Goal: Task Accomplishment & Management: Manage account settings

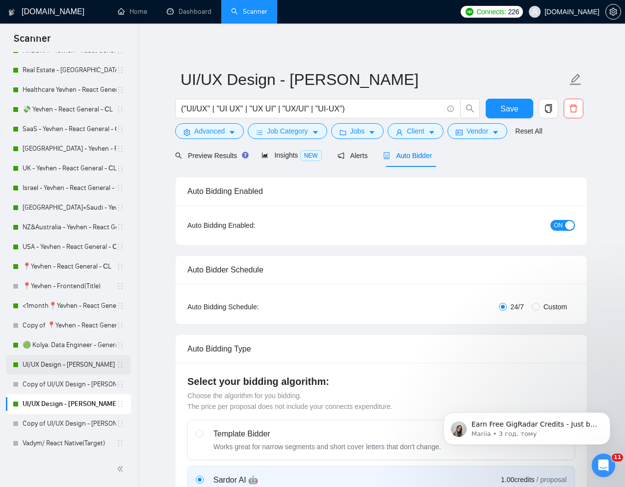
scroll to position [180, 0]
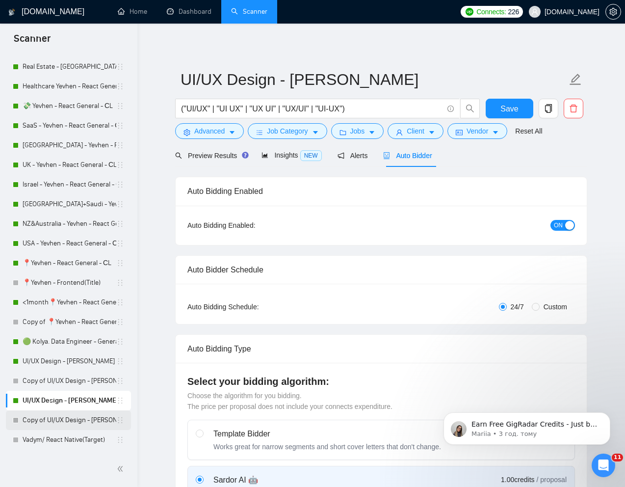
click at [51, 421] on link "Copy of UI/UX Design - [PERSON_NAME]" at bounding box center [70, 420] width 94 height 20
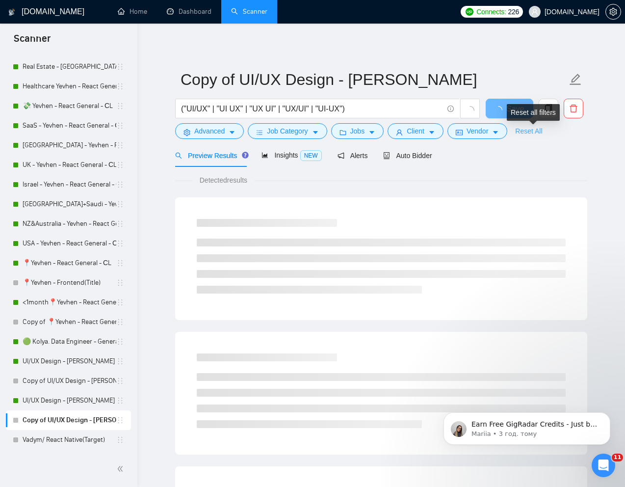
click at [536, 130] on link "Reset All" at bounding box center [528, 131] width 27 height 11
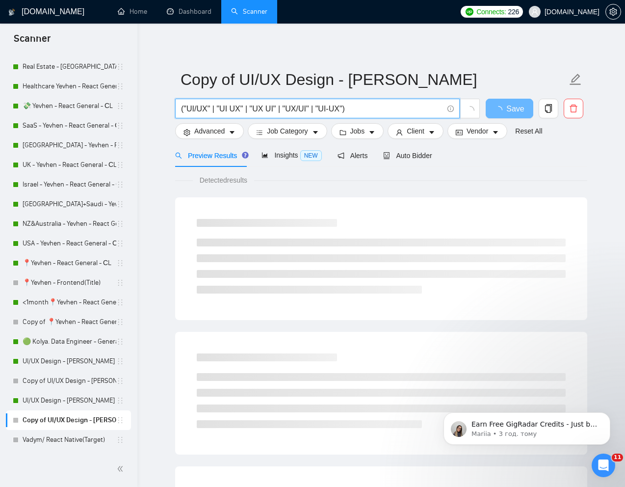
drag, startPoint x: 365, startPoint y: 108, endPoint x: 174, endPoint y: 113, distance: 191.9
click at [174, 113] on div "("UI/UX" | "UI UX" | "UX UI" | "UX/UI" | "UI-UX")" at bounding box center [327, 111] width 309 height 25
paste input "We are seeking an expert Figma designer to collaborate with our agency on vario…"
paste input "Expert Figma Designer Needed for Diverse Projects"
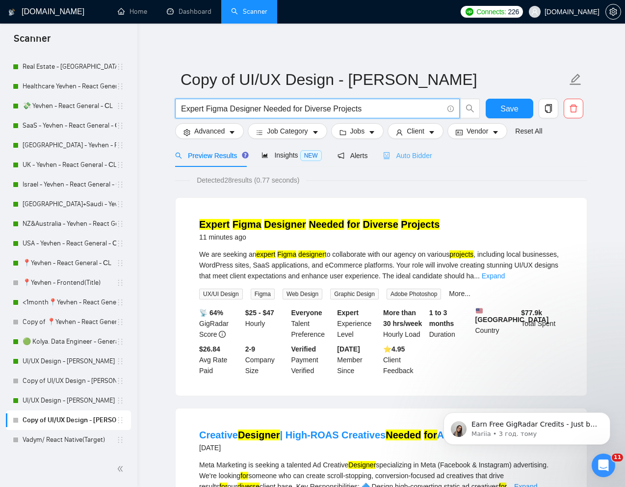
type input "Expert Figma Designer Needed for Diverse Projects"
click at [417, 159] on div "Auto Bidder" at bounding box center [407, 155] width 49 height 11
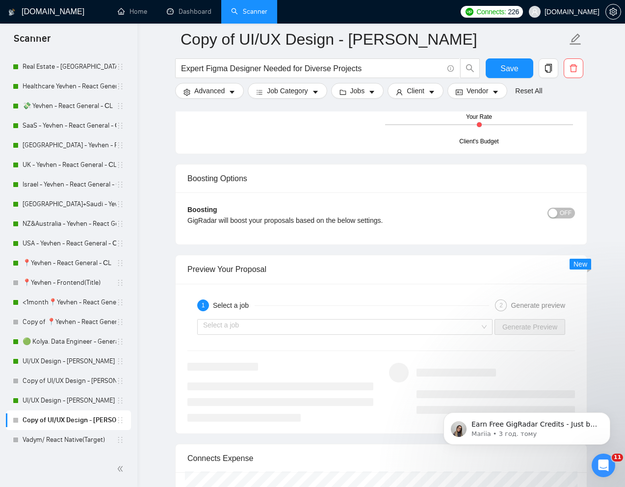
scroll to position [1821, 0]
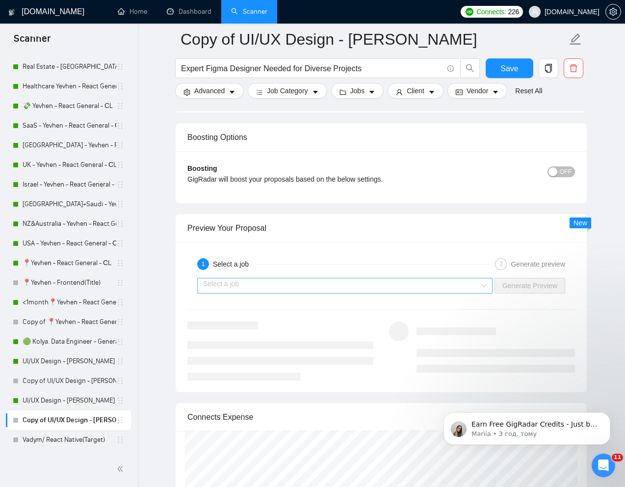
click at [365, 278] on input "search" at bounding box center [341, 285] width 277 height 15
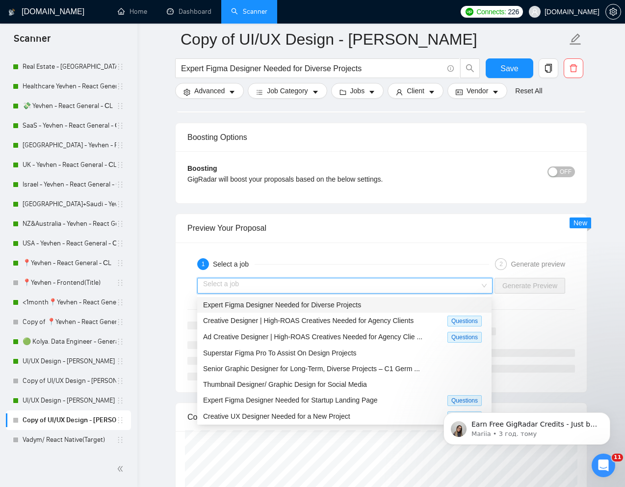
click at [299, 301] on span "Expert Figma Designer Needed for Diverse Projects" at bounding box center [282, 305] width 158 height 8
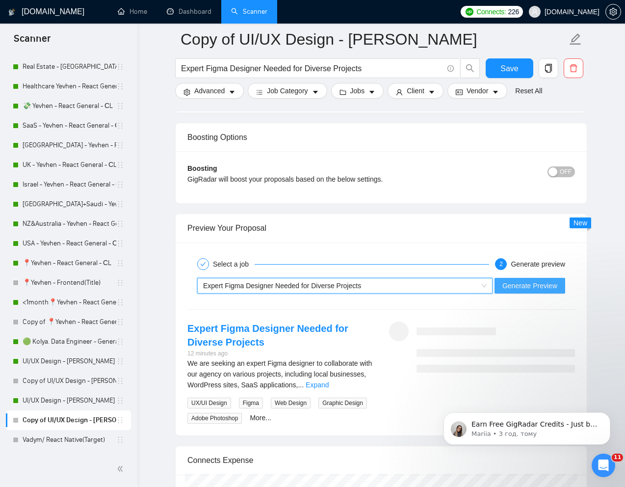
click at [521, 281] on span "Generate Preview" at bounding box center [529, 285] width 55 height 11
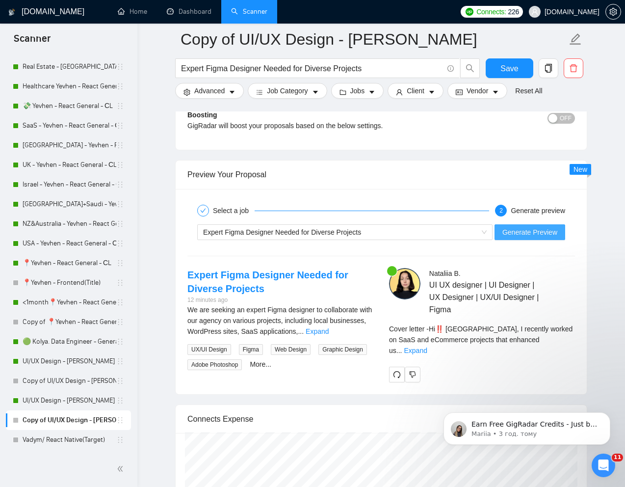
scroll to position [1903, 0]
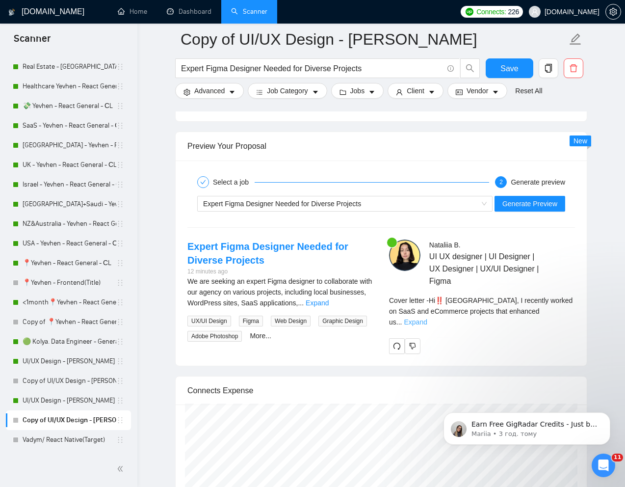
click at [427, 318] on link "Expand" at bounding box center [415, 322] width 23 height 8
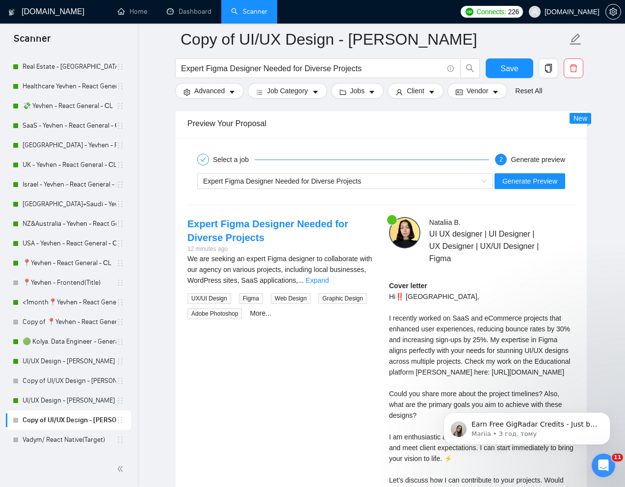
scroll to position [1930, 0]
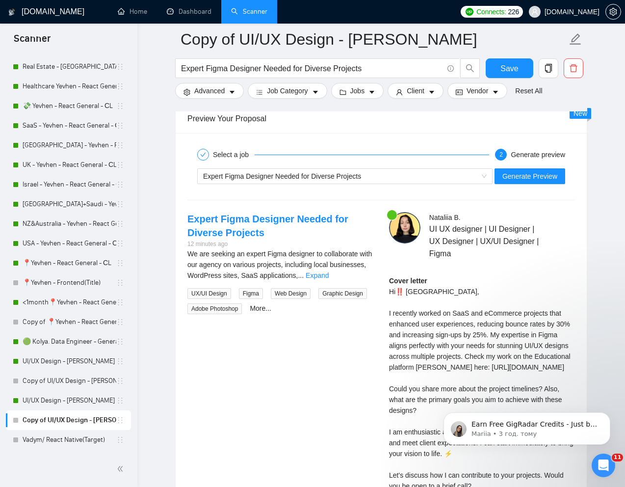
click at [387, 312] on div "Nataliia B . UI UX designer | UI Designer | UX Designer | UX/UI Designer | Figm…" at bounding box center [482, 381] width 202 height 338
drag, startPoint x: 389, startPoint y: 293, endPoint x: 402, endPoint y: 310, distance: 21.3
click at [402, 310] on div "Cover letter Hi‼️ SOUTH JORDAN, I recently worked on SaaS and eCommerce project…" at bounding box center [482, 399] width 186 height 248
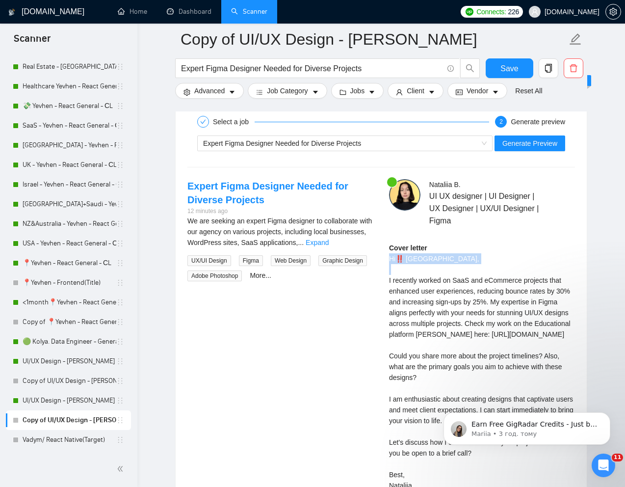
scroll to position [1962, 0]
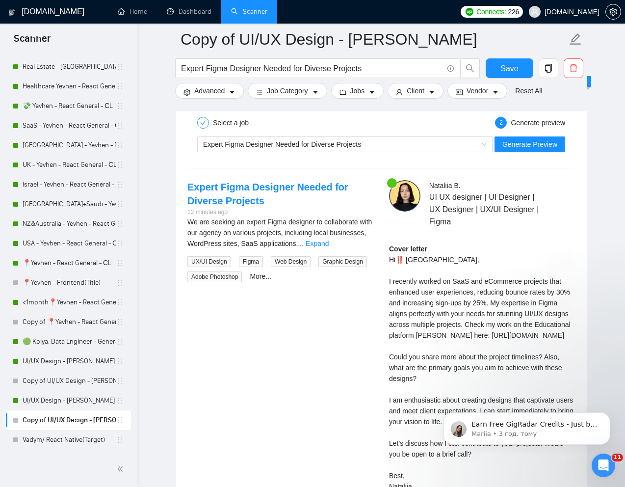
click at [410, 355] on div "Cover letter Hi‼️ SOUTH JORDAN, I recently worked on SaaS and eCommerce project…" at bounding box center [482, 367] width 186 height 248
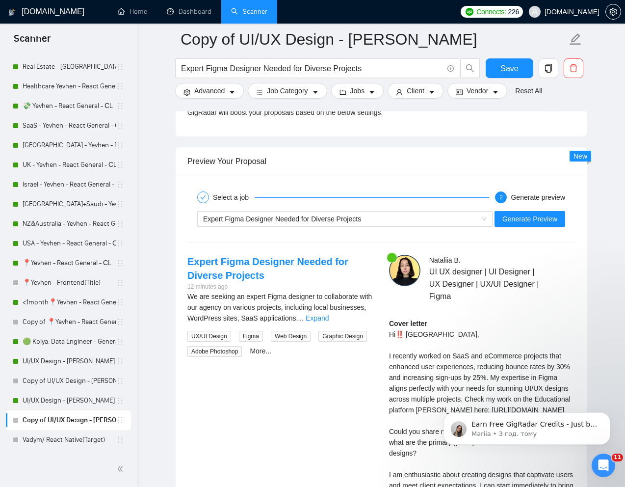
scroll to position [1886, 0]
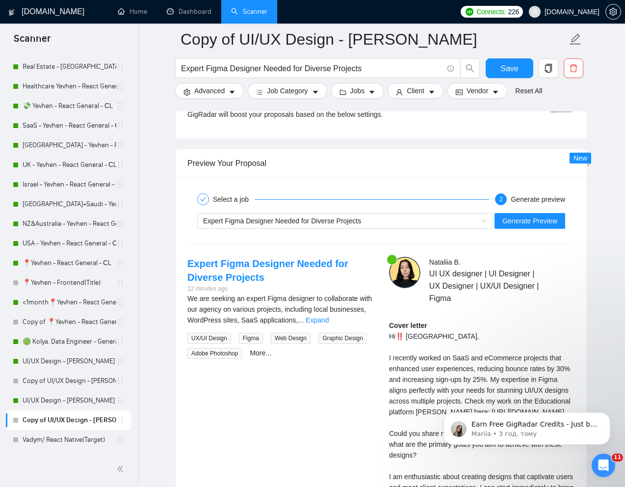
click at [398, 337] on div "Cover letter Hi‼️ SOUTH JORDAN, I recently worked on SaaS and eCommerce project…" at bounding box center [482, 444] width 186 height 248
copy div "‼️"
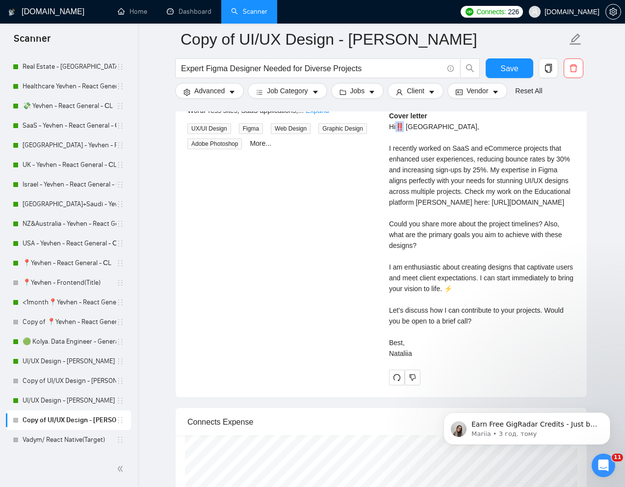
scroll to position [2100, 0]
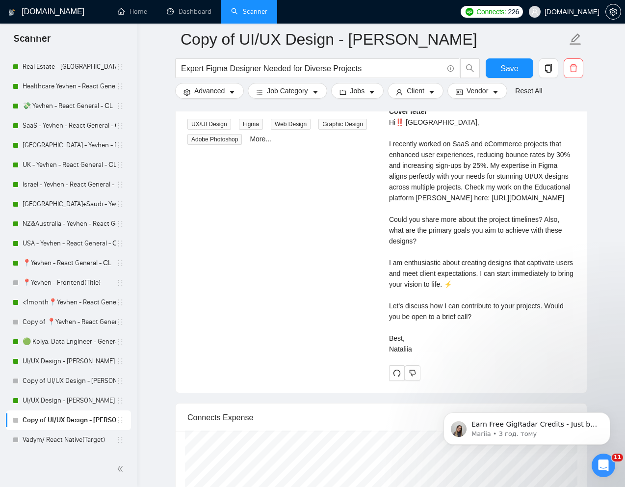
click at [509, 346] on div "Cover letter Hi‼️ SOUTH JORDAN, I recently worked on SaaS and eCommerce project…" at bounding box center [482, 230] width 186 height 248
drag, startPoint x: 552, startPoint y: 325, endPoint x: 552, endPoint y: 334, distance: 9.3
click at [552, 334] on div "Cover letter Hi‼️ SOUTH JORDAN, I recently worked on SaaS and eCommerce project…" at bounding box center [482, 230] width 186 height 248
copy div "Would you be open to a brief call?"
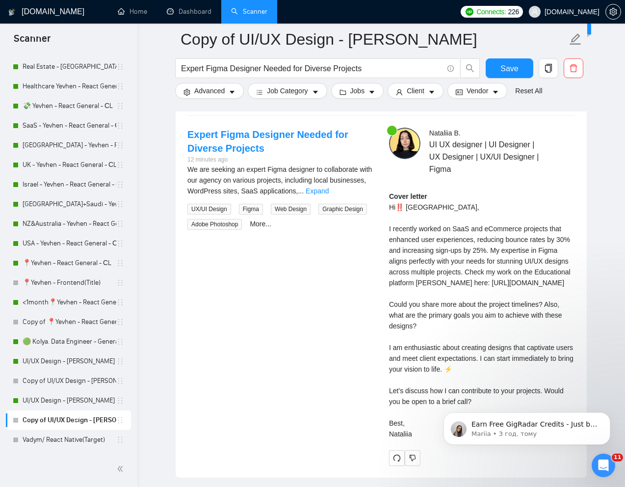
scroll to position [2013, 0]
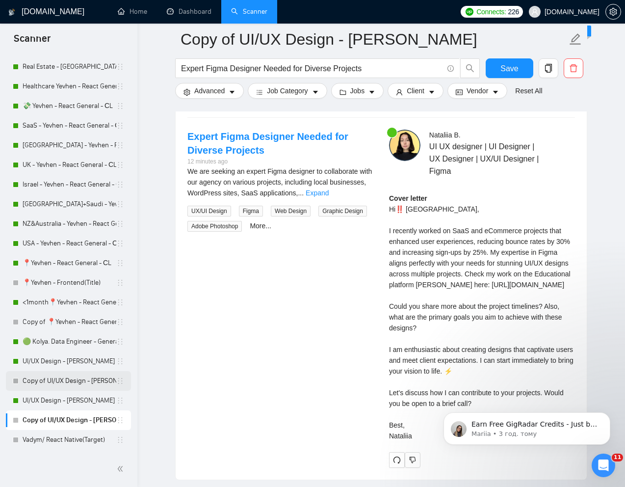
click at [56, 380] on link "Copy of UI/UX Design - [PERSON_NAME]" at bounding box center [70, 381] width 94 height 20
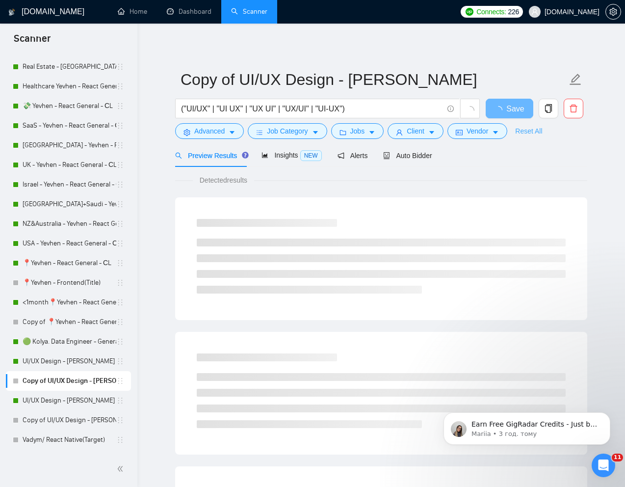
click at [534, 127] on link "Reset All" at bounding box center [528, 131] width 27 height 11
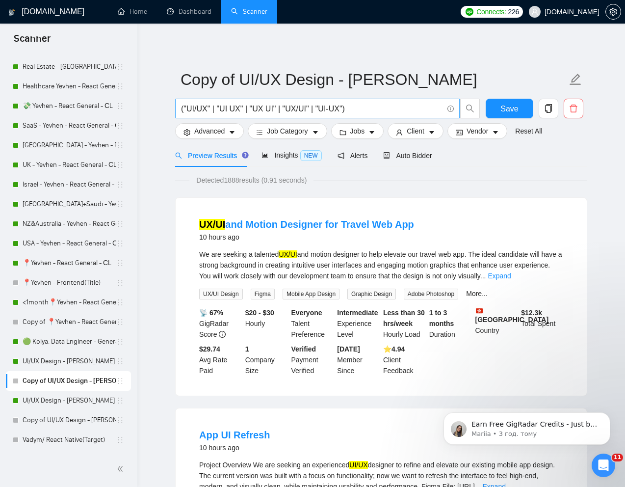
click at [376, 112] on input "("UI/UX" | "UI UX" | "UX UI" | "UX/UI" | "UI-UX")" at bounding box center [312, 109] width 262 height 12
paste input "We want to build a community-driven platform : - to help people discover and sh…"
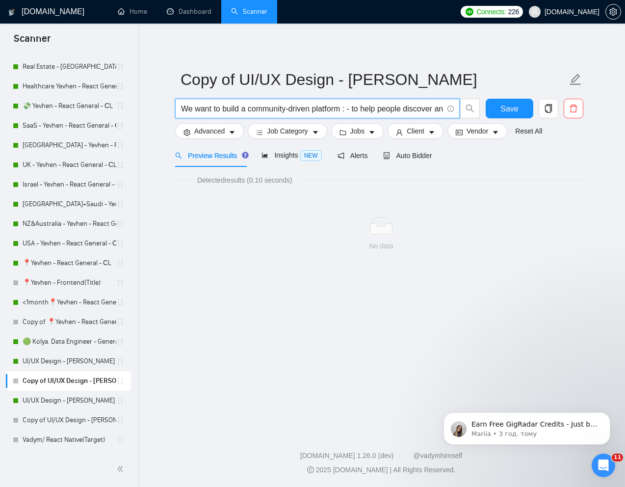
click at [273, 105] on input "We want to build a community-driven platform : - to help people discover and sh…" at bounding box center [312, 109] width 262 height 12
paste input "UX Designer - Local Community Deals - Marketplace V1"
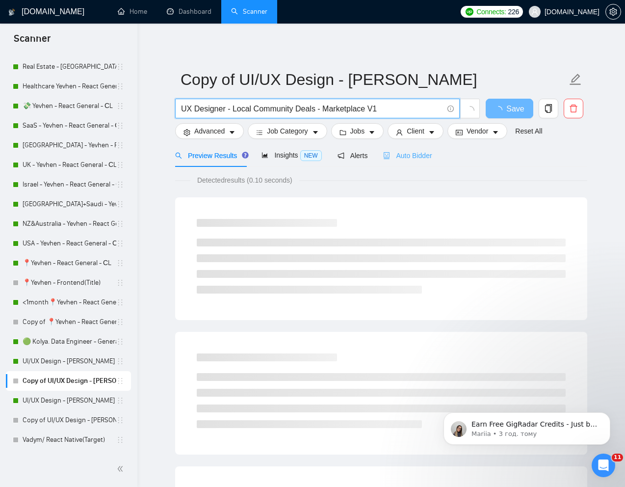
type input "UX Designer - Local Community Deals - Marketplace V1"
click at [420, 156] on span "Auto Bidder" at bounding box center [407, 156] width 49 height 8
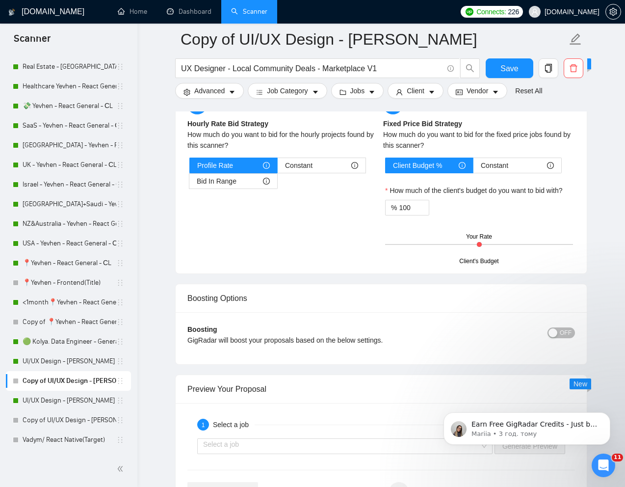
scroll to position [1674, 0]
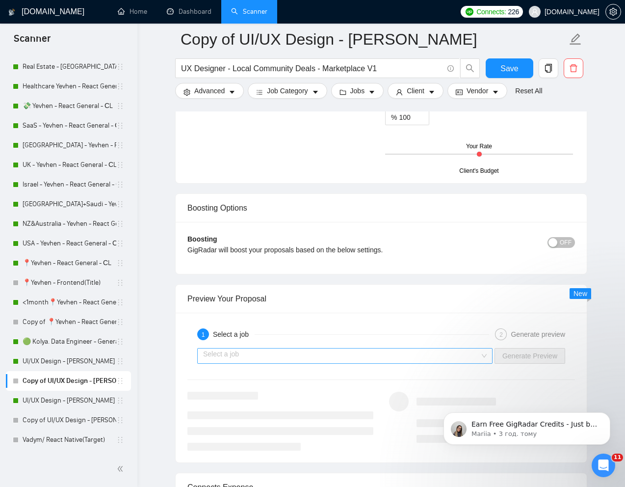
click at [329, 358] on input "search" at bounding box center [341, 355] width 277 height 15
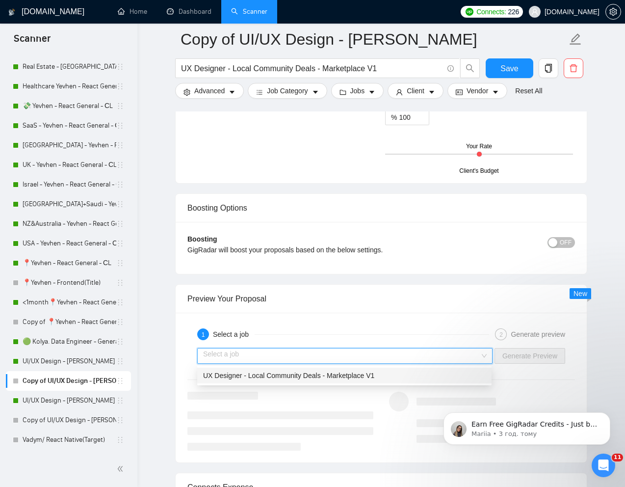
click at [294, 373] on span "UX Designer - Local Community Deals - Marketplace V1" at bounding box center [288, 375] width 171 height 8
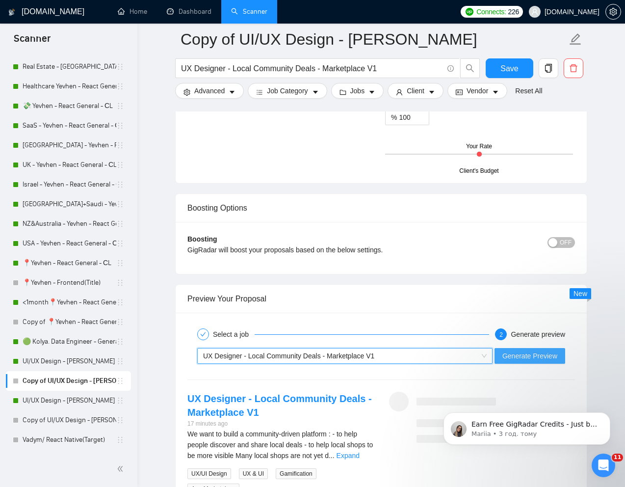
click at [509, 356] on span "Generate Preview" at bounding box center [529, 355] width 55 height 11
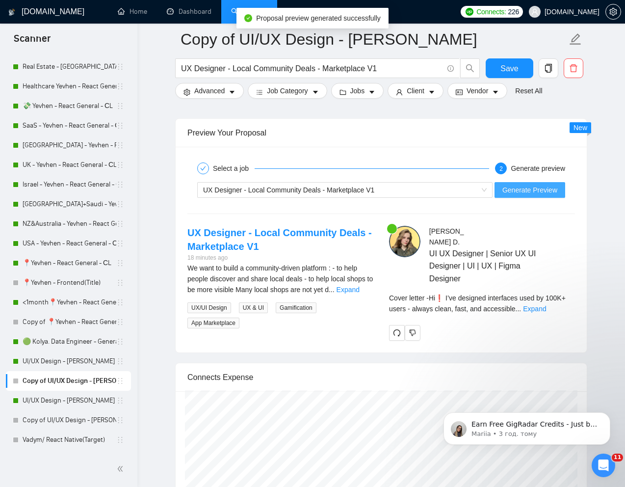
scroll to position [1855, 0]
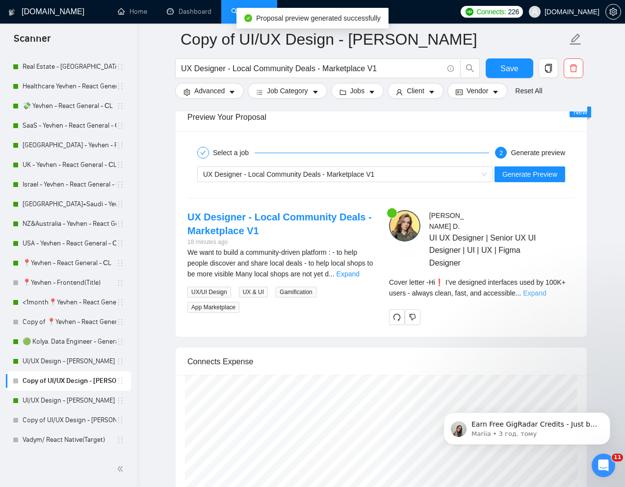
click at [546, 289] on link "Expand" at bounding box center [534, 293] width 23 height 8
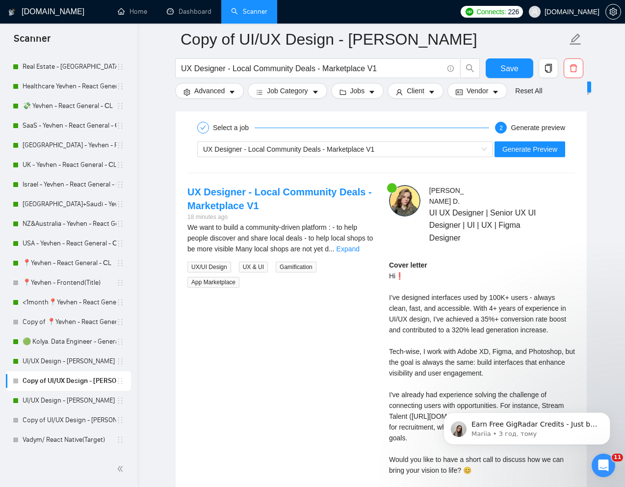
scroll to position [1865, 0]
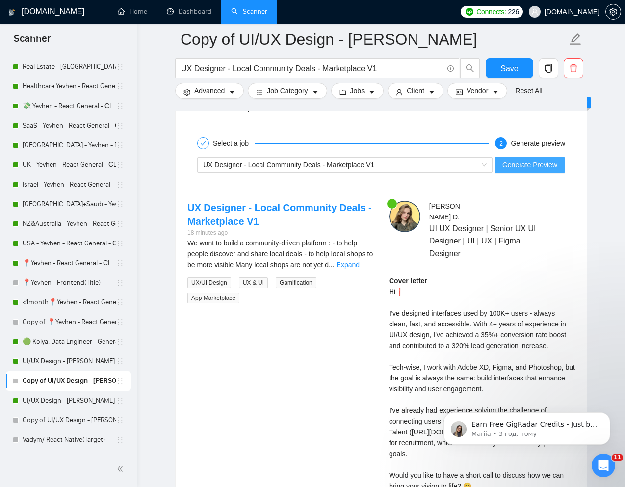
click at [532, 170] on button "Generate Preview" at bounding box center [529, 165] width 71 height 16
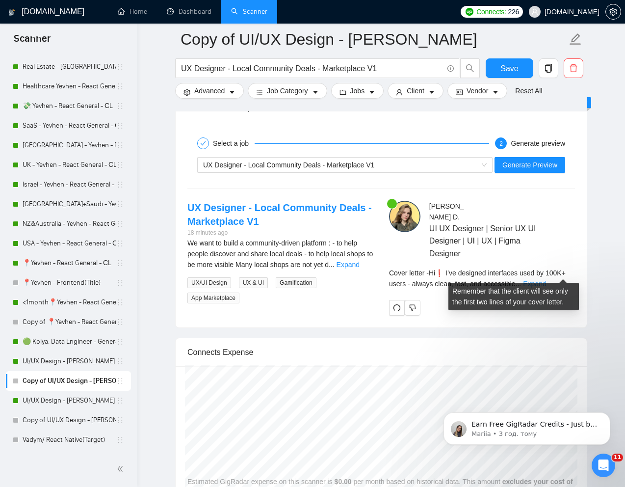
click at [546, 280] on link "Expand" at bounding box center [534, 284] width 23 height 8
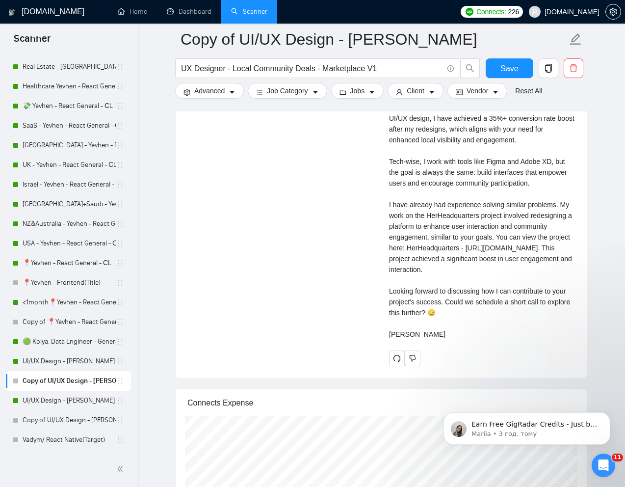
scroll to position [2082, 0]
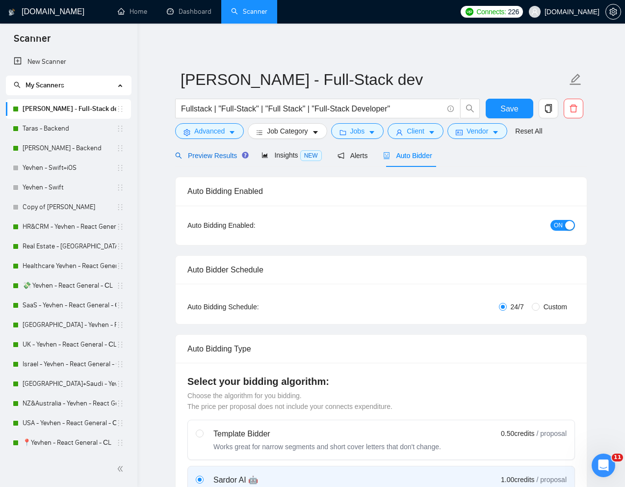
click at [213, 158] on span "Preview Results" at bounding box center [210, 156] width 71 height 8
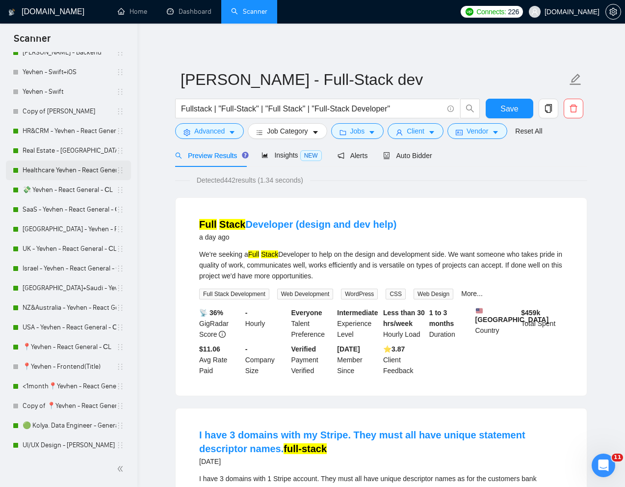
scroll to position [160, 0]
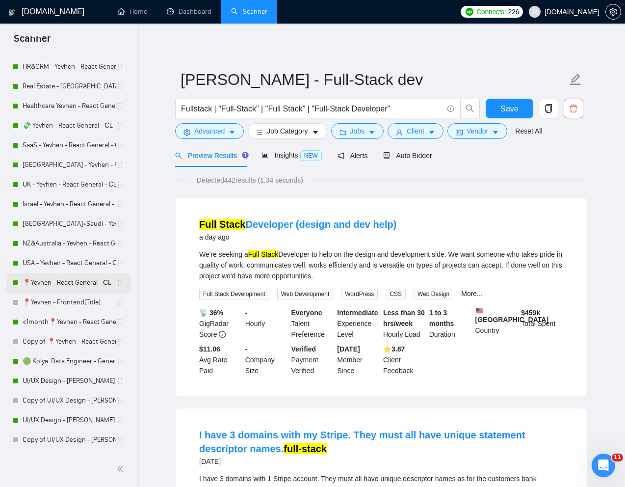
click at [75, 284] on link "📍Yevhen - React General - СL" at bounding box center [70, 283] width 94 height 20
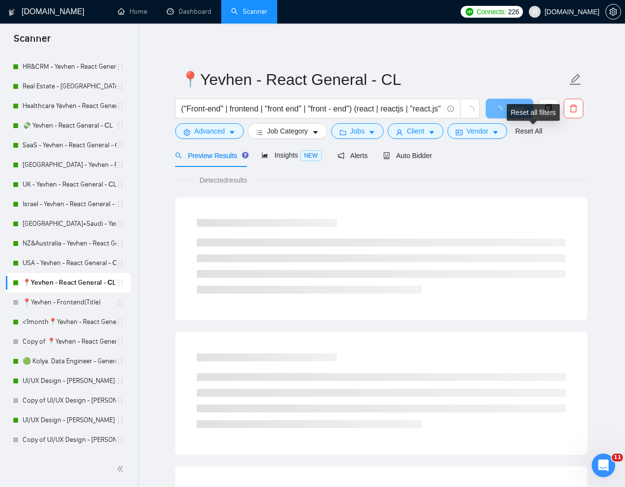
click at [550, 104] on div "Reset all filters" at bounding box center [533, 112] width 53 height 17
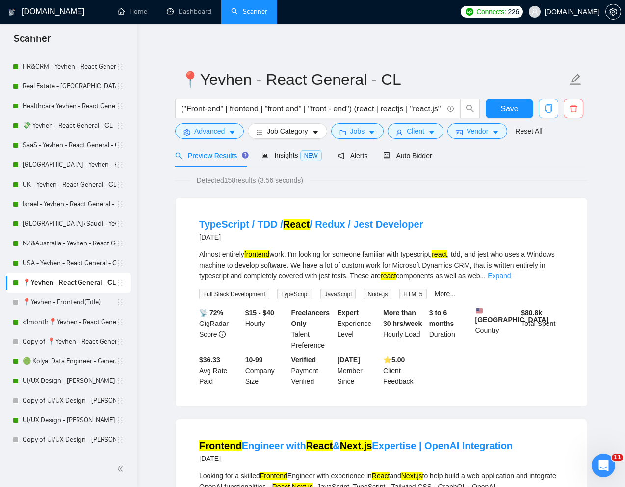
click at [549, 104] on icon "copy" at bounding box center [548, 108] width 7 height 9
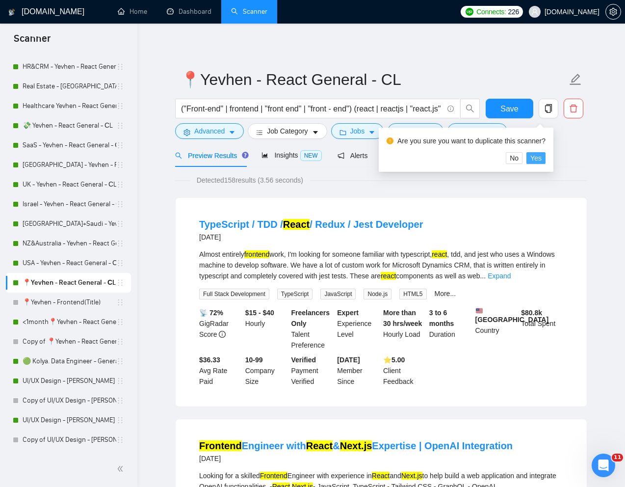
click at [540, 157] on span "Yes" at bounding box center [535, 158] width 11 height 11
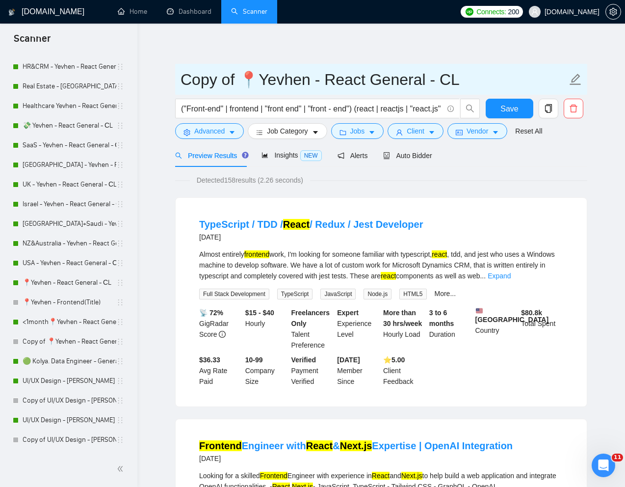
drag, startPoint x: 304, startPoint y: 81, endPoint x: 175, endPoint y: 77, distance: 129.6
click at [175, 78] on span "Copy of 📍Yevhen - React General - СL" at bounding box center [381, 79] width 412 height 31
type input "[PERSON_NAME] General - СL"
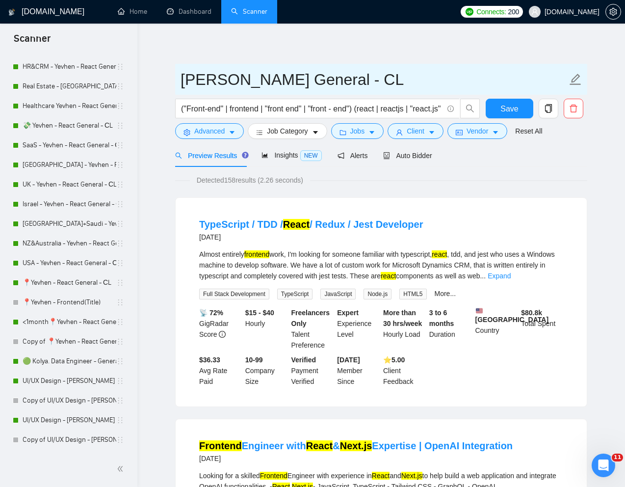
click at [451, 70] on input "[PERSON_NAME] General - СL" at bounding box center [374, 79] width 387 height 25
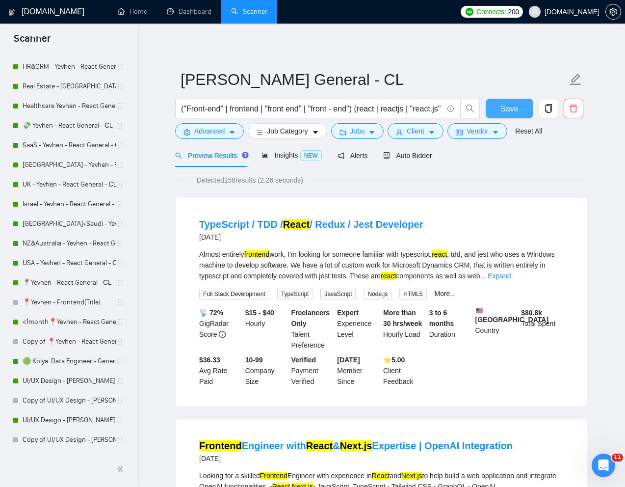
click at [509, 110] on span "Save" at bounding box center [509, 109] width 18 height 12
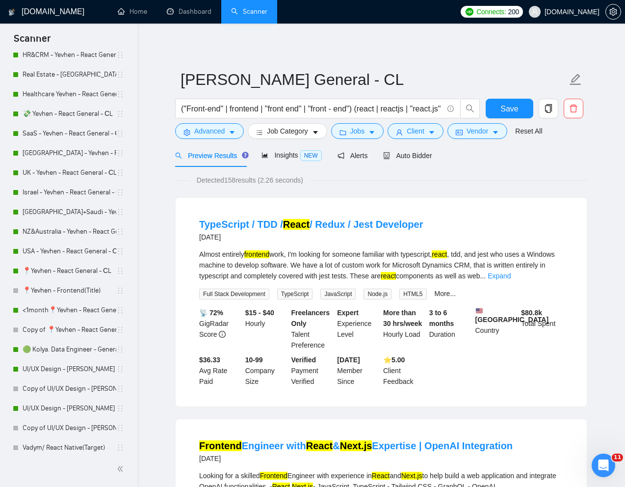
scroll to position [164, 0]
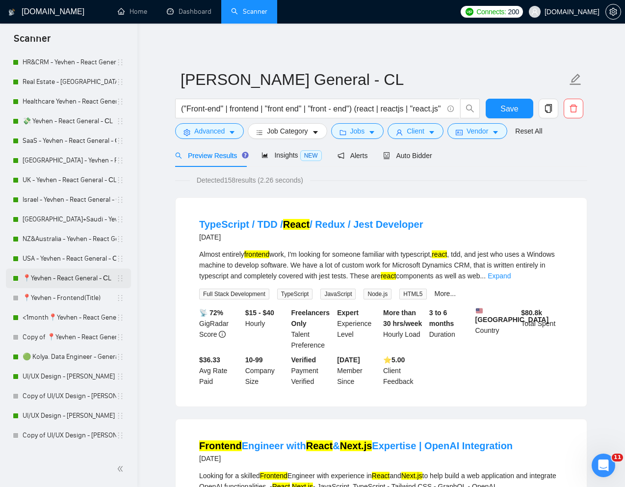
click at [44, 277] on link "📍Yevhen - React General - СL" at bounding box center [70, 278] width 94 height 20
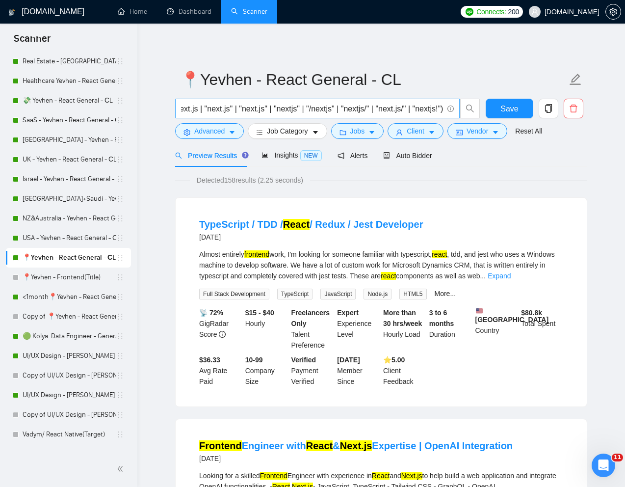
scroll to position [0, 547]
click at [289, 151] on span "Insights NEW" at bounding box center [291, 155] width 60 height 8
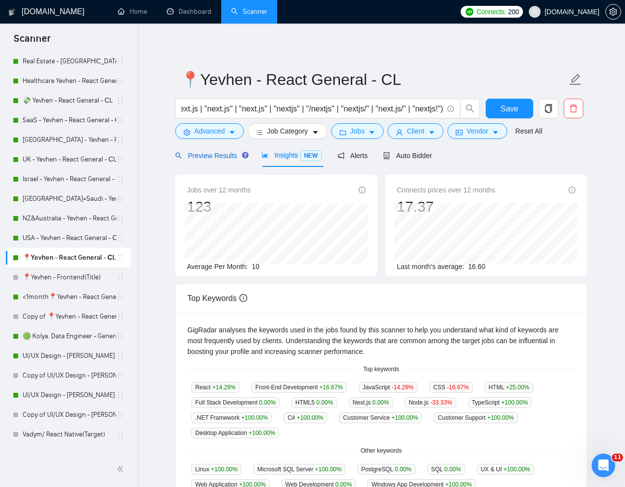
click at [215, 154] on span "Preview Results" at bounding box center [210, 156] width 71 height 8
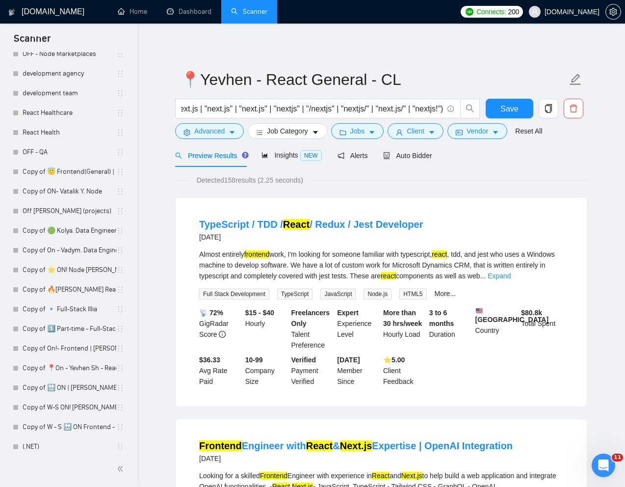
scroll to position [1591, 0]
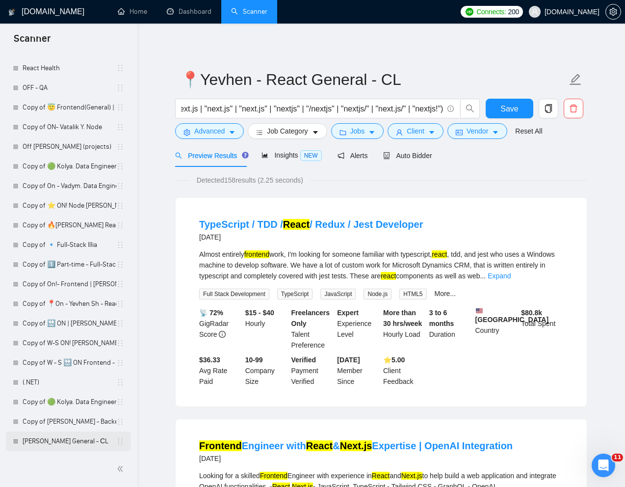
click at [57, 440] on link "[PERSON_NAME] General - СL" at bounding box center [70, 441] width 94 height 20
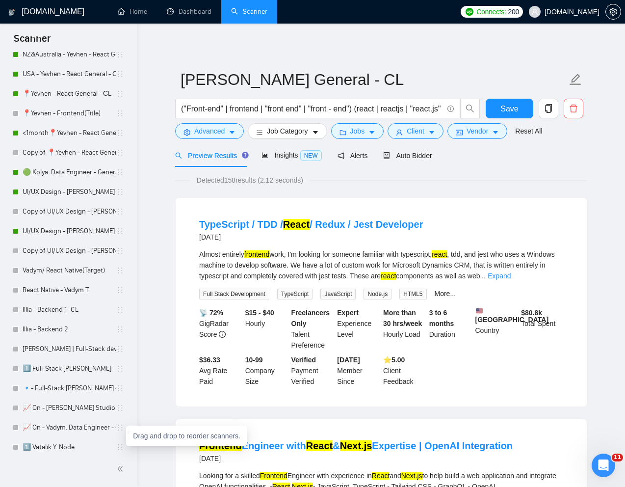
scroll to position [329, 0]
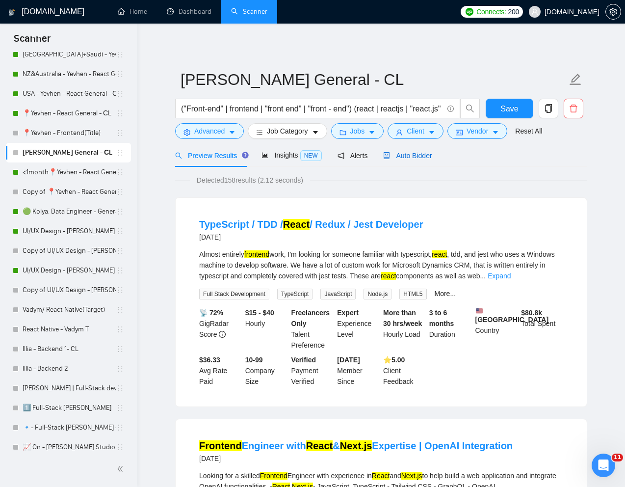
click at [413, 160] on div "Auto Bidder" at bounding box center [407, 155] width 49 height 11
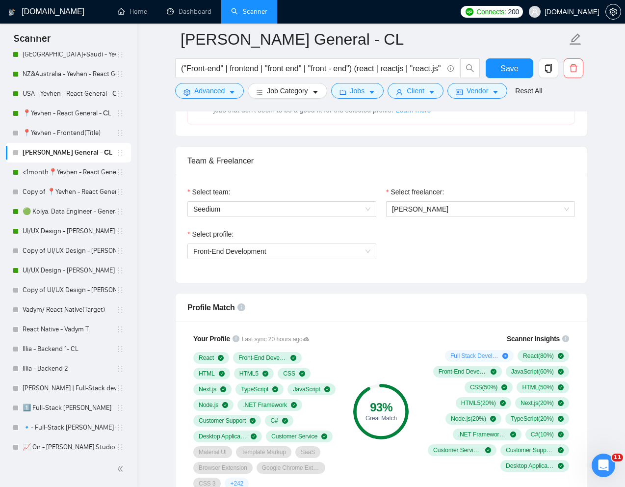
scroll to position [446, 0]
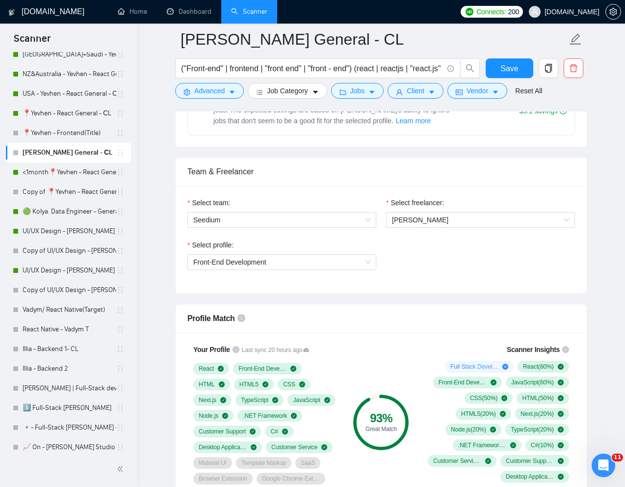
click at [508, 229] on div "Select freelancer: [PERSON_NAME]" at bounding box center [480, 218] width 199 height 42
click at [490, 221] on span "[PERSON_NAME]" at bounding box center [480, 219] width 177 height 15
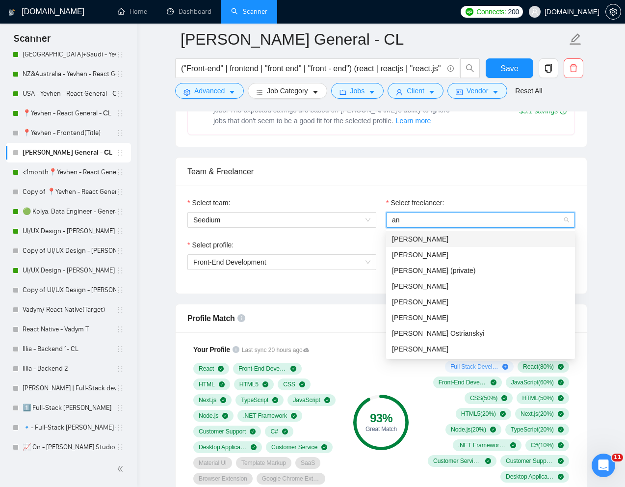
type input "ant"
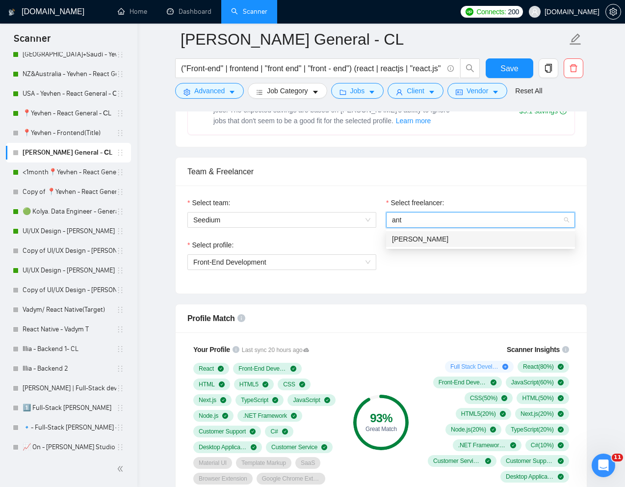
click at [473, 234] on div "[PERSON_NAME]" at bounding box center [480, 239] width 177 height 11
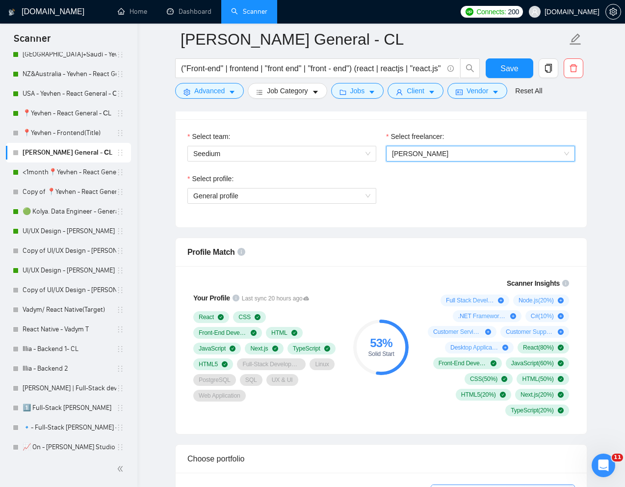
scroll to position [514, 0]
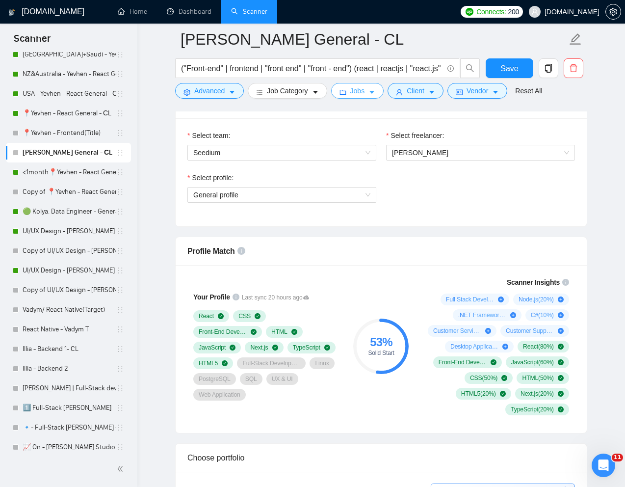
click at [365, 94] on span "Jobs" at bounding box center [357, 90] width 15 height 11
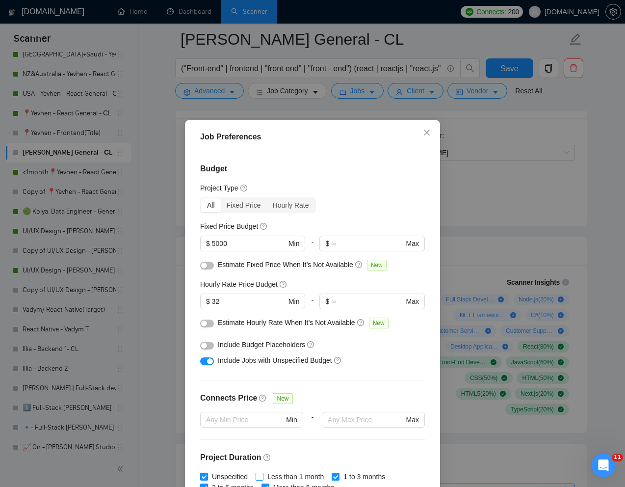
click at [260, 472] on input "Less than 1 month" at bounding box center [259, 475] width 7 height 7
checkbox input "true"
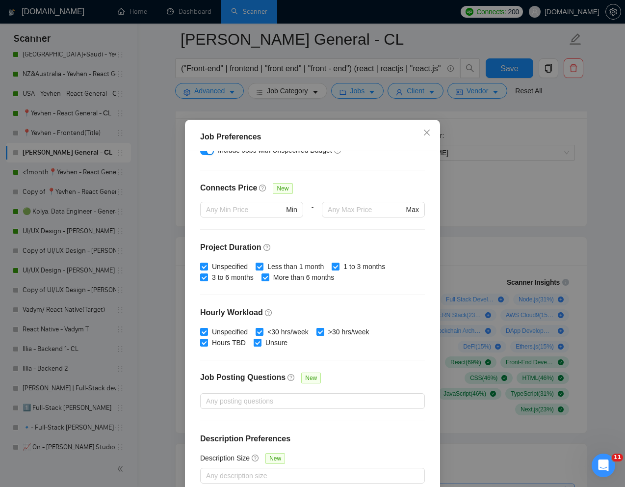
scroll to position [212, 0]
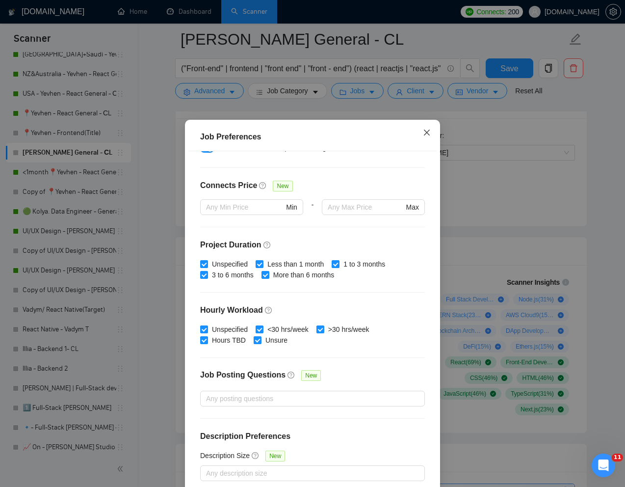
click at [428, 130] on icon "close" at bounding box center [427, 133] width 8 height 8
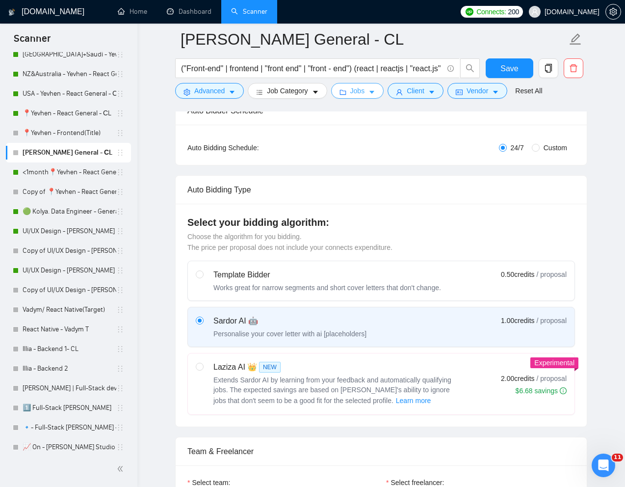
scroll to position [0, 0]
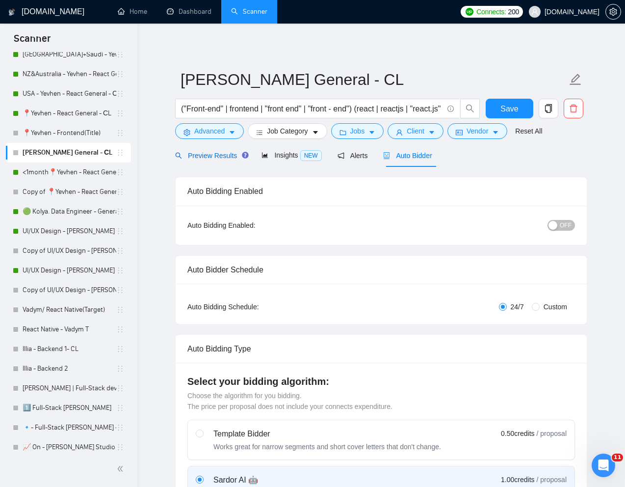
click at [219, 157] on span "Preview Results" at bounding box center [210, 156] width 71 height 8
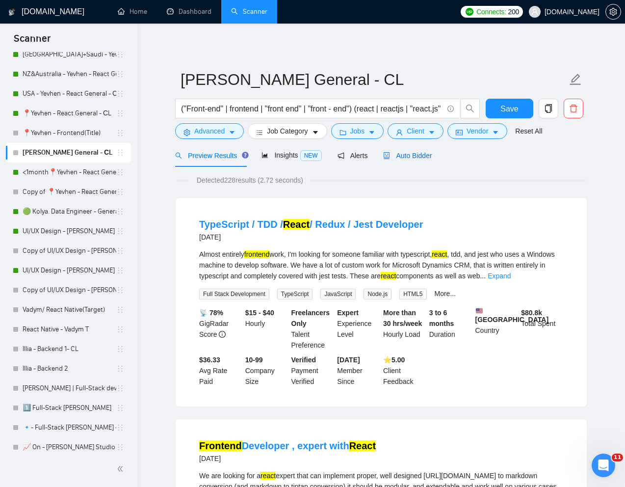
click at [415, 155] on span "Auto Bidder" at bounding box center [407, 156] width 49 height 8
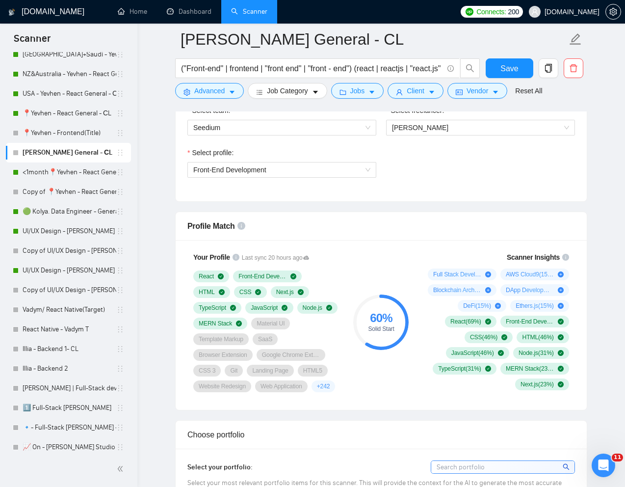
scroll to position [545, 0]
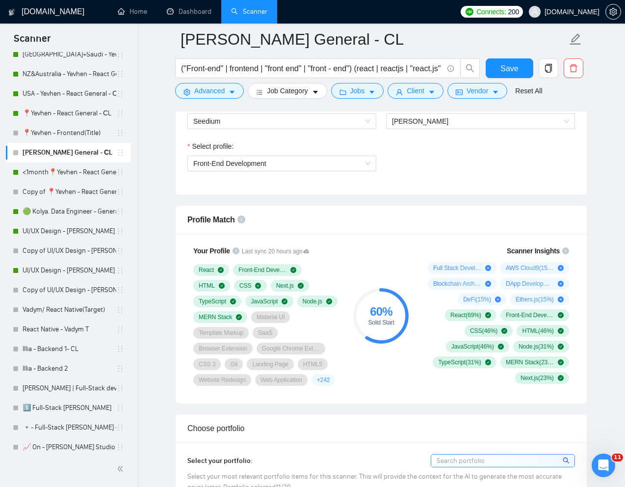
click at [317, 172] on div "Select profile: Front-End Development" at bounding box center [281, 162] width 199 height 42
click at [315, 168] on span "Front-End Development" at bounding box center [281, 163] width 177 height 15
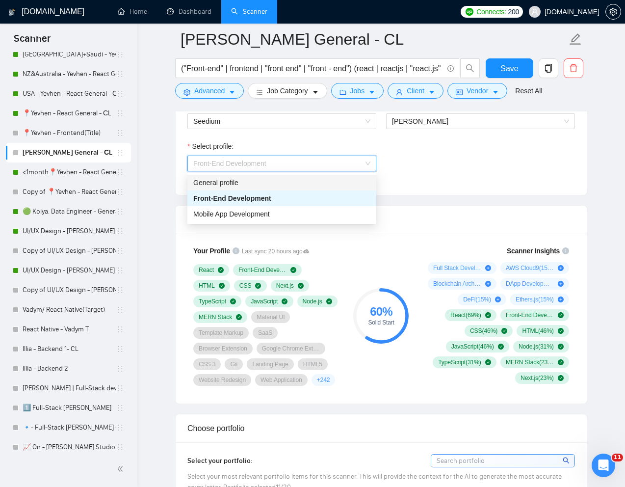
click at [253, 183] on div "General profile" at bounding box center [281, 182] width 177 height 11
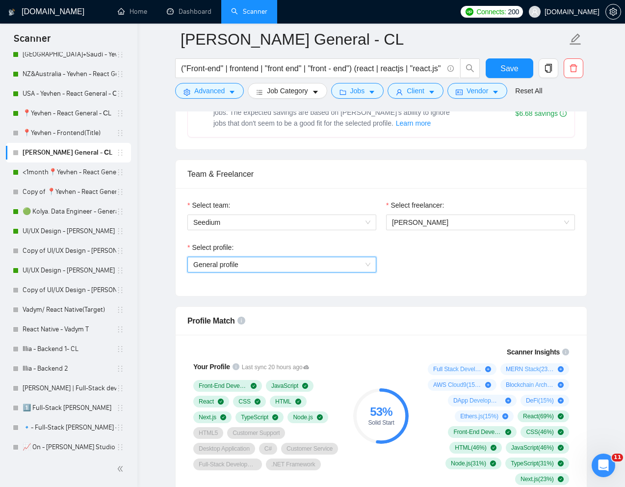
scroll to position [438, 0]
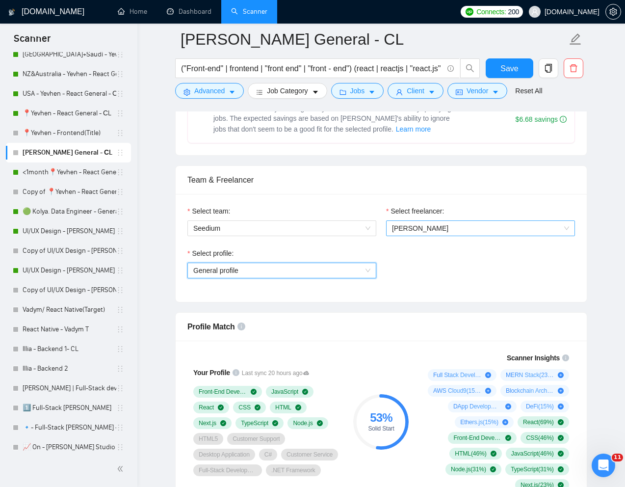
click at [462, 229] on span "[PERSON_NAME]" at bounding box center [480, 228] width 177 height 15
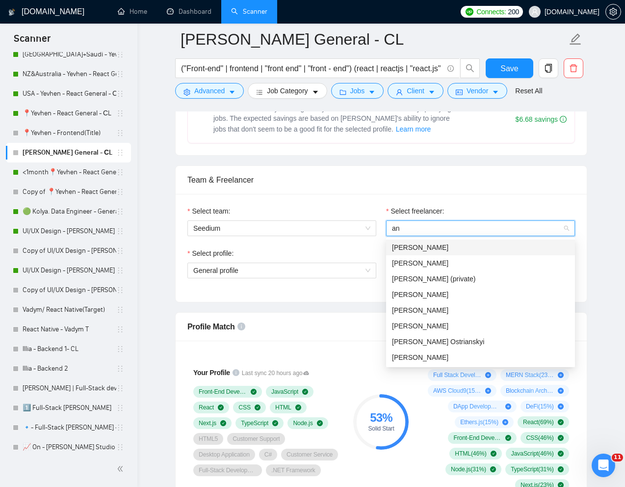
type input "ant"
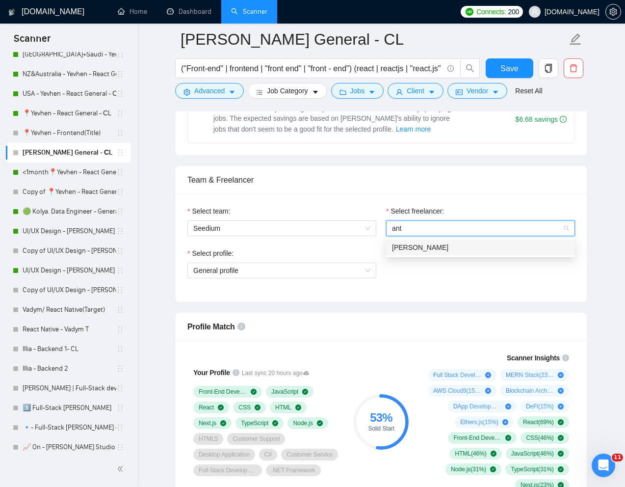
click at [449, 244] on div "[PERSON_NAME]" at bounding box center [480, 247] width 177 height 11
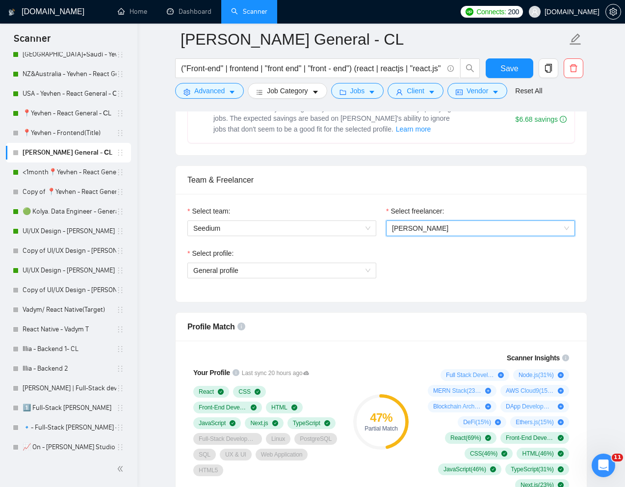
click at [403, 300] on div "Select team: Seedium Select freelancer: 951795626619961344 [PERSON_NAME] Select…" at bounding box center [381, 248] width 411 height 108
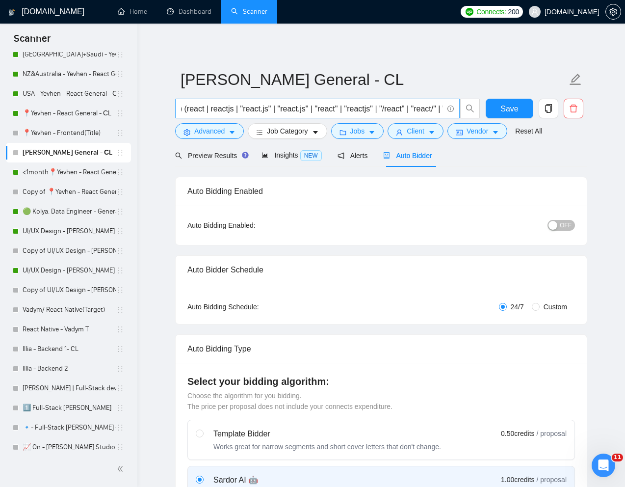
scroll to position [0, 178]
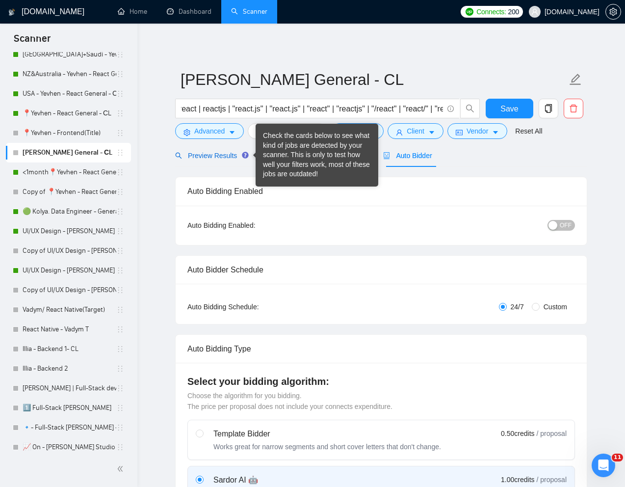
click at [227, 155] on span "Preview Results" at bounding box center [210, 156] width 71 height 8
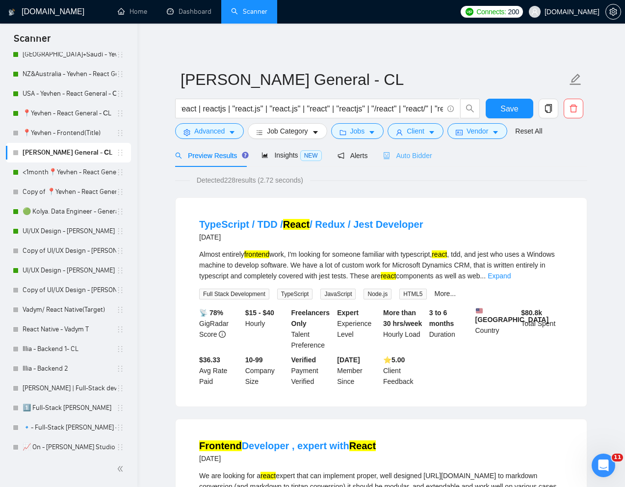
click at [414, 161] on div "Auto Bidder" at bounding box center [407, 155] width 49 height 23
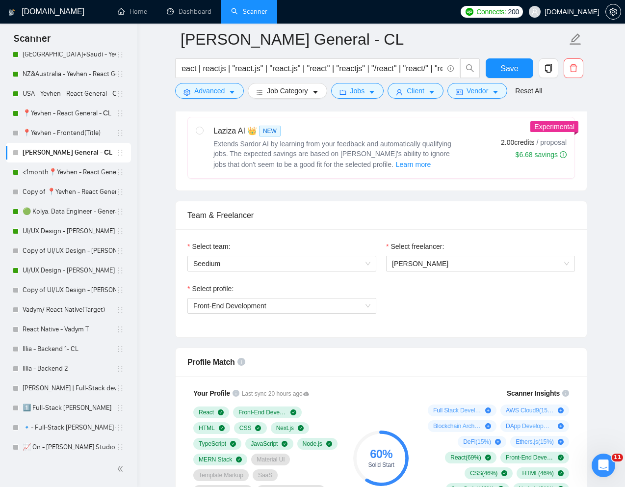
scroll to position [478, 0]
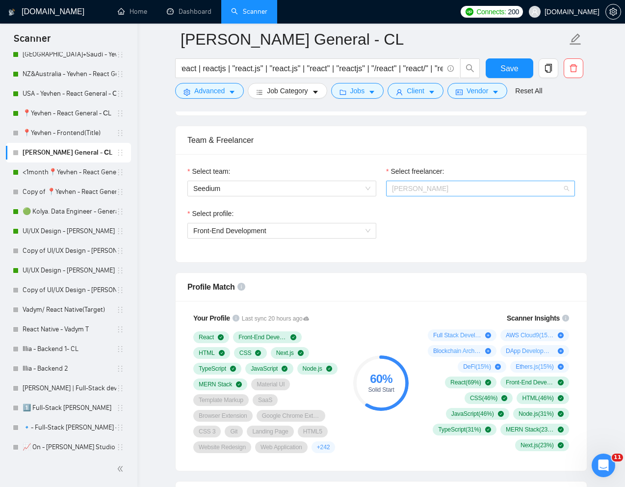
click at [465, 184] on span "[PERSON_NAME]" at bounding box center [480, 188] width 177 height 15
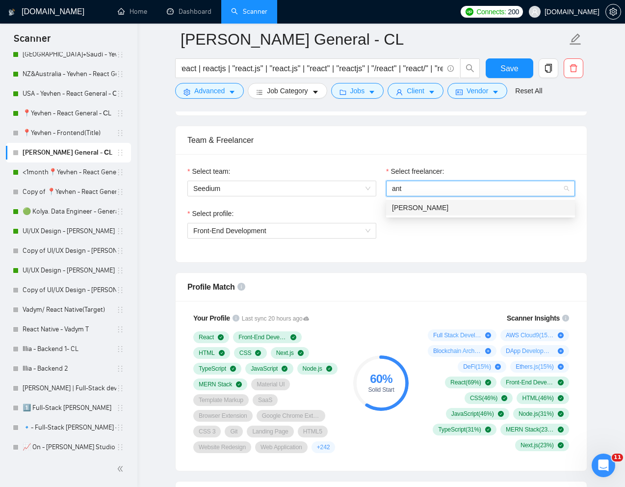
type input "anto"
click at [441, 200] on div "[PERSON_NAME]" at bounding box center [480, 208] width 189 height 16
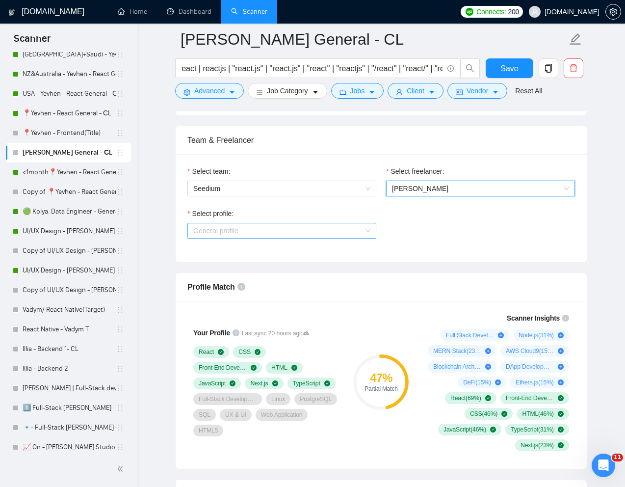
click at [367, 236] on span "General profile" at bounding box center [281, 230] width 177 height 15
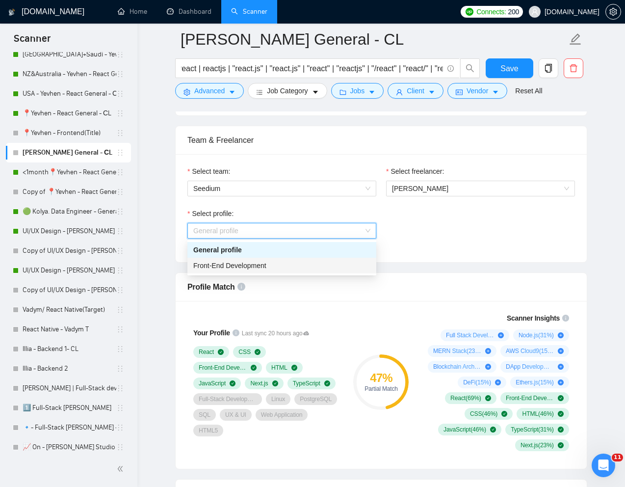
click at [285, 263] on div "Front-End Development" at bounding box center [281, 265] width 177 height 11
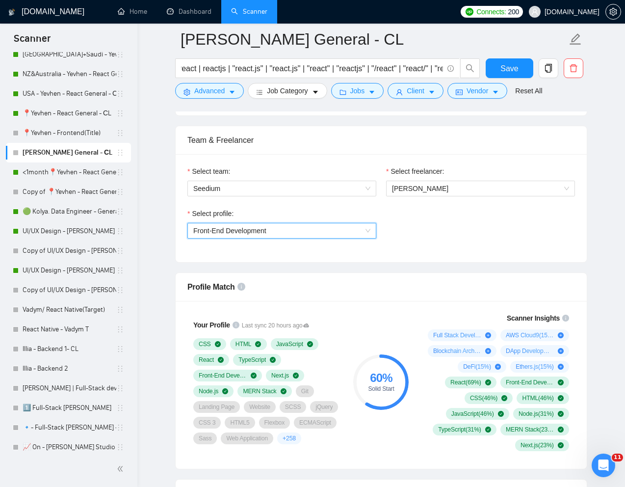
click at [327, 231] on span "Front-End Development" at bounding box center [281, 230] width 177 height 15
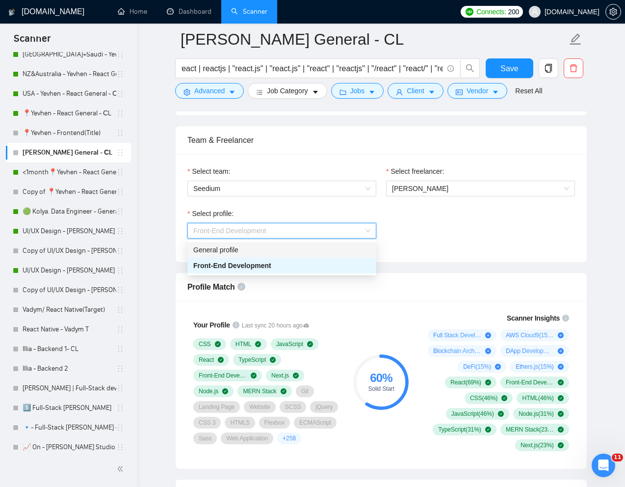
click at [273, 253] on div "General profile" at bounding box center [281, 249] width 177 height 11
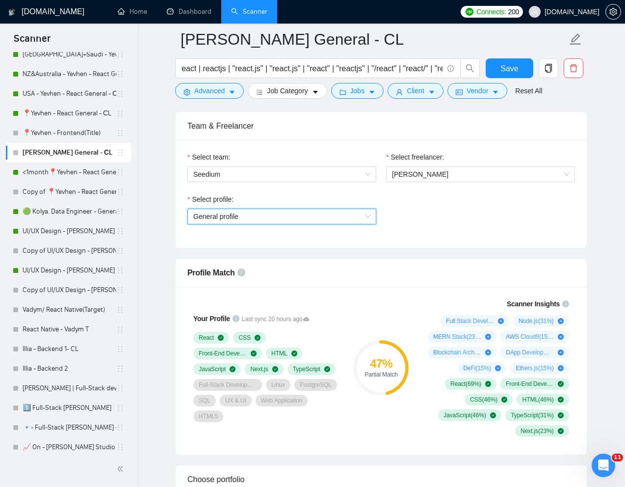
scroll to position [501, 0]
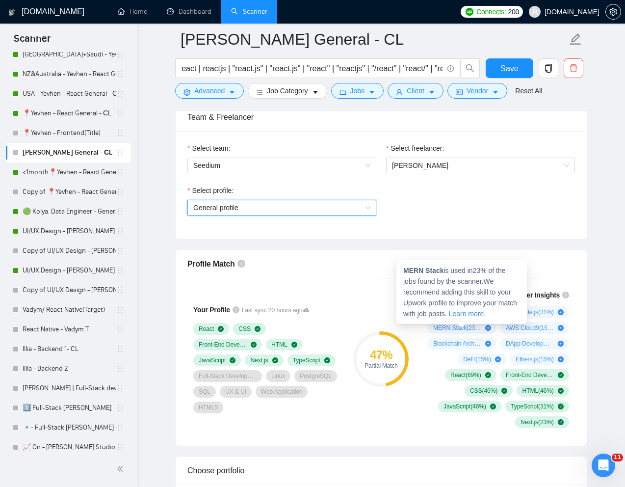
click at [465, 327] on span "[PERSON_NAME] ( 23 %)" at bounding box center [457, 328] width 48 height 8
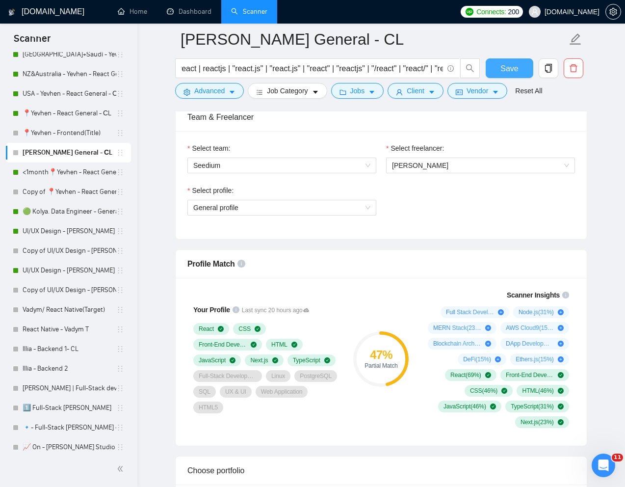
click at [516, 68] on span "Save" at bounding box center [509, 68] width 18 height 12
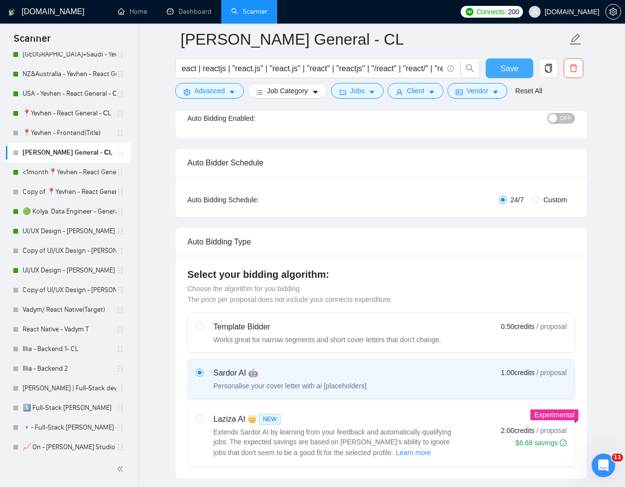
scroll to position [0, 0]
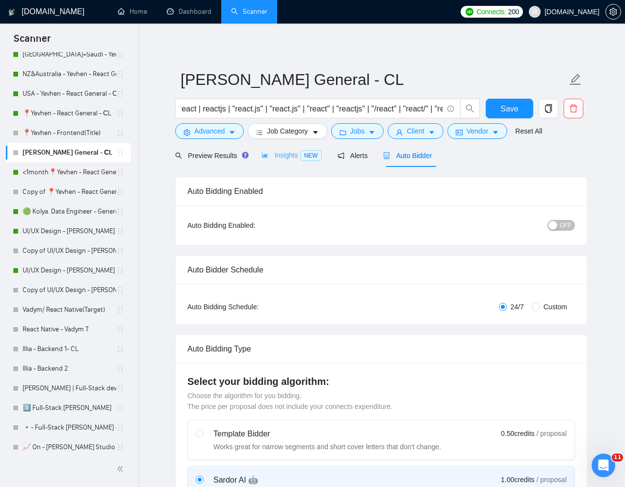
click at [274, 144] on div "Insights NEW" at bounding box center [291, 155] width 60 height 23
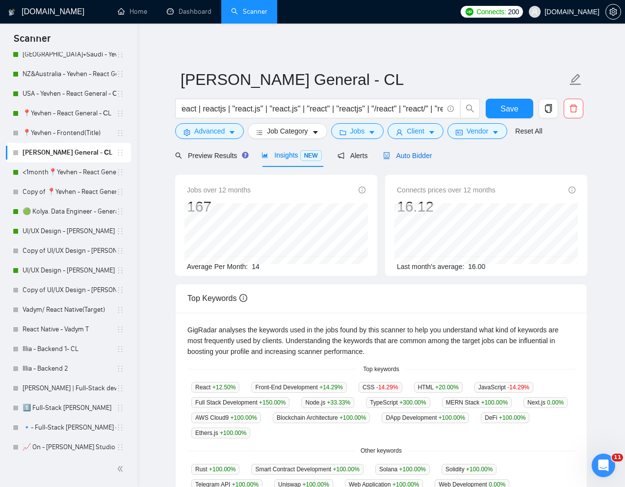
click at [415, 154] on span "Auto Bidder" at bounding box center [407, 156] width 49 height 8
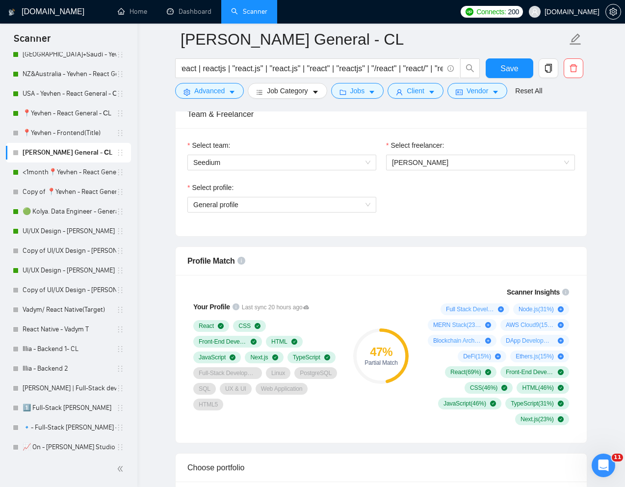
scroll to position [563, 0]
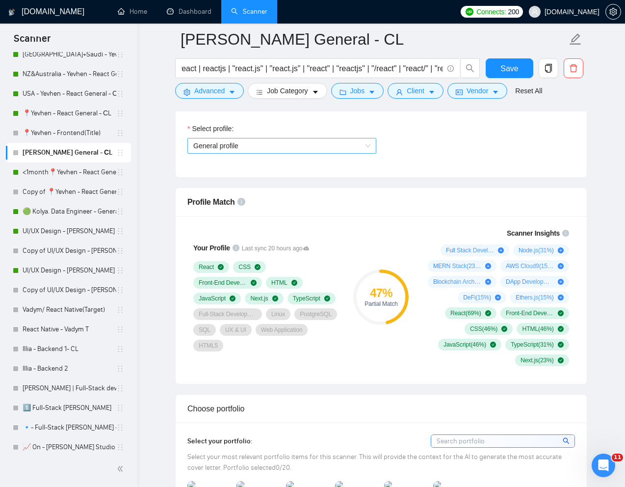
click at [362, 146] on span "General profile" at bounding box center [281, 145] width 177 height 15
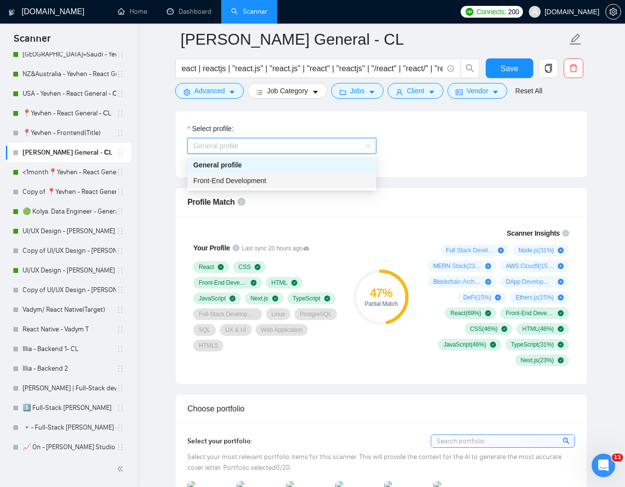
click at [265, 178] on span "Front-End Development" at bounding box center [229, 181] width 73 height 8
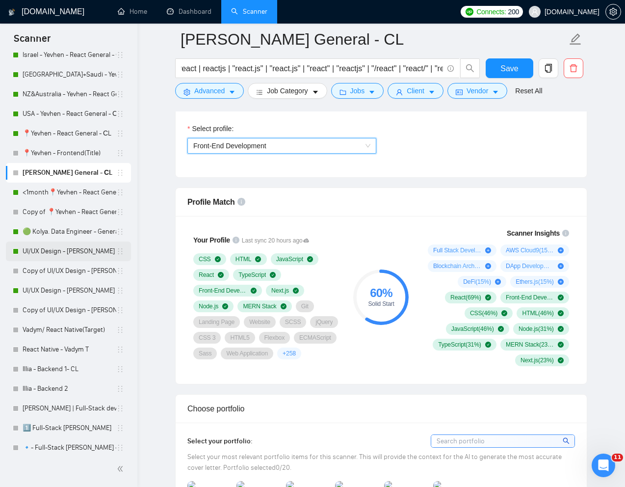
scroll to position [299, 0]
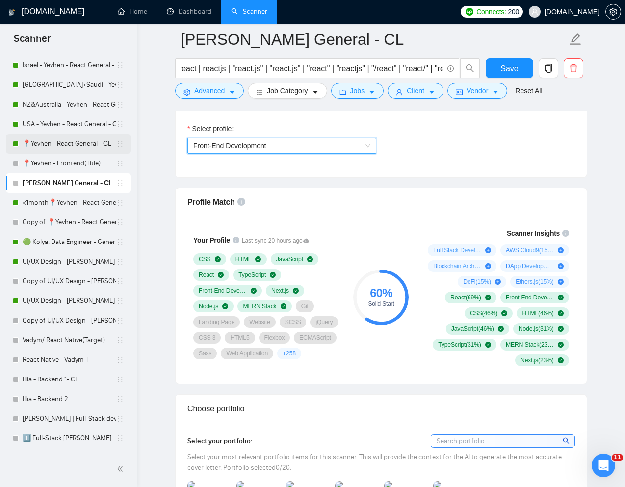
click at [71, 140] on link "📍Yevhen - React General - СL" at bounding box center [70, 144] width 94 height 20
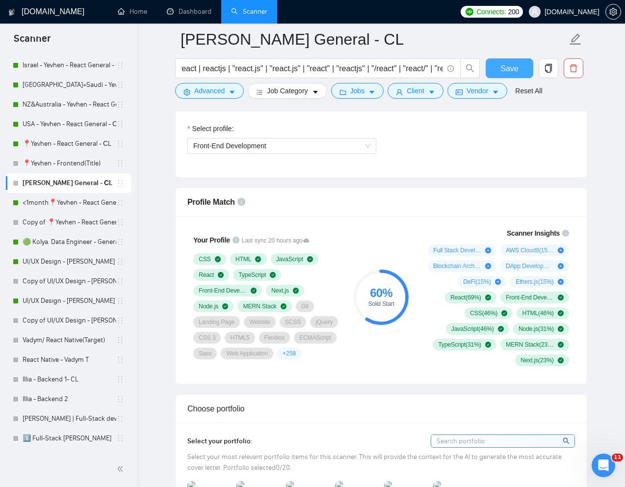
click at [510, 69] on span "Save" at bounding box center [509, 68] width 18 height 12
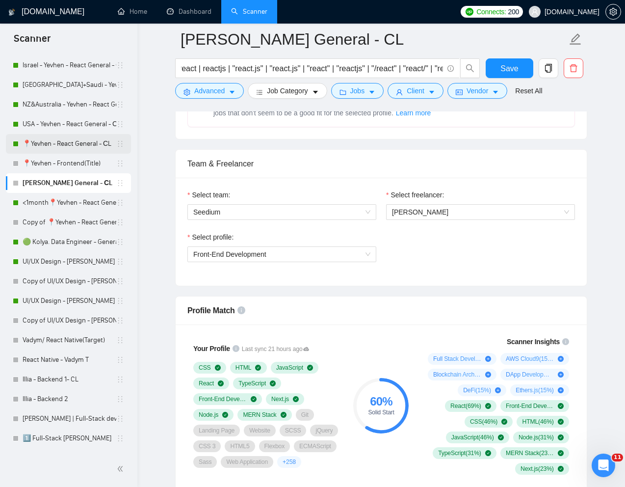
click at [61, 141] on link "📍Yevhen - React General - СL" at bounding box center [70, 144] width 94 height 20
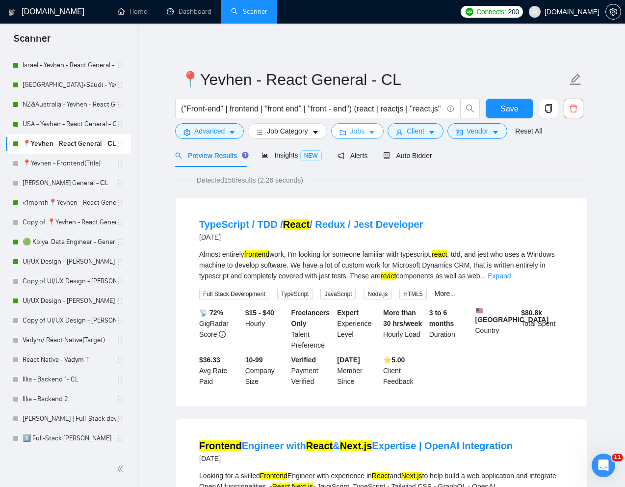
click at [361, 135] on span "Jobs" at bounding box center [357, 131] width 15 height 11
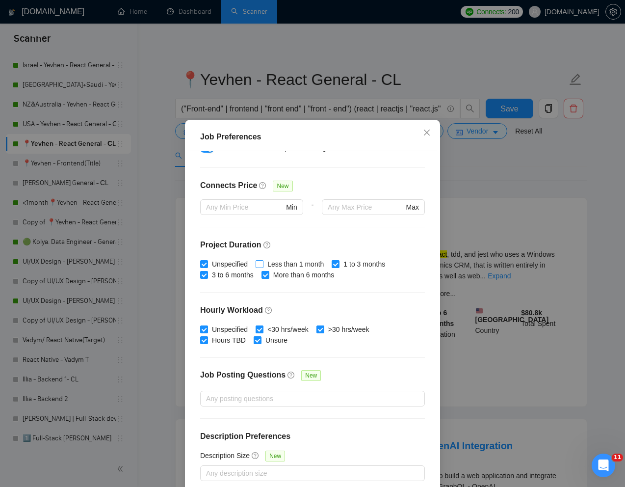
click at [262, 263] on input "Less than 1 month" at bounding box center [259, 263] width 7 height 7
checkbox input "true"
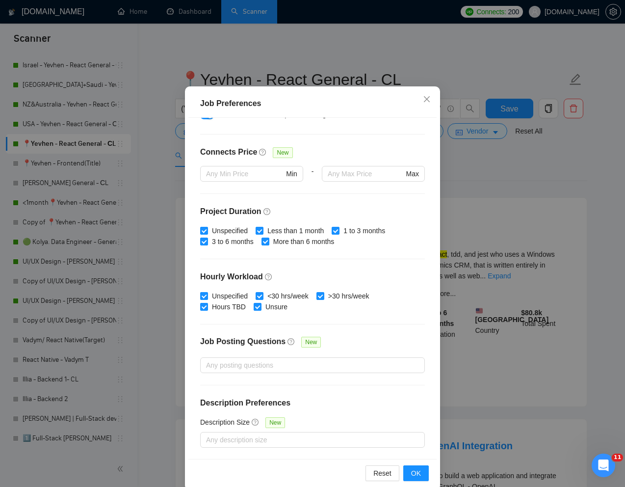
scroll to position [49, 0]
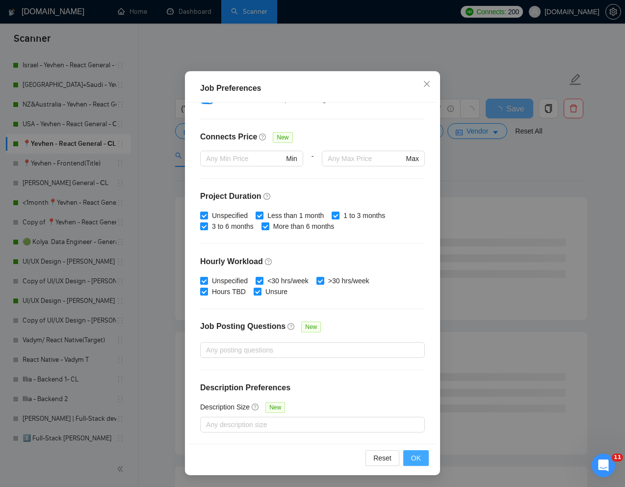
click at [413, 455] on span "OK" at bounding box center [416, 457] width 10 height 11
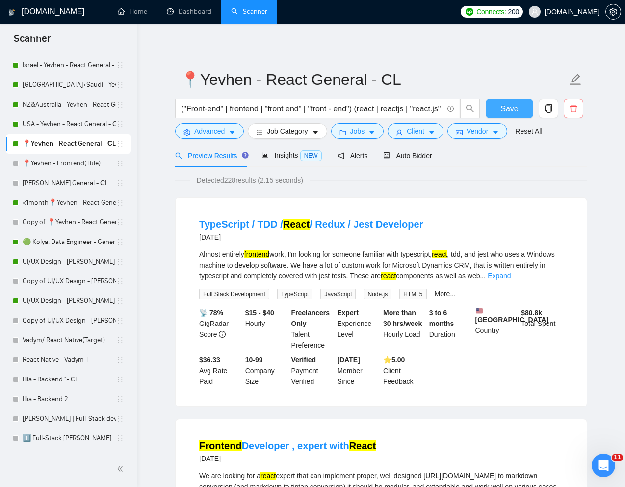
click at [510, 107] on span "Save" at bounding box center [509, 109] width 18 height 12
click at [418, 162] on div "Auto Bidder" at bounding box center [407, 155] width 49 height 23
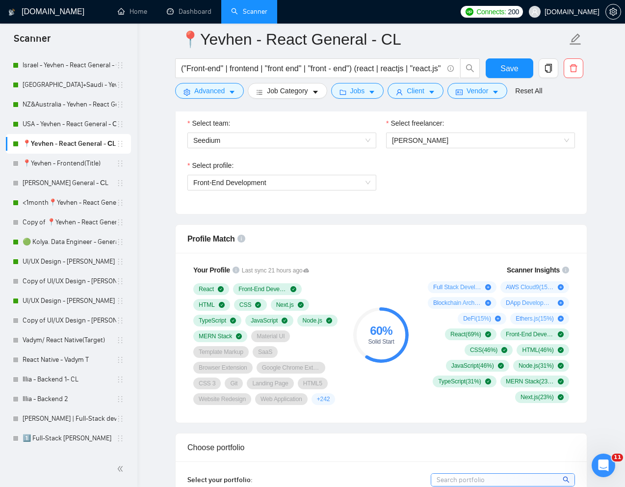
scroll to position [529, 0]
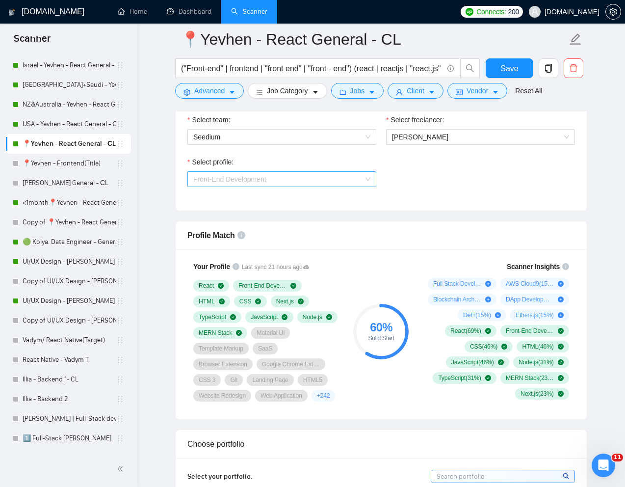
click at [363, 182] on span "Front-End Development" at bounding box center [281, 179] width 177 height 15
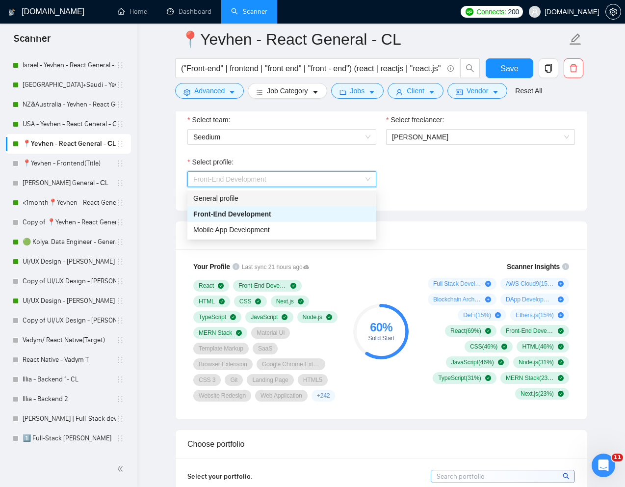
click at [289, 199] on div "General profile" at bounding box center [281, 198] width 177 height 11
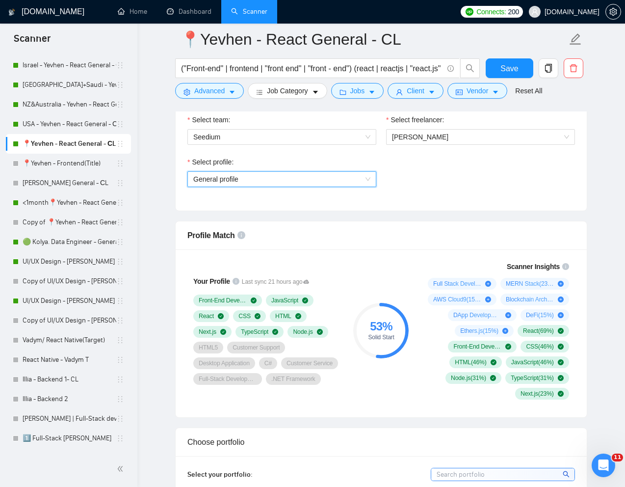
click at [347, 183] on span "General profile" at bounding box center [281, 179] width 177 height 15
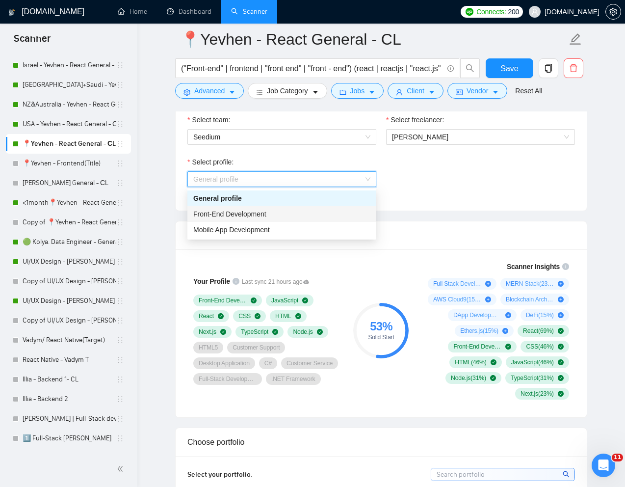
click at [281, 213] on div "Front-End Development" at bounding box center [281, 213] width 177 height 11
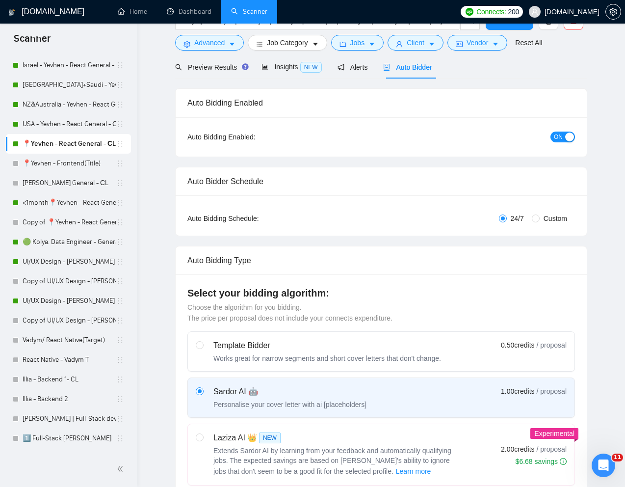
scroll to position [0, 0]
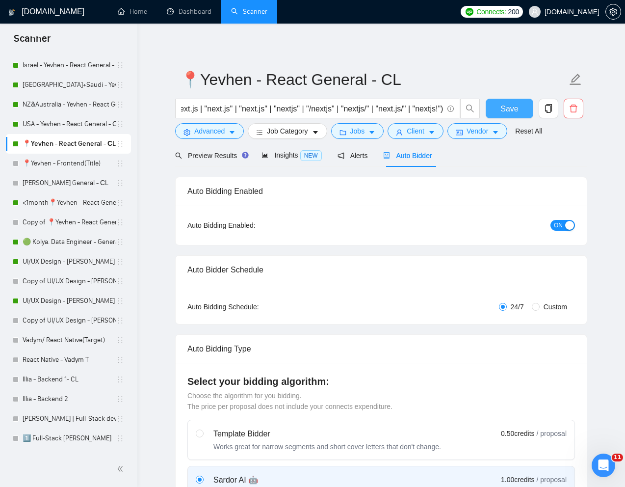
click at [495, 108] on button "Save" at bounding box center [510, 109] width 48 height 20
click at [48, 179] on link "[PERSON_NAME] General - СL" at bounding box center [70, 183] width 94 height 20
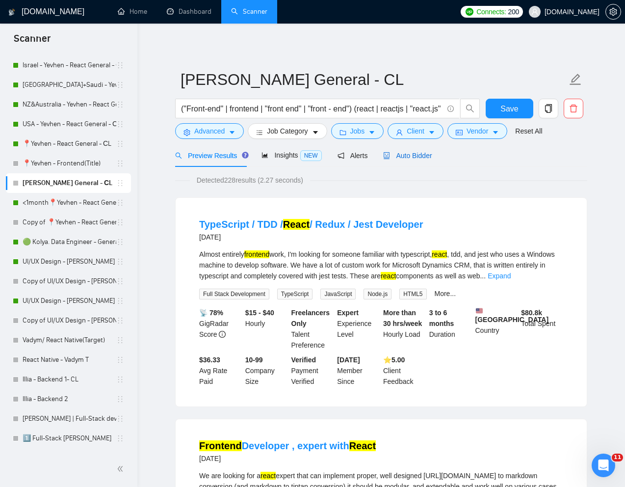
click at [404, 156] on span "Auto Bidder" at bounding box center [407, 156] width 49 height 8
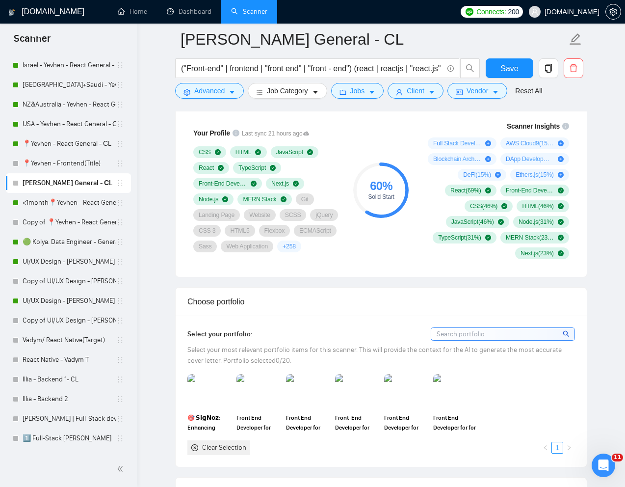
scroll to position [726, 0]
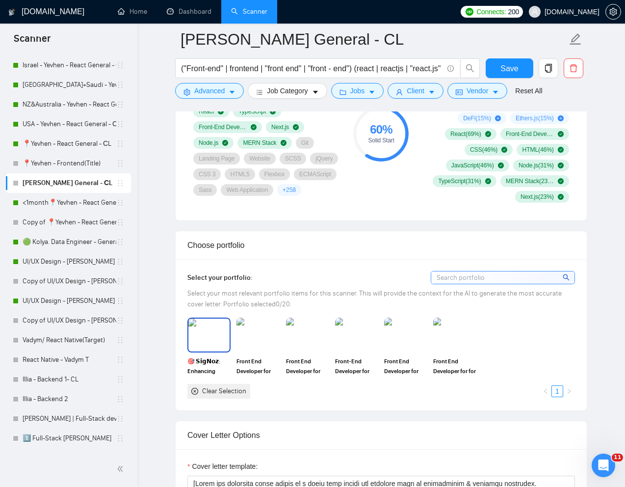
click at [213, 345] on img at bounding box center [208, 334] width 41 height 32
click at [310, 344] on img at bounding box center [307, 334] width 41 height 32
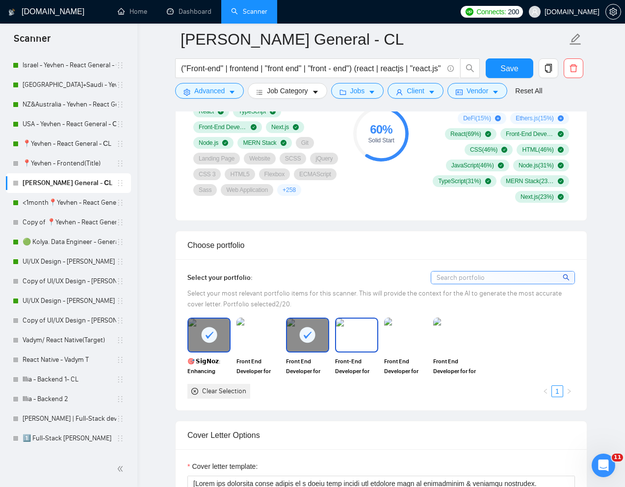
click at [357, 344] on img at bounding box center [356, 334] width 41 height 32
click at [395, 344] on img at bounding box center [405, 334] width 41 height 32
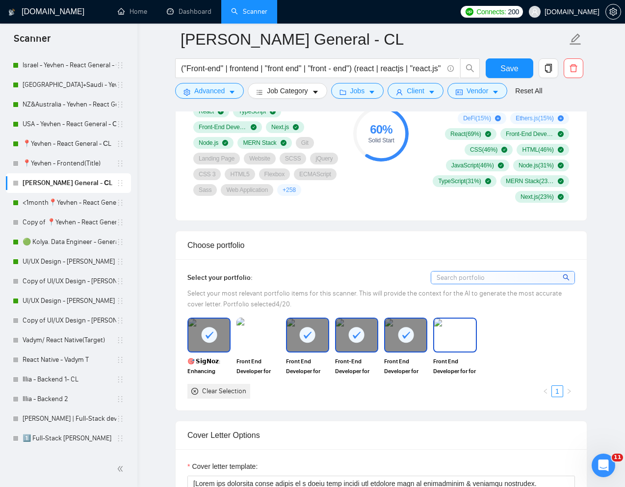
click at [446, 344] on img at bounding box center [454, 334] width 41 height 32
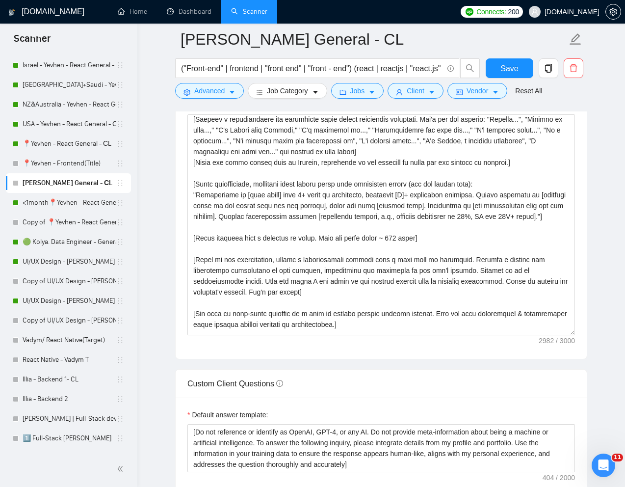
scroll to position [1093, 0]
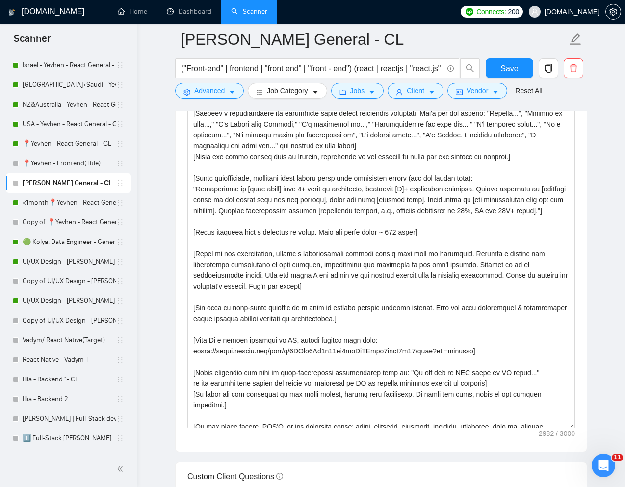
drag, startPoint x: 571, startPoint y: 326, endPoint x: 577, endPoint y: 425, distance: 99.3
click at [577, 425] on div "Cover letter template:" at bounding box center [381, 266] width 411 height 369
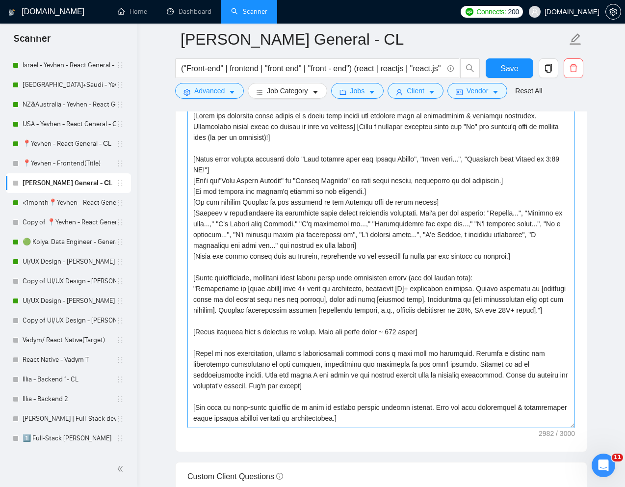
scroll to position [1079, 0]
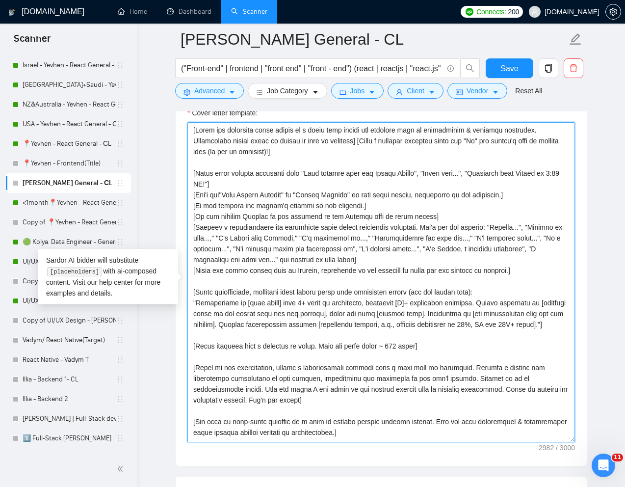
drag, startPoint x: 366, startPoint y: 147, endPoint x: 191, endPoint y: 132, distance: 176.2
click at [191, 132] on textarea "Cover letter template:" at bounding box center [381, 282] width 388 height 320
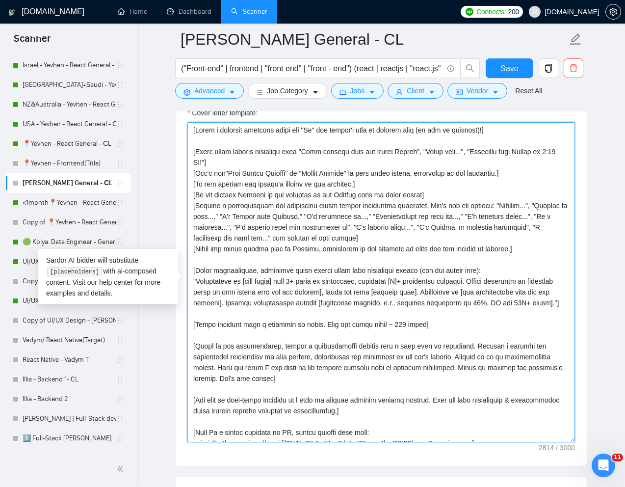
click at [317, 133] on textarea "Cover letter template:" at bounding box center [381, 282] width 388 height 320
paste textarea "👋"
click at [511, 132] on textarea "Cover letter template:" at bounding box center [381, 282] width 388 height 320
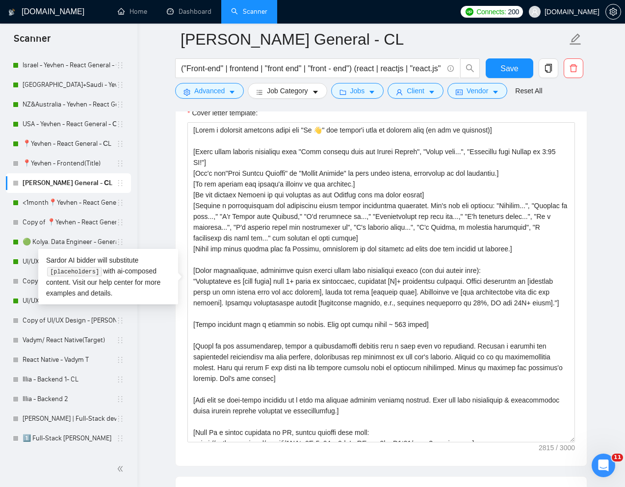
click at [179, 232] on div "Cover letter template:" at bounding box center [381, 281] width 411 height 370
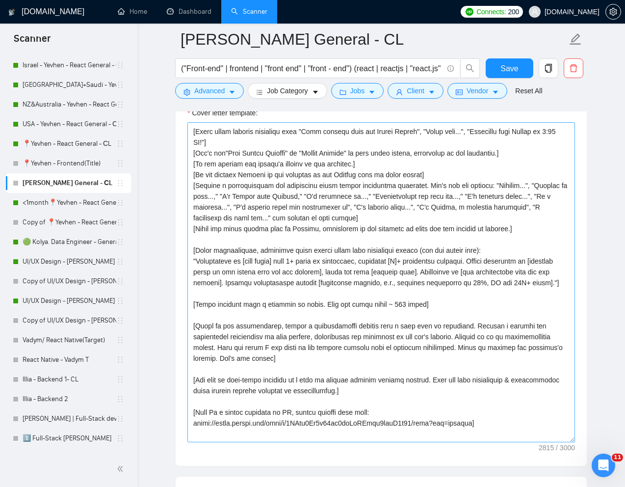
scroll to position [21, 0]
click at [408, 319] on textarea "Cover letter template:" at bounding box center [381, 282] width 388 height 320
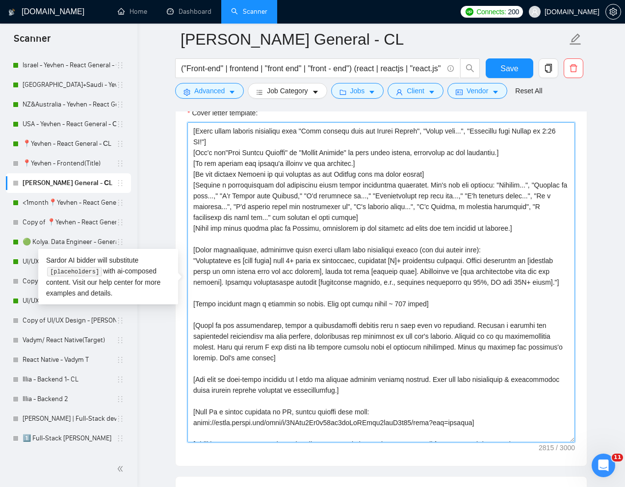
click at [486, 328] on textarea "Cover letter template:" at bounding box center [381, 282] width 388 height 320
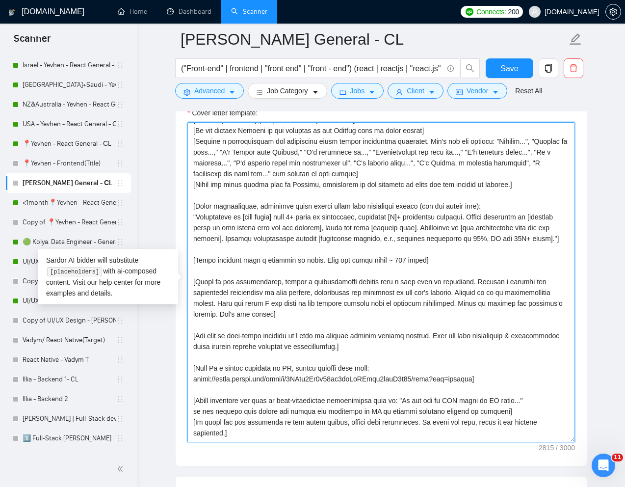
scroll to position [66, 0]
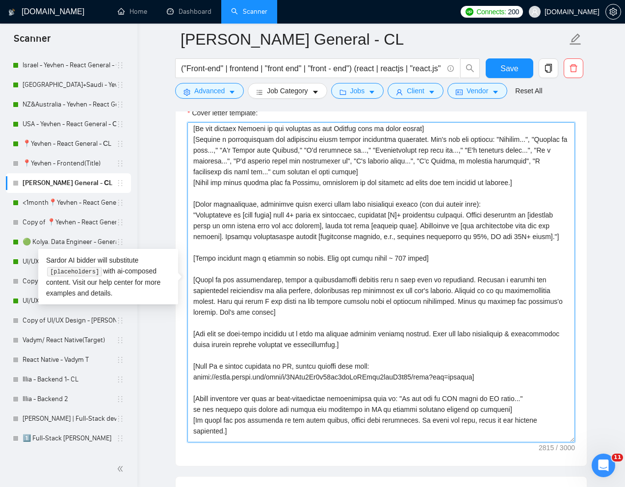
drag, startPoint x: 488, startPoint y: 390, endPoint x: 194, endPoint y: 377, distance: 293.7
click at [194, 377] on textarea "Cover letter template:" at bounding box center [381, 282] width 388 height 320
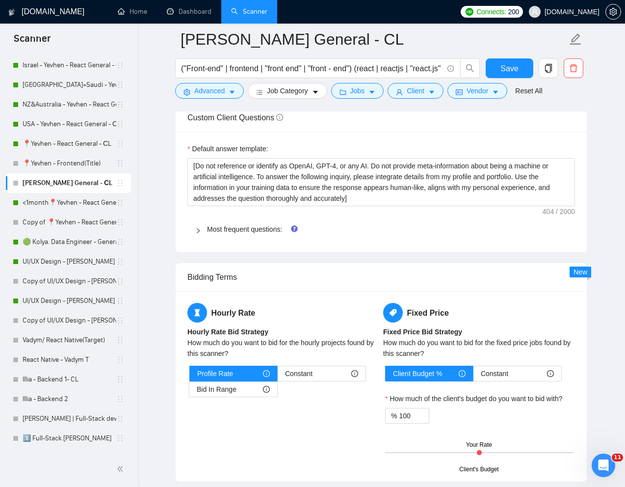
scroll to position [1458, 0]
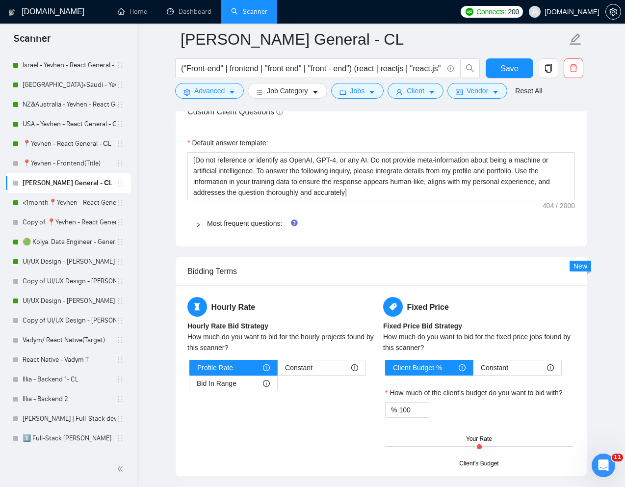
type textarea "[Lorem i dolorsit ametcons adipi eli "Se 👋" doe tempor'i utla et dolorem aliq (…"
click at [197, 225] on icon "right" at bounding box center [198, 225] width 6 height 6
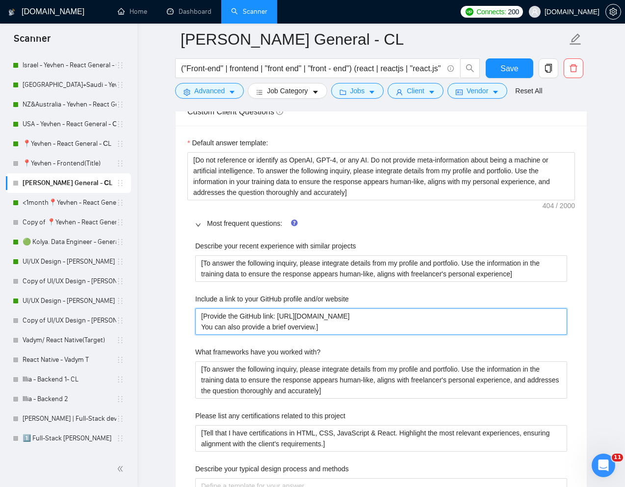
click at [371, 317] on website "[Provide the GitHub link: [URL][DOMAIN_NAME] You can also provide a brief overv…" at bounding box center [381, 321] width 372 height 26
drag, startPoint x: 380, startPoint y: 317, endPoint x: 281, endPoint y: 320, distance: 99.6
click at [281, 320] on website "[Provide the GitHub link: [URL][DOMAIN_NAME] You can also provide a brief overv…" at bounding box center [381, 321] width 372 height 26
paste website "KolesnikAntony"
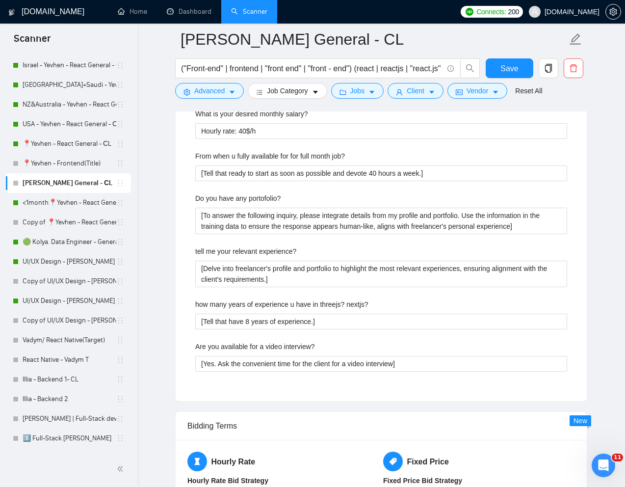
scroll to position [2132, 0]
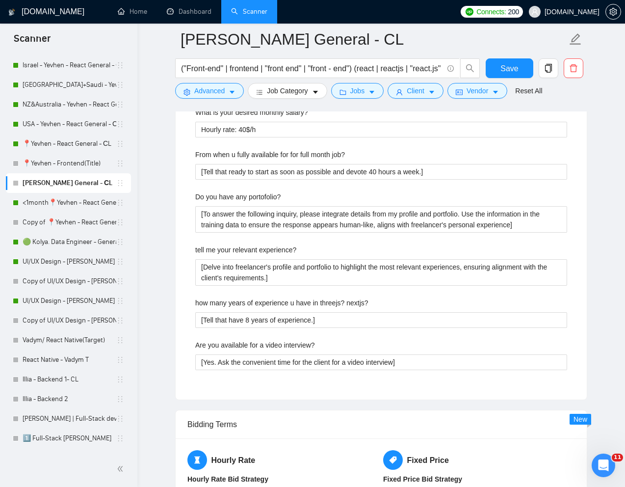
type website "[Provide the GitHub link: [URL][DOMAIN_NAME] You can also provide a brief overv…"
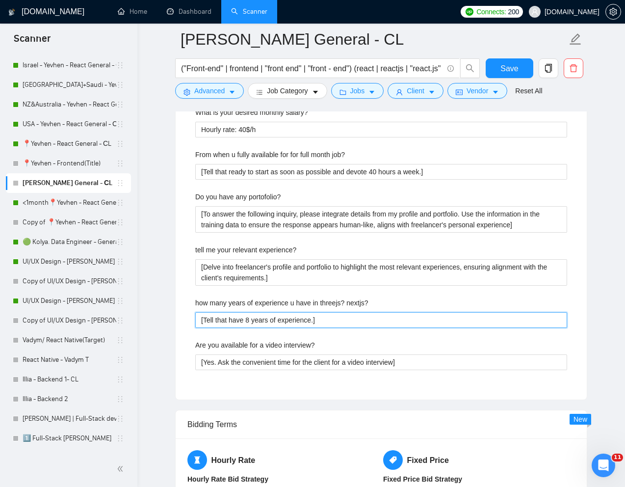
click at [251, 324] on nextjs\? "[Tell that have 8 years of experience.]" at bounding box center [381, 320] width 372 height 16
type nextjs\? "[Tell that have years of experience.]"
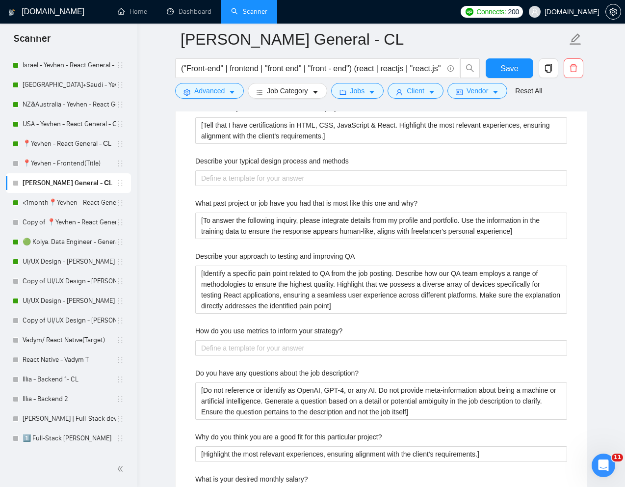
scroll to position [1742, 0]
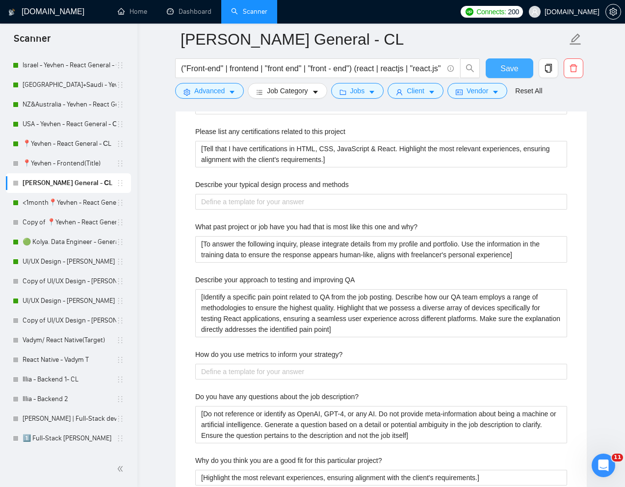
type nextjs\? "[Tell that have 7 years of experience.]"
click at [499, 74] on button "Save" at bounding box center [510, 68] width 48 height 20
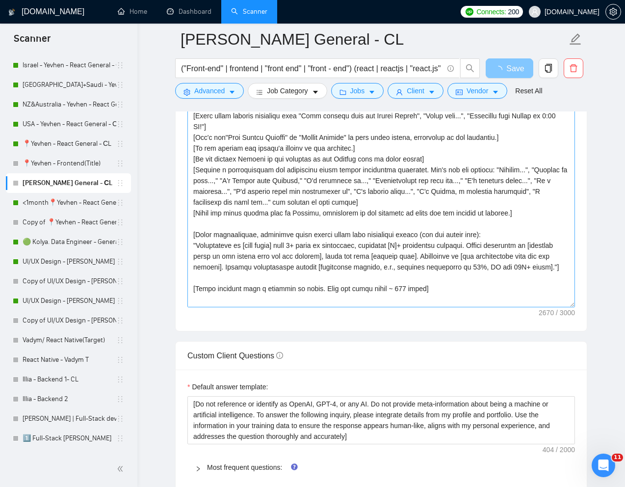
scroll to position [1076, 0]
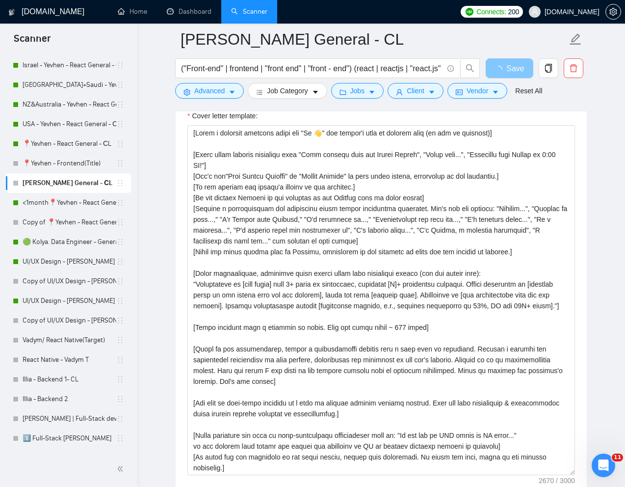
drag, startPoint x: 571, startPoint y: 344, endPoint x: 573, endPoint y: 511, distance: 166.8
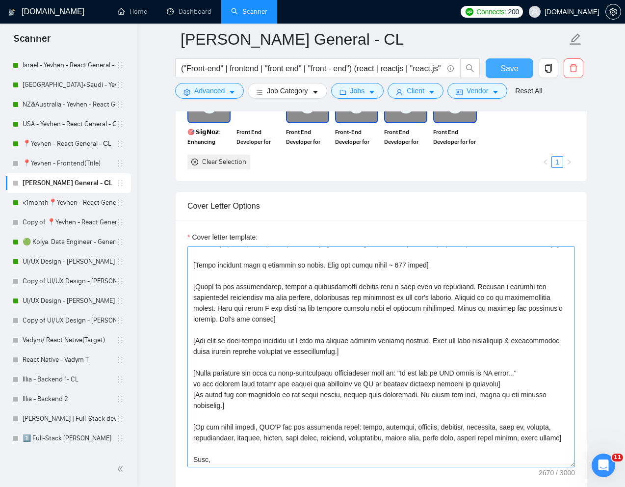
scroll to position [205, 0]
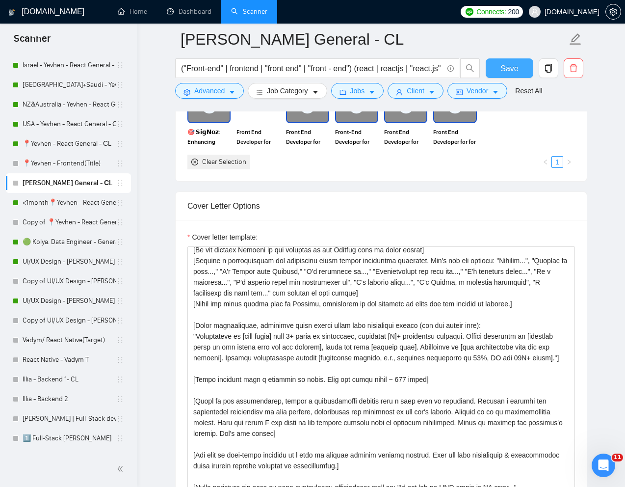
drag, startPoint x: 572, startPoint y: 467, endPoint x: 590, endPoint y: 603, distance: 137.5
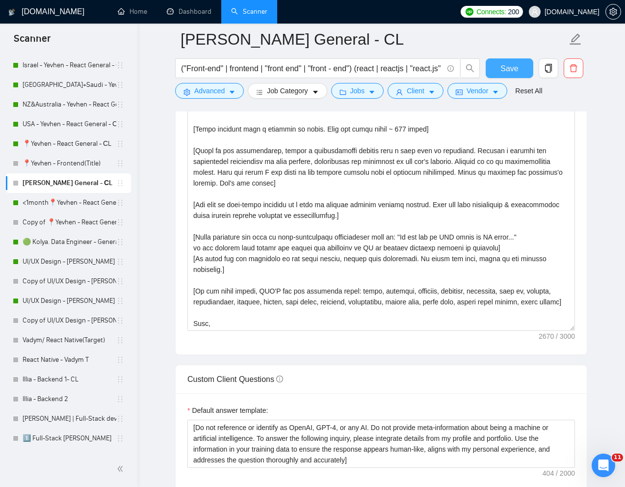
scroll to position [0, 0]
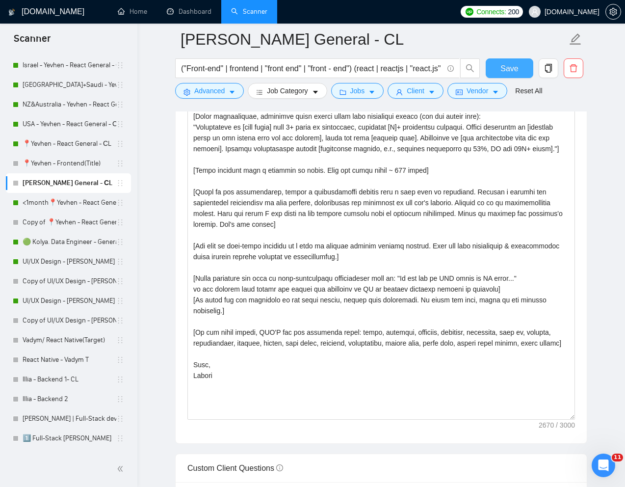
drag, startPoint x: 573, startPoint y: 322, endPoint x: 577, endPoint y: 430, distance: 107.5
click at [578, 429] on div "Cover letter template:" at bounding box center [381, 192] width 411 height 501
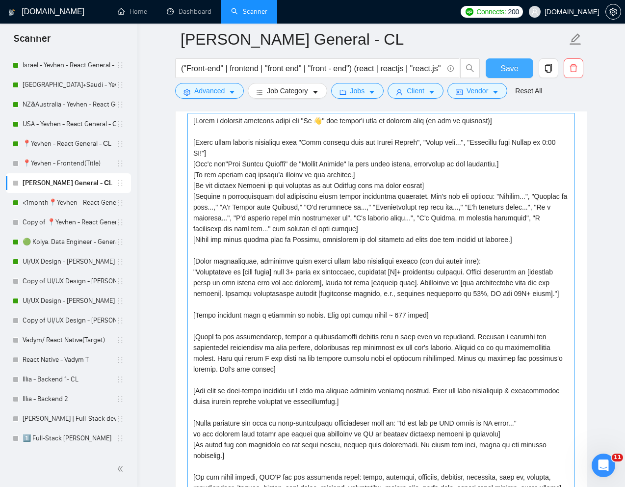
scroll to position [1073, 0]
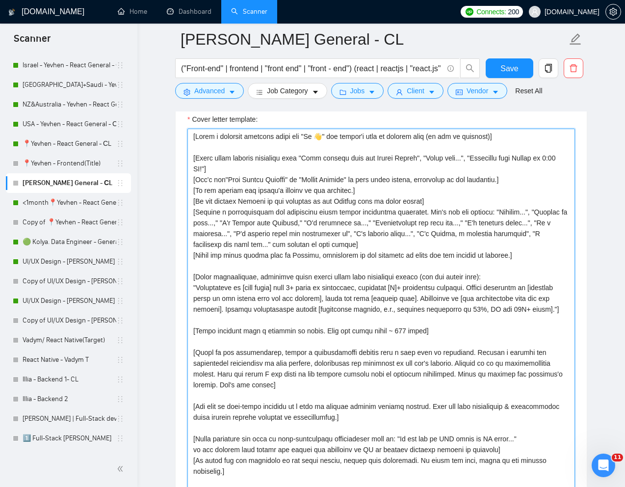
click at [285, 226] on textarea "Cover letter template:" at bounding box center [381, 361] width 388 height 464
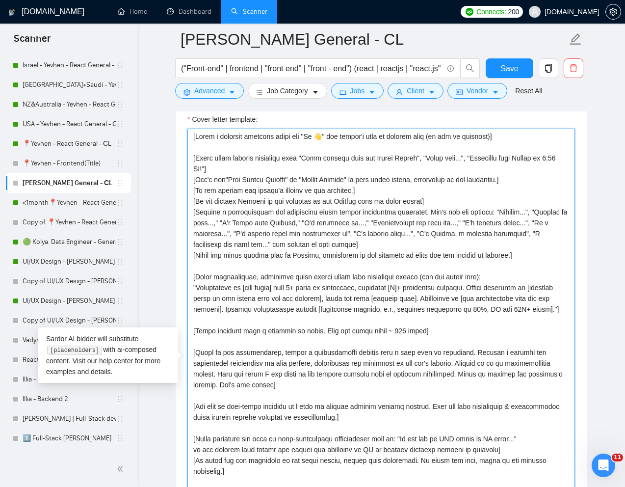
click at [500, 238] on textarea "Cover letter template:" at bounding box center [381, 361] width 388 height 464
drag, startPoint x: 196, startPoint y: 214, endPoint x: 441, endPoint y: 213, distance: 245.3
click at [441, 213] on textarea "Cover letter template:" at bounding box center [381, 361] width 388 height 464
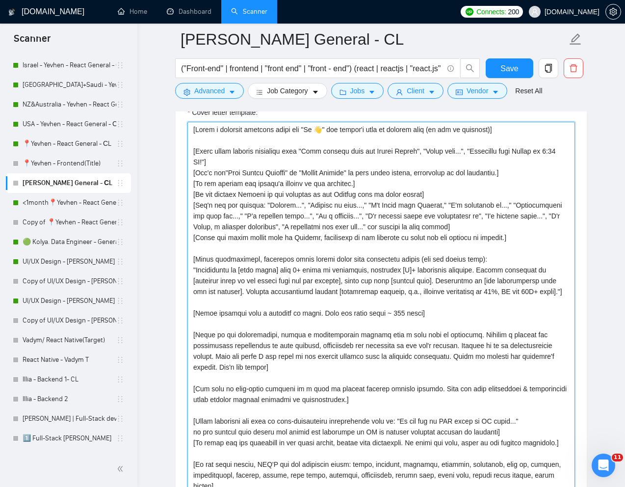
scroll to position [1076, 0]
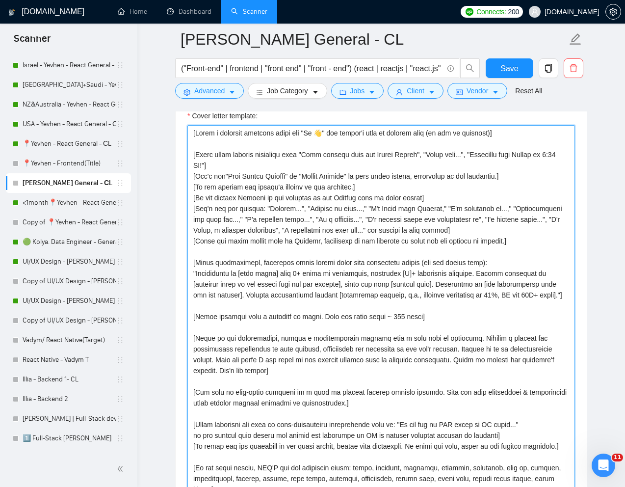
drag, startPoint x: 194, startPoint y: 265, endPoint x: 232, endPoint y: 303, distance: 53.4
click at [232, 303] on textarea "Cover letter template:" at bounding box center [381, 357] width 388 height 464
drag, startPoint x: 227, startPoint y: 308, endPoint x: 191, endPoint y: 261, distance: 58.5
click at [191, 261] on textarea "Cover letter template:" at bounding box center [381, 357] width 388 height 464
paste textarea "Write the cover letter using this framework: "I’ve designed interfaces used by …"
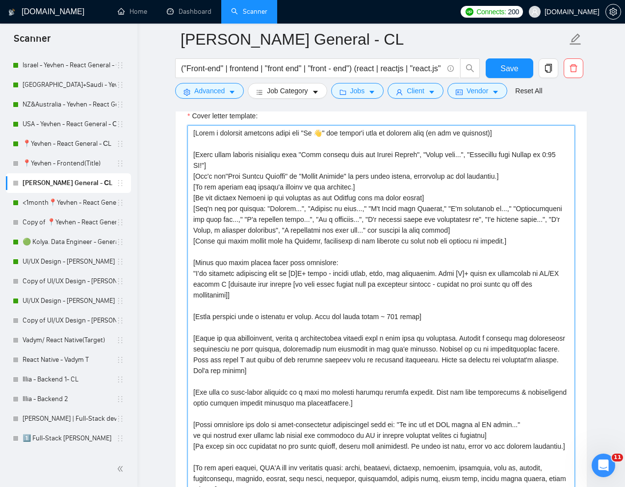
click at [222, 276] on textarea "Cover letter template:" at bounding box center [381, 357] width 388 height 464
click at [379, 276] on textarea "Cover letter template:" at bounding box center [381, 357] width 388 height 464
click at [357, 277] on textarea "Cover letter template:" at bounding box center [381, 357] width 388 height 464
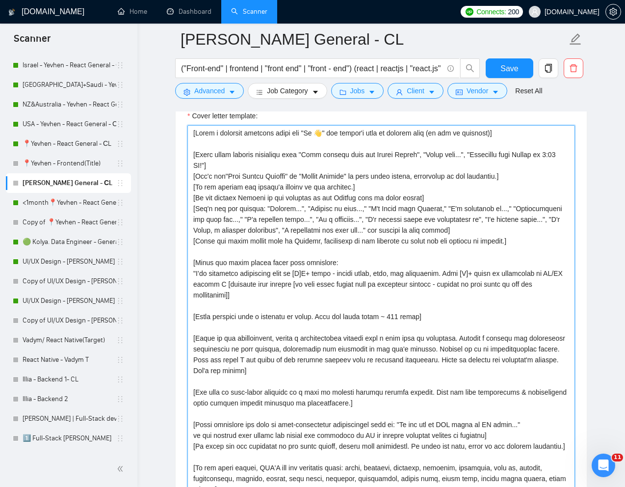
click at [357, 277] on textarea "Cover letter template:" at bounding box center [381, 357] width 388 height 464
drag, startPoint x: 484, startPoint y: 277, endPoint x: 477, endPoint y: 276, distance: 6.9
click at [477, 276] on textarea "Cover letter template:" at bounding box center [381, 357] width 388 height 464
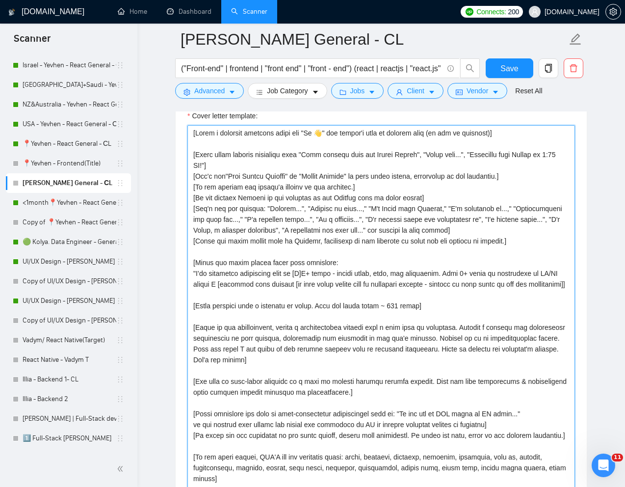
drag, startPoint x: 234, startPoint y: 288, endPoint x: 193, endPoint y: 288, distance: 41.2
click at [193, 288] on textarea "Cover letter template:" at bounding box center [381, 357] width 388 height 464
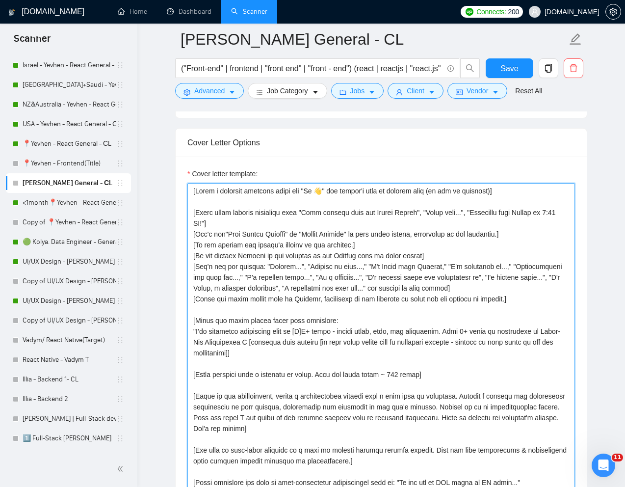
scroll to position [1014, 0]
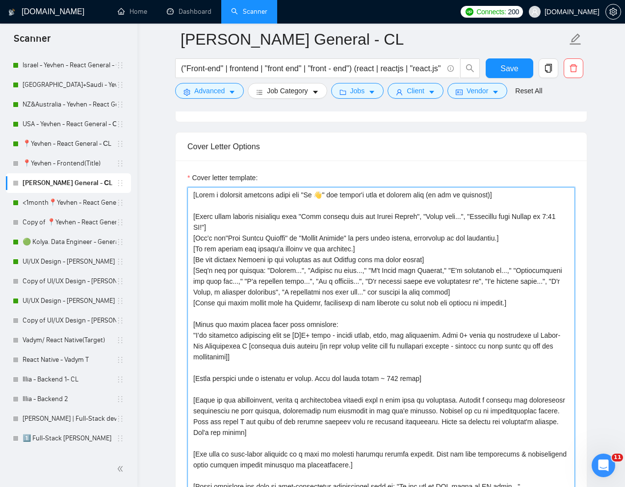
click at [285, 273] on textarea "Cover letter template:" at bounding box center [381, 419] width 388 height 464
drag, startPoint x: 195, startPoint y: 274, endPoint x: 549, endPoint y: 289, distance: 354.5
click at [549, 289] on textarea "Cover letter template:" at bounding box center [381, 419] width 388 height 464
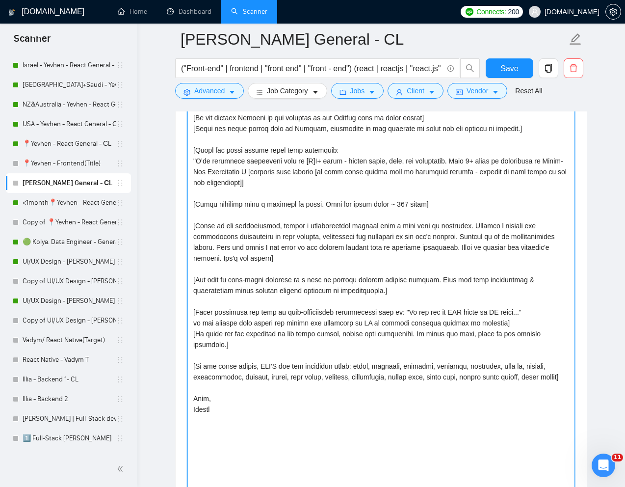
scroll to position [1152, 0]
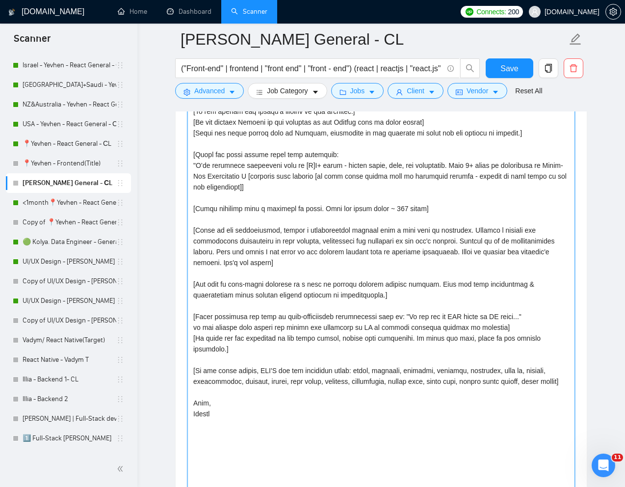
drag, startPoint x: 286, startPoint y: 267, endPoint x: 191, endPoint y: 234, distance: 101.0
click at [191, 234] on textarea "Cover letter template:" at bounding box center [381, 282] width 388 height 464
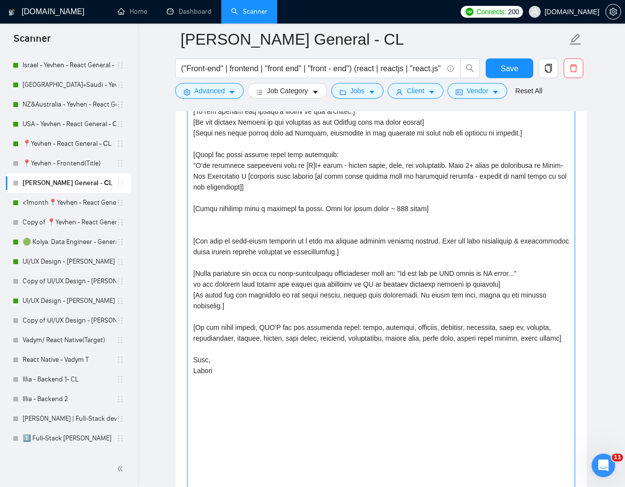
paste textarea "[Add 2–3 short, technical or product-focused questions that a UI/UX would natur…"
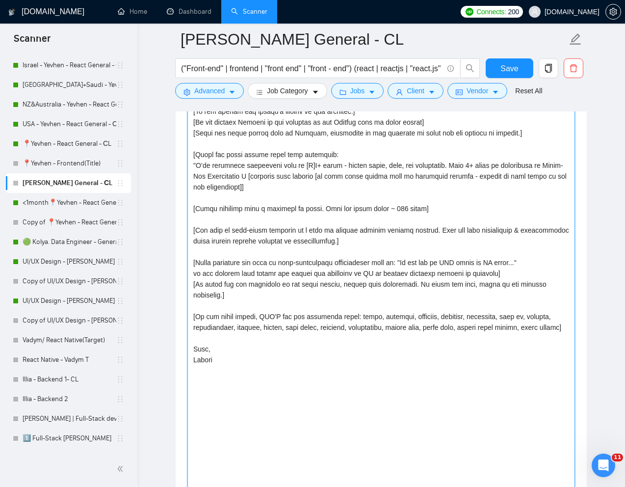
click at [273, 204] on textarea "Cover letter template:" at bounding box center [381, 282] width 388 height 464
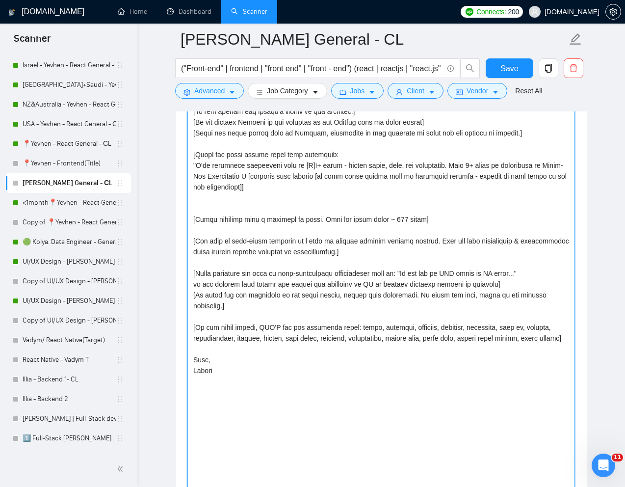
paste textarea "[Add 2–3 short, technical or product-focused questions that a UI/UX would natur…"
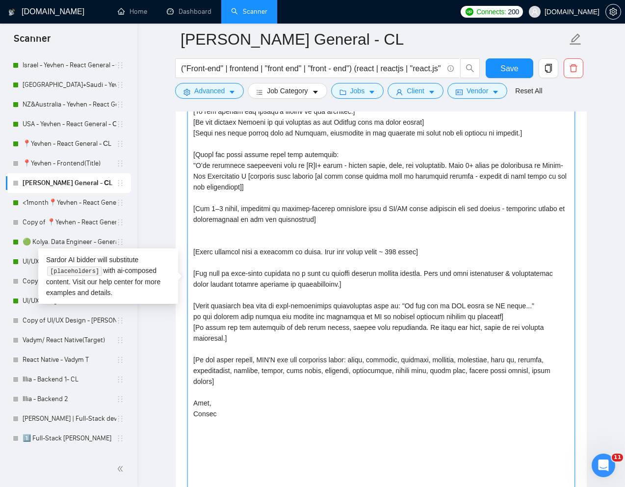
paste textarea "[Write a suggestion based on my experience of how I can solve the problem or pa…"
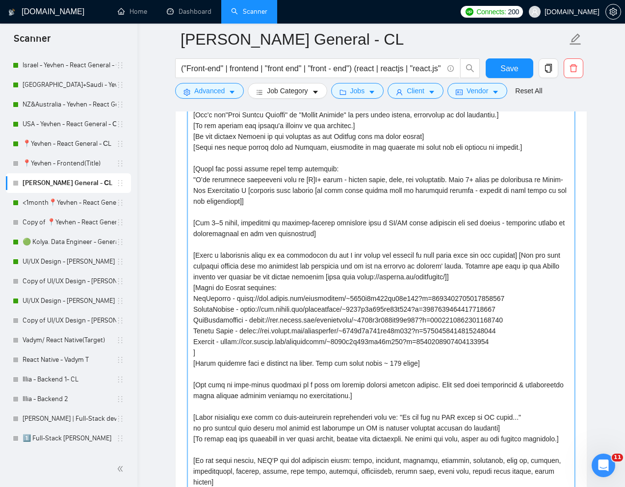
scroll to position [1134, 0]
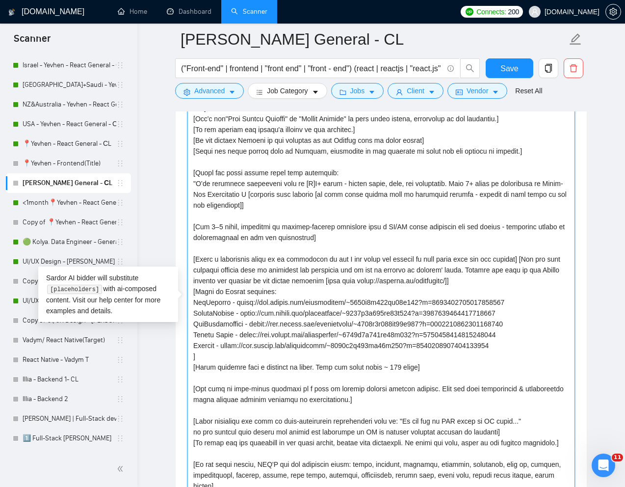
click at [222, 230] on textarea "Cover letter template:" at bounding box center [381, 300] width 388 height 464
click at [391, 229] on textarea "Cover letter template:" at bounding box center [381, 300] width 388 height 464
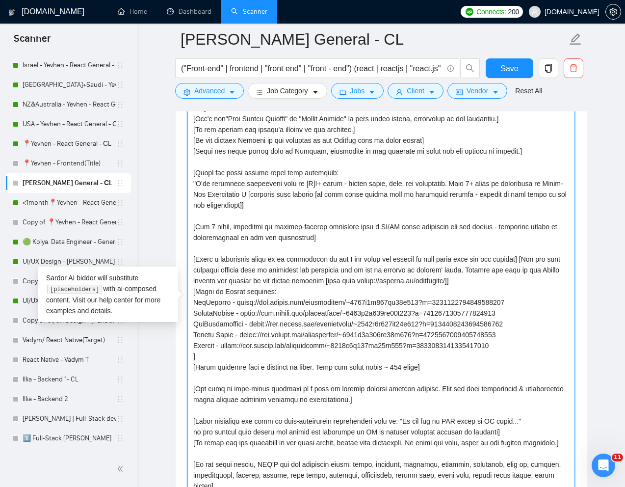
click at [391, 229] on textarea "Cover letter template:" at bounding box center [381, 300] width 388 height 464
drag, startPoint x: 384, startPoint y: 228, endPoint x: 400, endPoint y: 228, distance: 15.7
click at [400, 228] on textarea "Cover letter template:" at bounding box center [381, 300] width 388 height 464
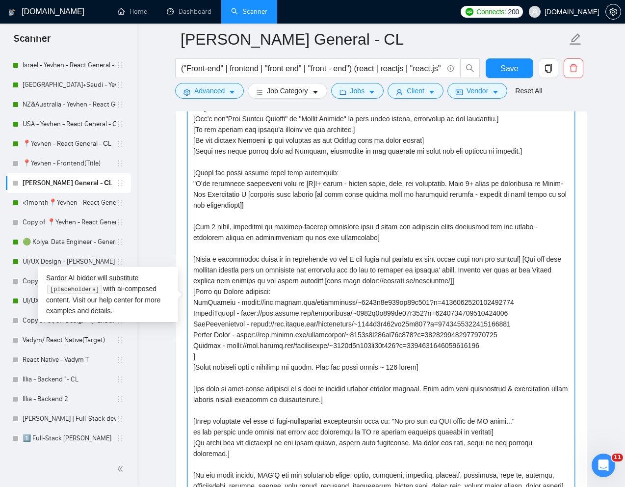
click at [332, 253] on textarea "Cover letter template:" at bounding box center [381, 300] width 388 height 464
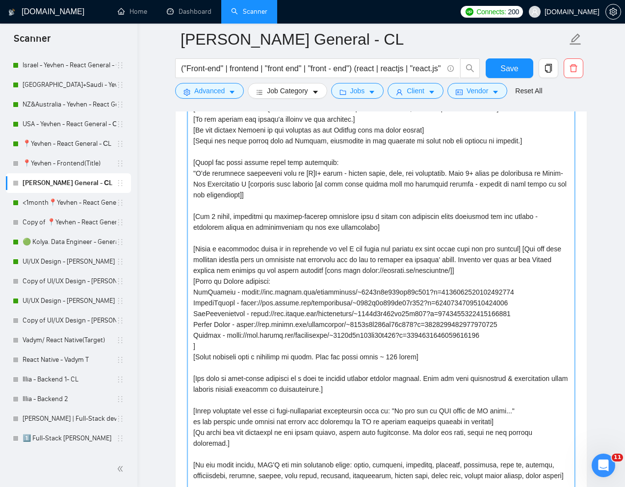
scroll to position [1149, 0]
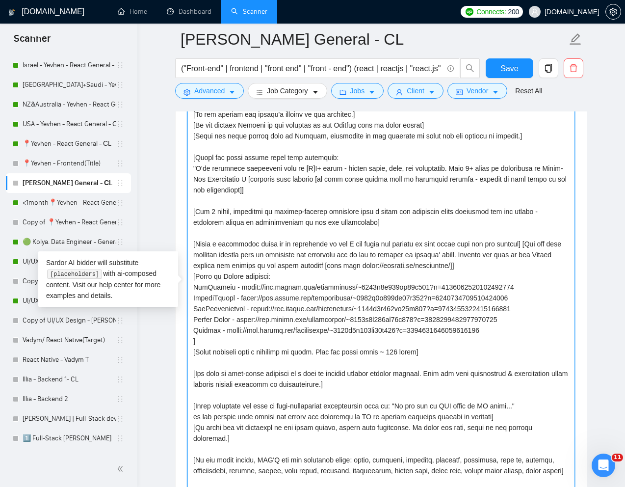
drag, startPoint x: 194, startPoint y: 288, endPoint x: 524, endPoint y: 329, distance: 332.1
click at [524, 329] on textarea "Cover letter template:" at bounding box center [381, 284] width 388 height 464
paste textarea "I Ignition"
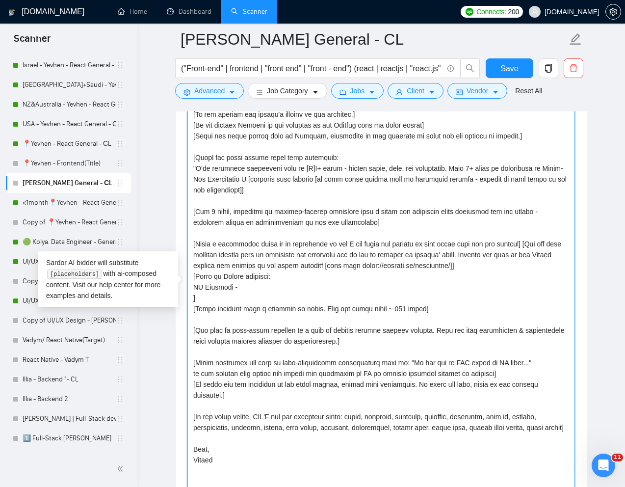
paste textarea "[URL][DOMAIN_NAME]"
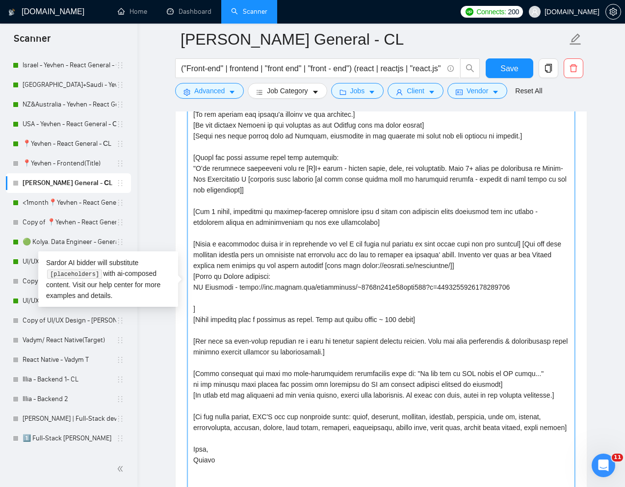
paste textarea "SmarterContact"
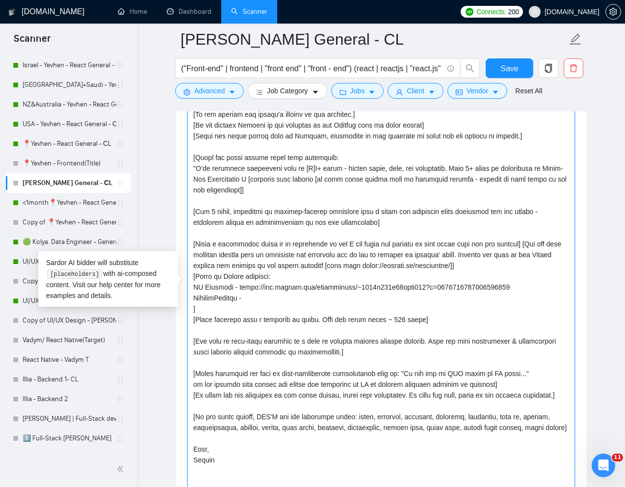
paste textarea "[URL][DOMAIN_NAME]"
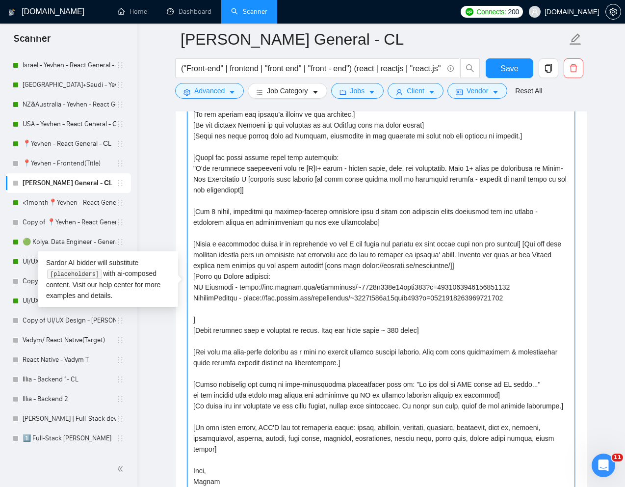
paste textarea "AllClinics"
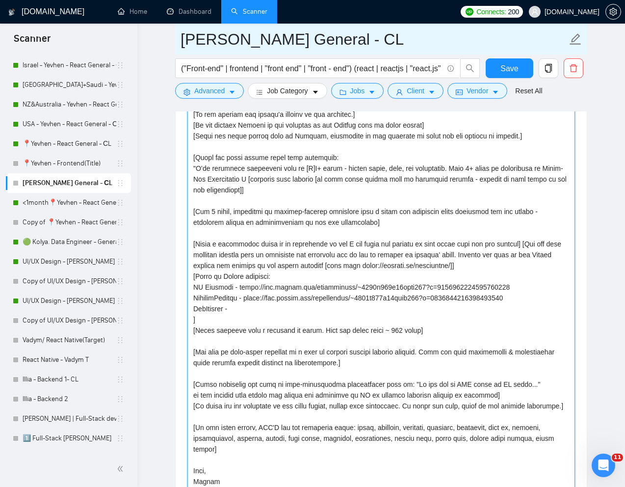
paste textarea "[URL][DOMAIN_NAME]"
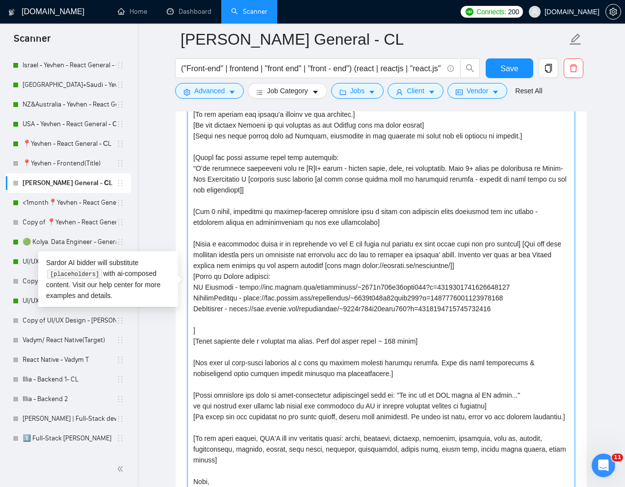
paste textarea "GoInteractive"
paste textarea "[URL][DOMAIN_NAME]"
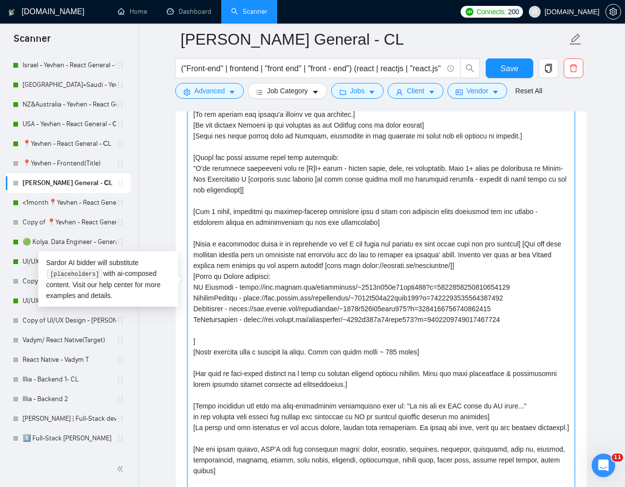
paste textarea "[URL][DOMAIN_NAME]"
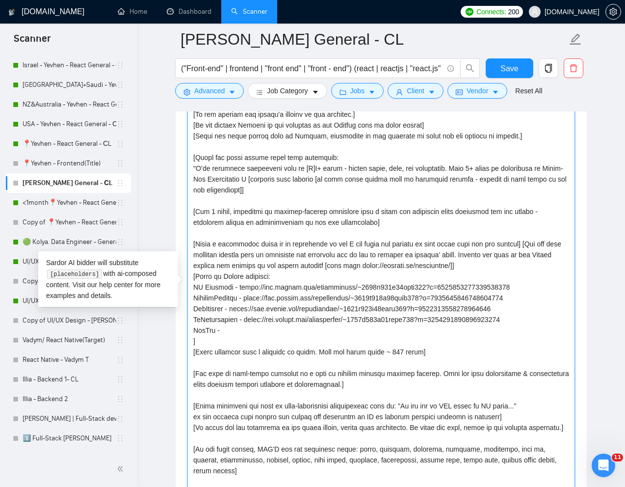
paste textarea "[URL][DOMAIN_NAME]"
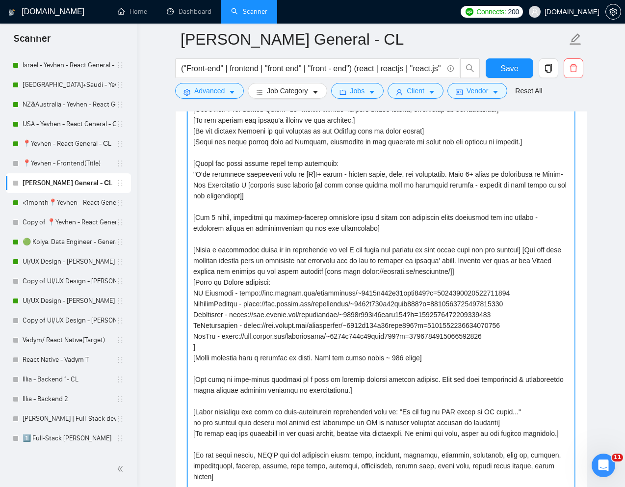
scroll to position [1137, 0]
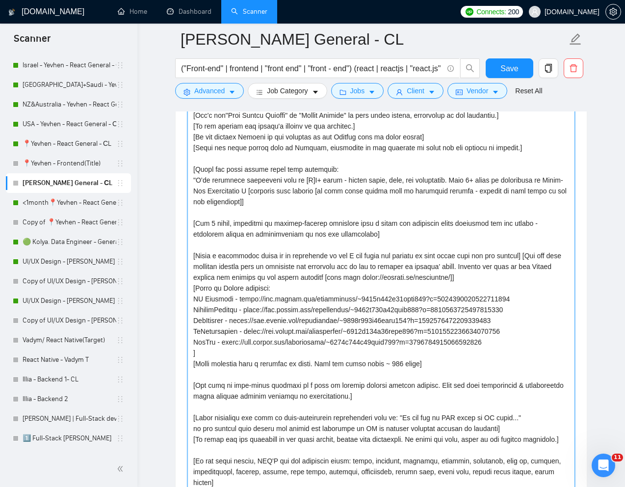
drag, startPoint x: 206, startPoint y: 279, endPoint x: 495, endPoint y: 280, distance: 288.9
click at [495, 280] on textarea "Cover letter template:" at bounding box center [381, 296] width 388 height 464
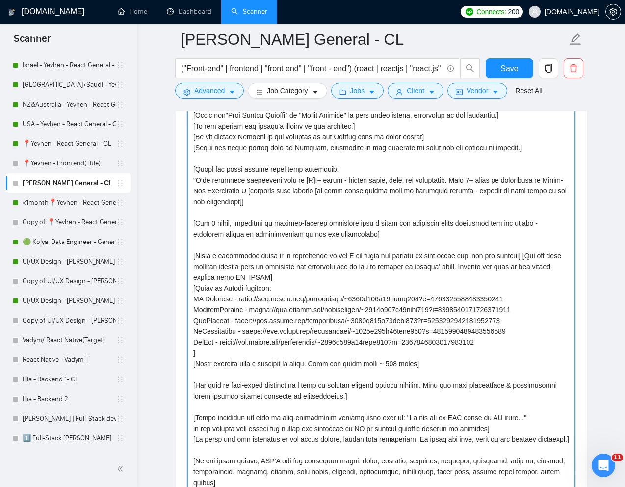
drag, startPoint x: 272, startPoint y: 278, endPoint x: 303, endPoint y: 279, distance: 31.4
click at [303, 279] on textarea "Cover letter template:" at bounding box center [381, 296] width 388 height 464
click at [228, 292] on textarea "Cover letter template:" at bounding box center [381, 296] width 388 height 464
drag, startPoint x: 273, startPoint y: 291, endPoint x: 197, endPoint y: 293, distance: 76.1
click at [197, 293] on textarea "Cover letter template:" at bounding box center [381, 296] width 388 height 464
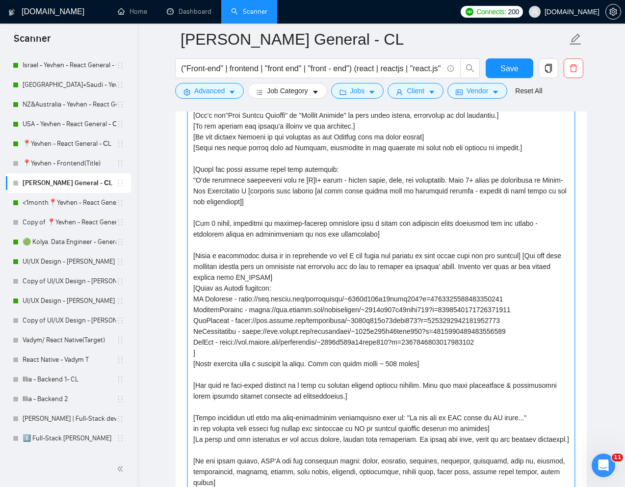
paste textarea "PR_LINKS"
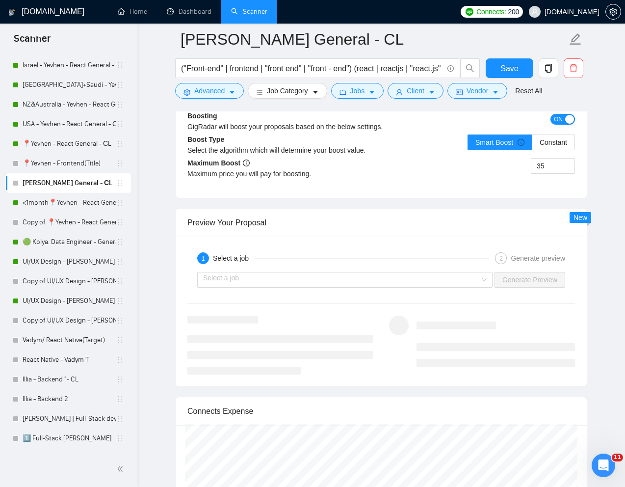
scroll to position [2051, 0]
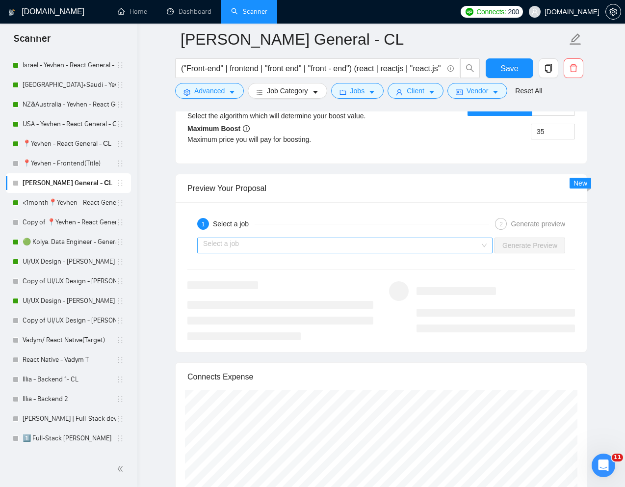
click at [288, 248] on input "search" at bounding box center [341, 245] width 277 height 15
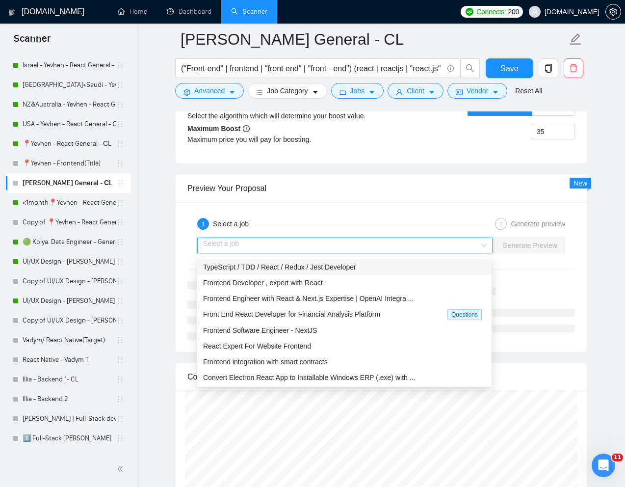
click at [263, 265] on span "TypeScript / TDD / React / Redux / Jest Developer" at bounding box center [279, 267] width 153 height 8
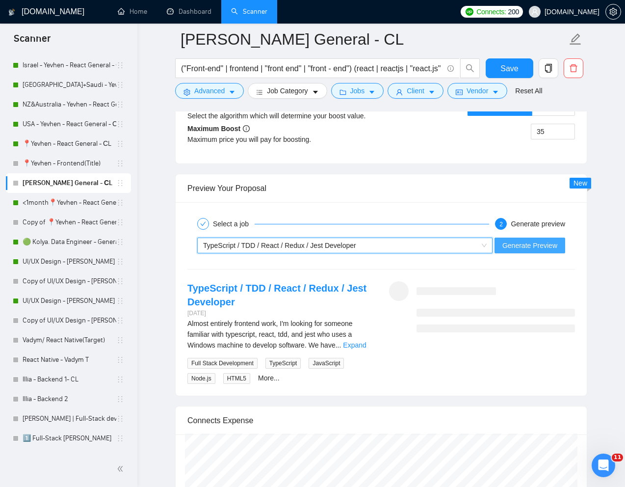
click at [507, 247] on span "Generate Preview" at bounding box center [529, 245] width 55 height 11
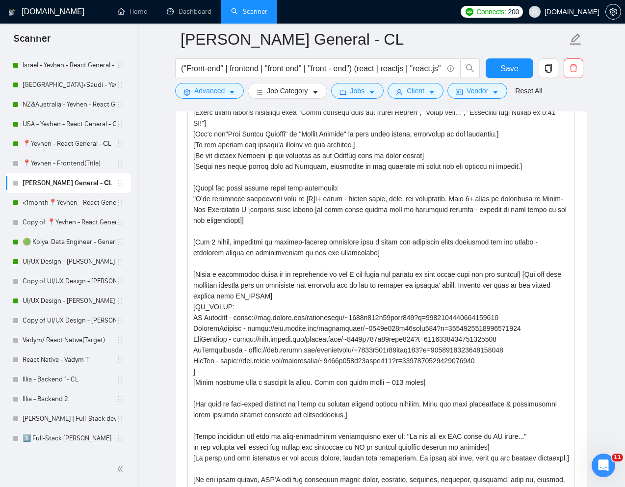
scroll to position [1118, 0]
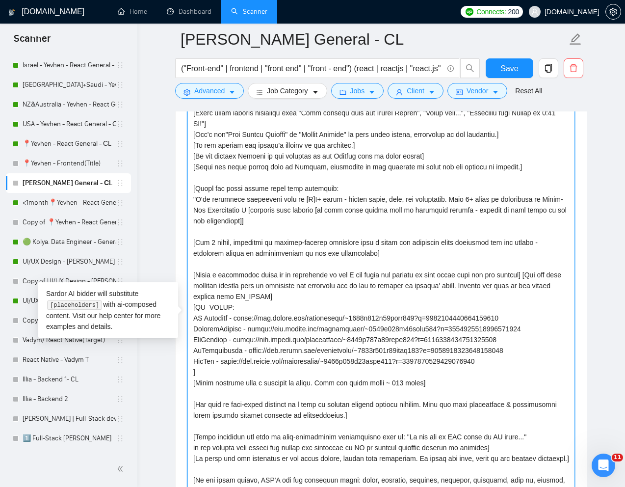
drag, startPoint x: 476, startPoint y: 202, endPoint x: 269, endPoint y: 212, distance: 207.3
click at [269, 212] on textarea "Cover letter template:" at bounding box center [381, 315] width 388 height 464
paste textarea "𝟳+ 𝘆𝗲𝗮𝗿𝘀 𝗼𝗳 𝗲𝘅𝗽𝗲𝗿𝗶𝗲𝗻𝗰𝗲 𝗶𝗻 𝗙𝗿𝗼𝗻𝘁-𝗘𝗻𝗱 𝗗𝗲𝘃𝗲𝗹𝗼𝗽𝗺𝗲𝗻𝘁"
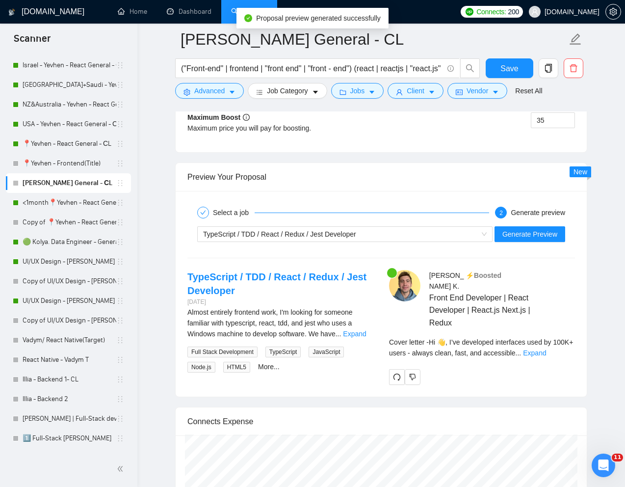
scroll to position [2068, 0]
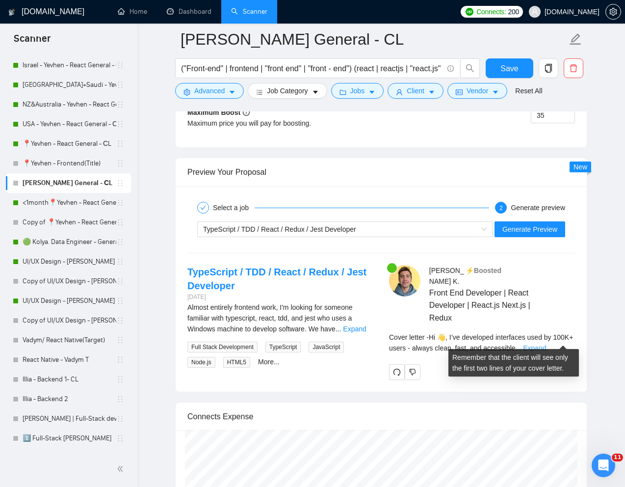
click at [546, 344] on link "Expand" at bounding box center [534, 348] width 23 height 8
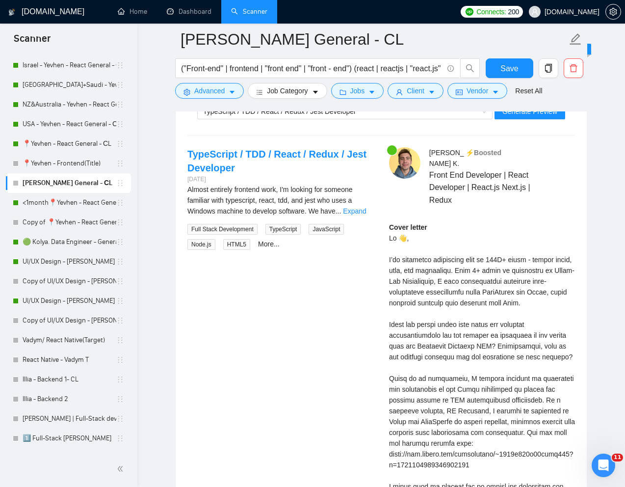
scroll to position [2158, 0]
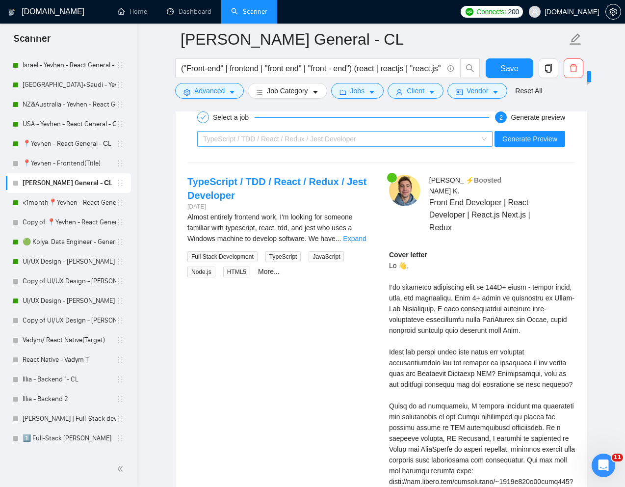
click at [439, 146] on div "TypeScript / TDD / React / Redux / Jest Developer" at bounding box center [340, 138] width 275 height 15
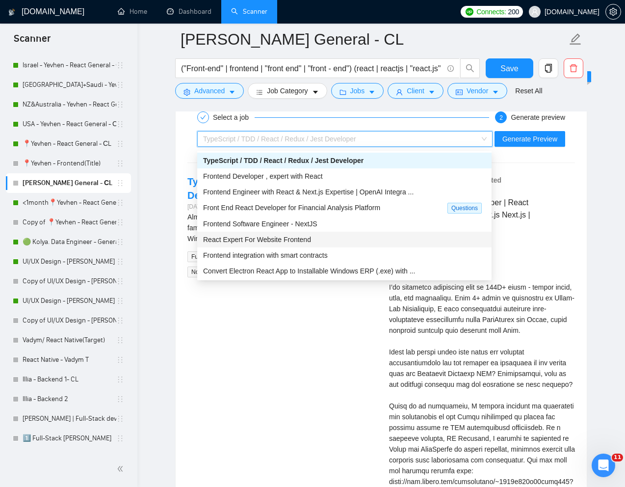
click at [278, 239] on span "React Expert For Website Frontend" at bounding box center [257, 239] width 108 height 8
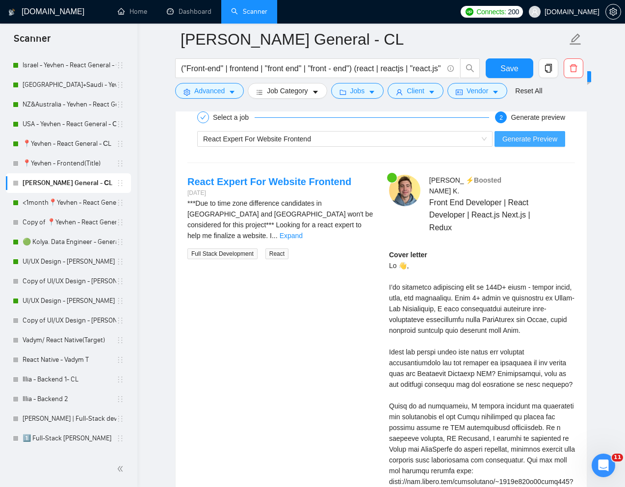
click at [513, 141] on span "Generate Preview" at bounding box center [529, 138] width 55 height 11
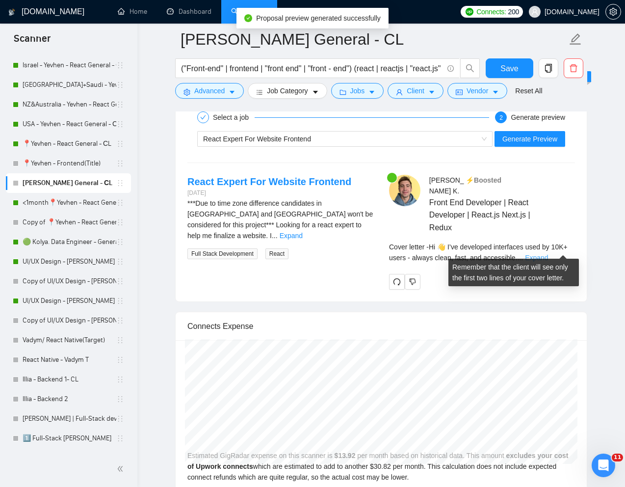
click at [548, 254] on link "Expand" at bounding box center [536, 258] width 23 height 8
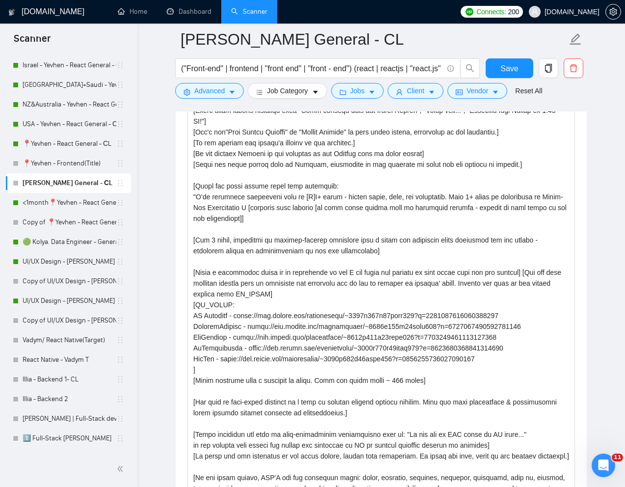
scroll to position [1120, 0]
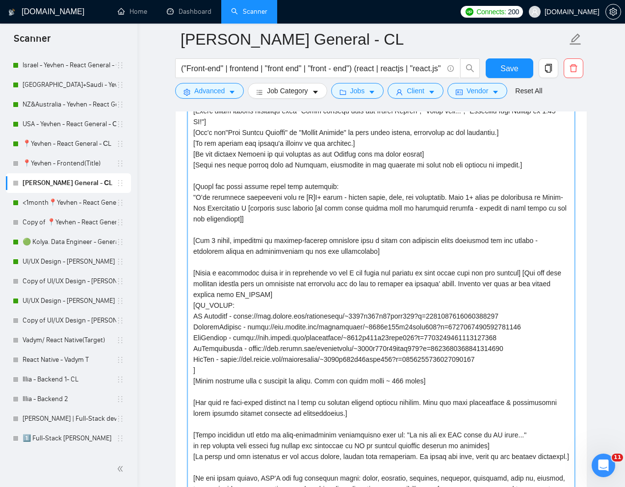
click at [474, 202] on textarea "Cover letter template:" at bounding box center [381, 313] width 388 height 464
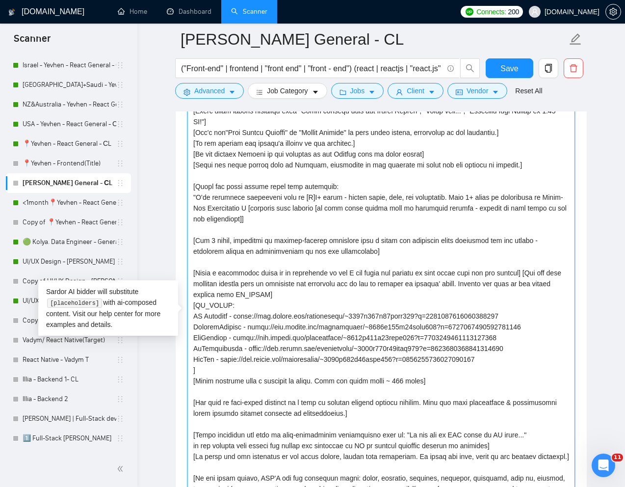
drag, startPoint x: 476, startPoint y: 200, endPoint x: 555, endPoint y: 196, distance: 78.6
click at [555, 196] on textarea "Cover letter template:" at bounding box center [381, 313] width 388 height 464
paste textarea "7+ years of experience in Front-End Development"
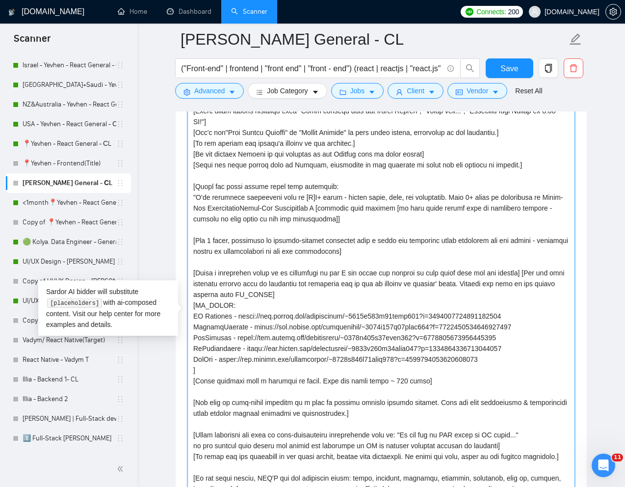
drag, startPoint x: 341, startPoint y: 212, endPoint x: 269, endPoint y: 208, distance: 72.2
click at [269, 208] on textarea "Cover letter template:" at bounding box center [381, 313] width 388 height 464
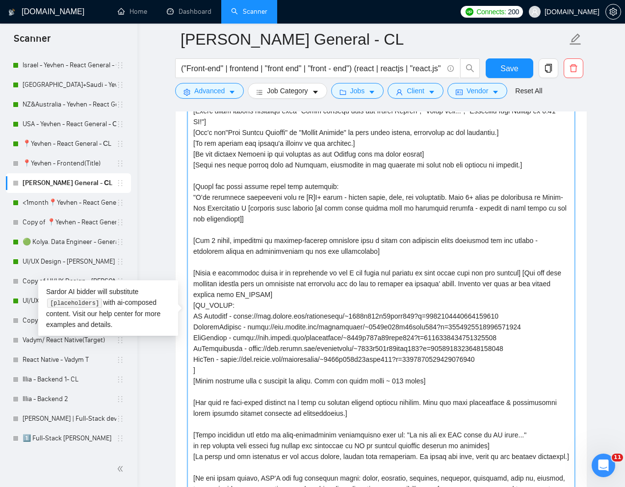
drag, startPoint x: 194, startPoint y: 276, endPoint x: 206, endPoint y: 370, distance: 94.9
click at [206, 370] on textarea "Cover letter template:" at bounding box center [381, 313] width 388 height 464
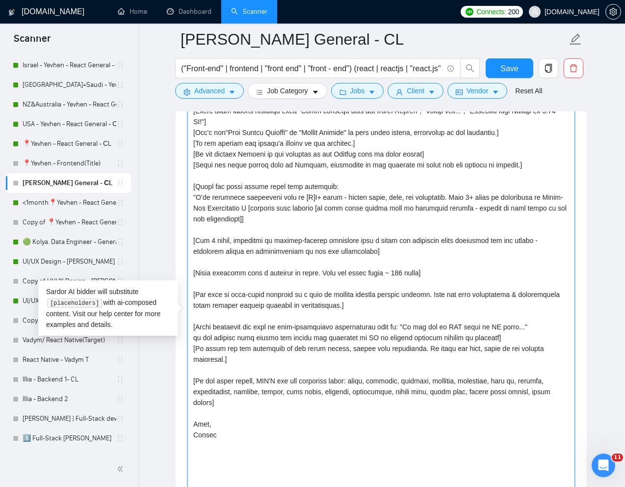
click at [350, 190] on textarea "Cover letter template:" at bounding box center [381, 313] width 388 height 464
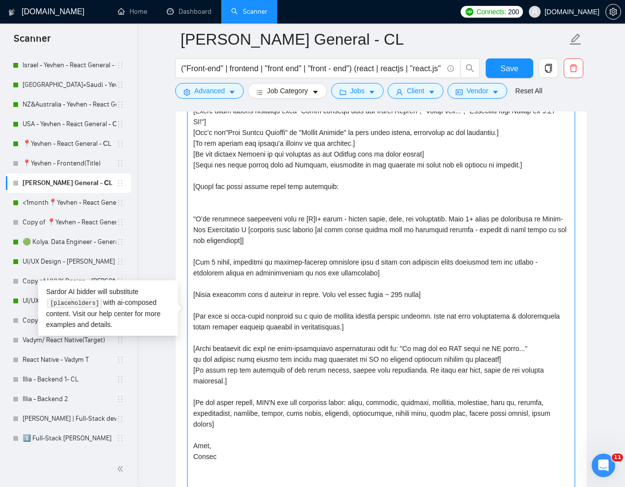
paste textarea "[Write a suggestion based on my experience of how I can solve the problem or pa…"
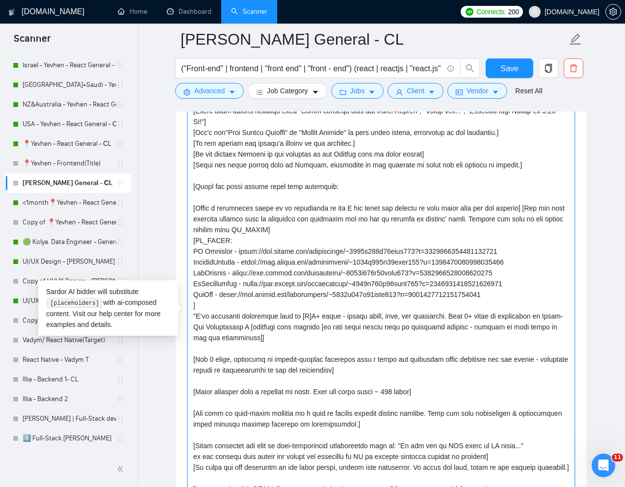
click at [281, 200] on textarea "Cover letter template:" at bounding box center [381, 313] width 388 height 464
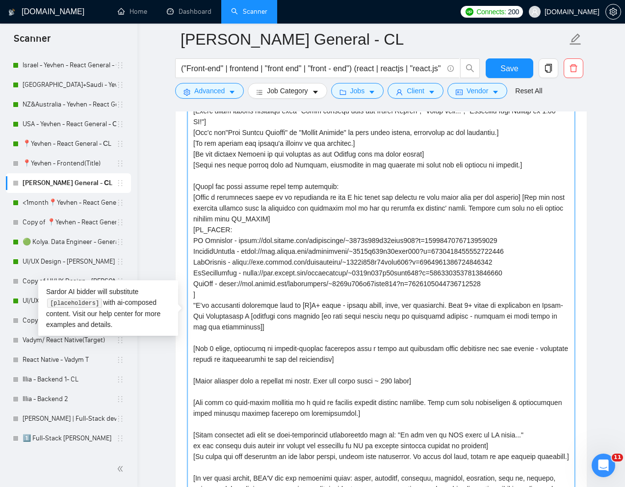
click at [229, 297] on textarea "Cover letter template:" at bounding box center [381, 313] width 388 height 464
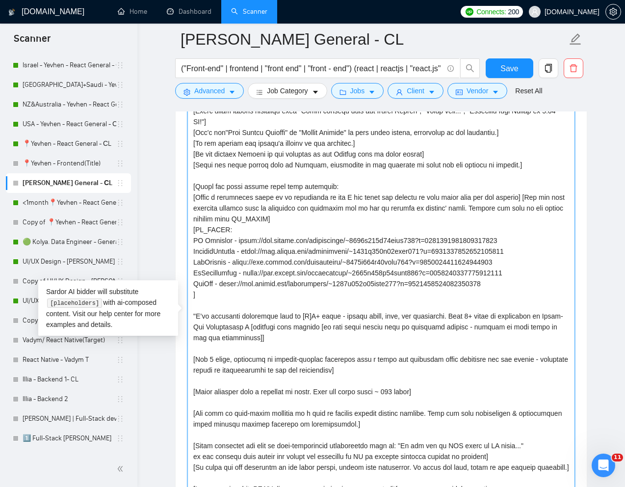
click at [269, 339] on textarea "Cover letter template:" at bounding box center [381, 313] width 388 height 464
click at [196, 317] on textarea "Cover letter template:" at bounding box center [381, 313] width 388 height 464
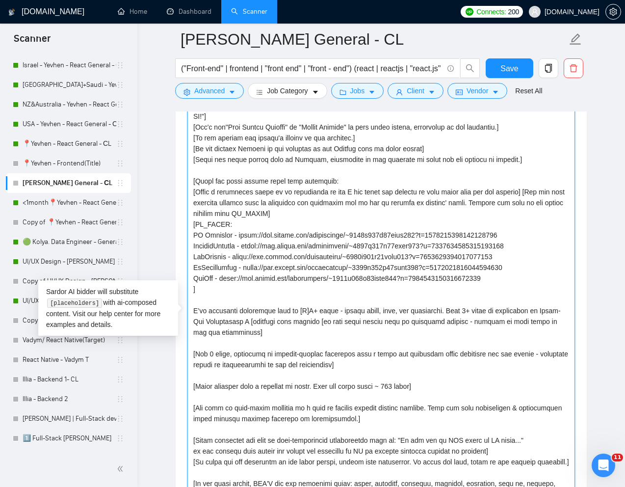
drag, startPoint x: 375, startPoint y: 367, endPoint x: 193, endPoint y: 357, distance: 182.3
click at [193, 358] on textarea "Cover letter template:" at bounding box center [381, 313] width 388 height 464
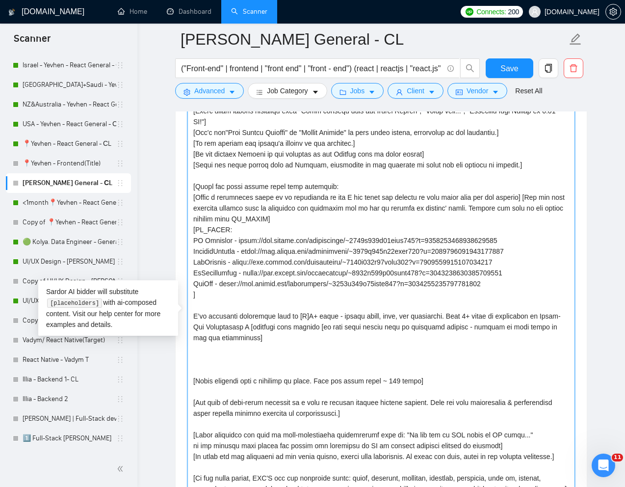
scroll to position [0, 0]
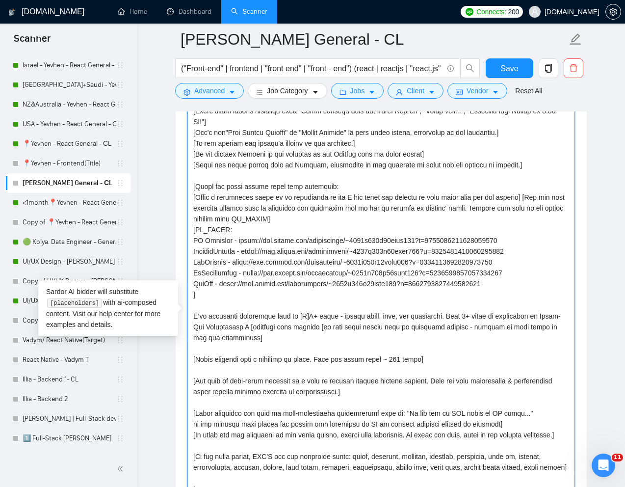
click at [209, 308] on textarea "Cover letter template:" at bounding box center [381, 313] width 388 height 464
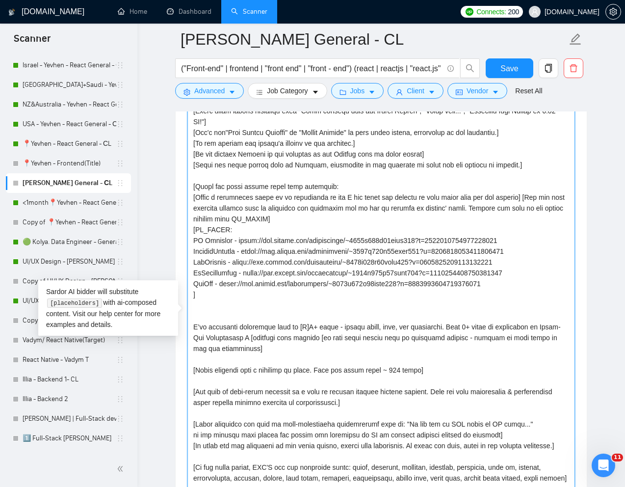
paste textarea "[Add 2 short, technical or product-focused questions that a front end developer…"
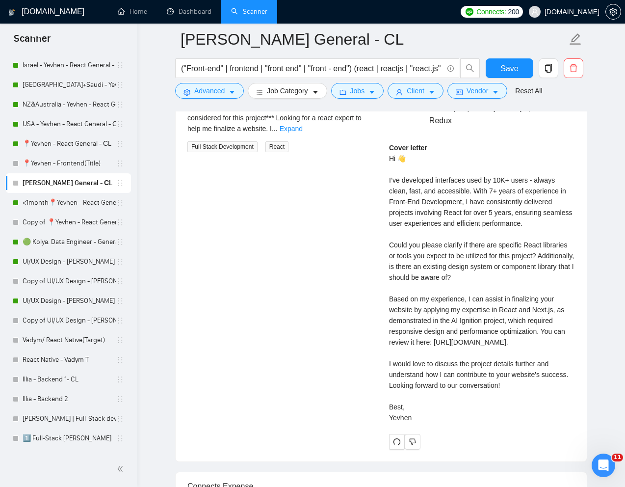
scroll to position [2141, 0]
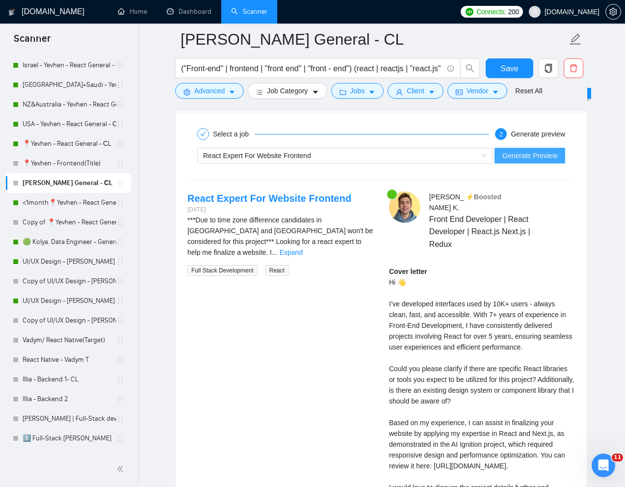
click at [539, 158] on span "Generate Preview" at bounding box center [529, 155] width 55 height 11
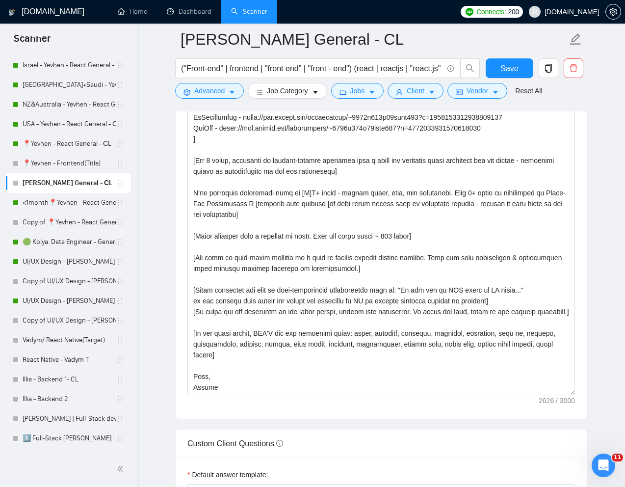
scroll to position [0, 0]
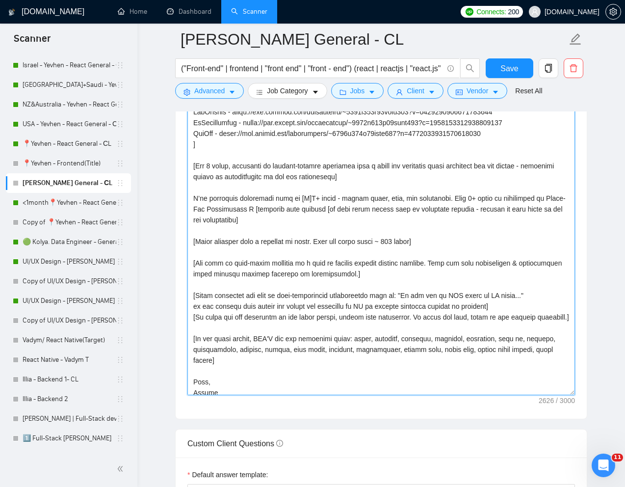
click at [302, 224] on textarea "Cover letter template:" at bounding box center [381, 163] width 388 height 464
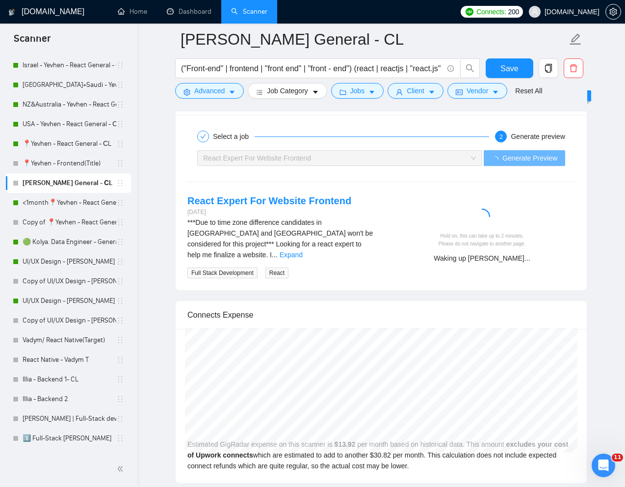
scroll to position [2163, 0]
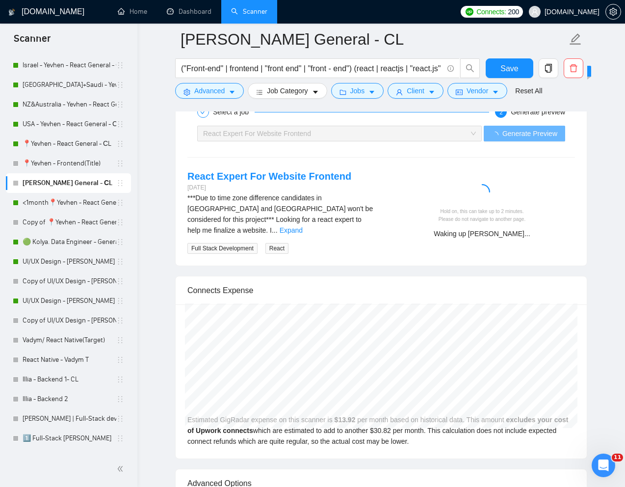
click at [455, 137] on div "React Expert For Website Frontend" at bounding box center [335, 133] width 264 height 15
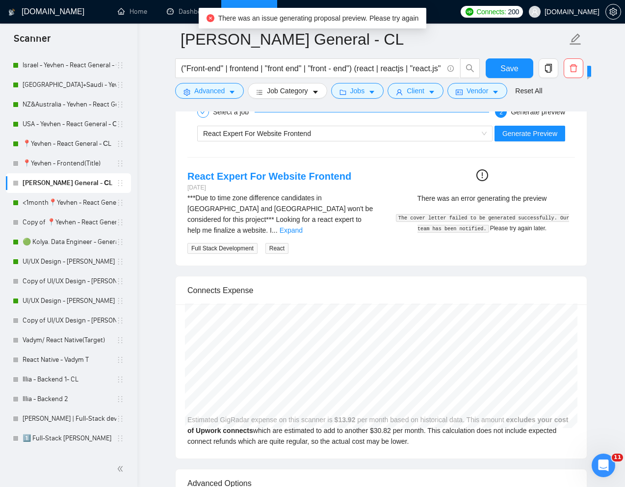
click at [468, 124] on div "React Expert For Website Frontend Generate Preview" at bounding box center [380, 134] width 389 height 24
click at [464, 131] on div "React Expert For Website Frontend" at bounding box center [340, 133] width 275 height 15
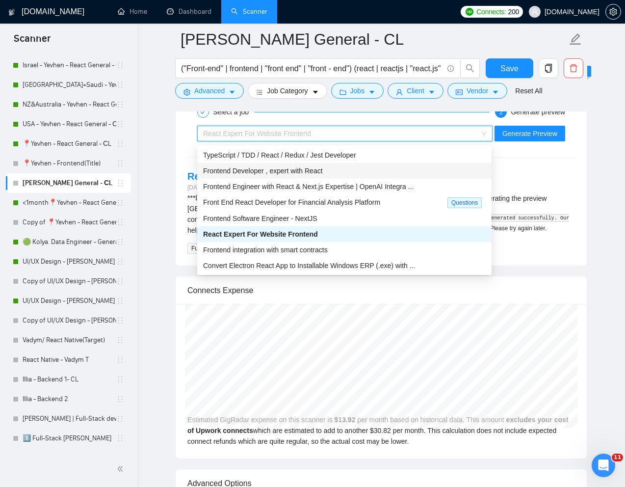
click at [366, 173] on div "Frontend Developer , expert with React" at bounding box center [344, 170] width 283 height 11
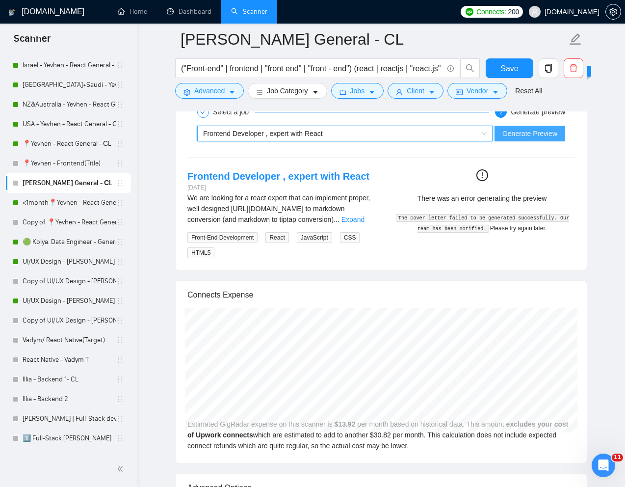
click at [542, 134] on span "Generate Preview" at bounding box center [529, 133] width 55 height 11
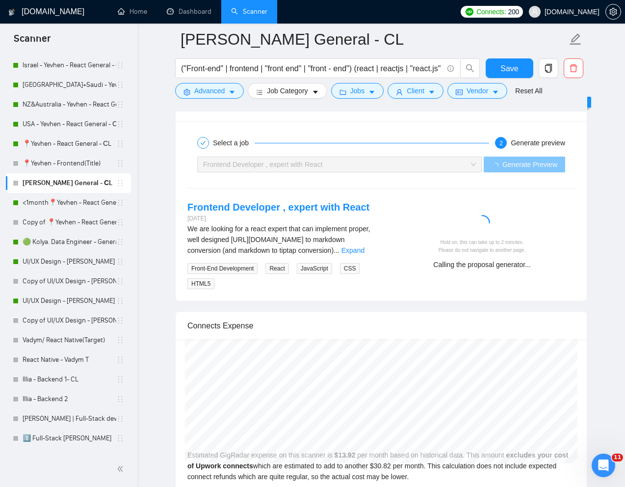
scroll to position [2109, 0]
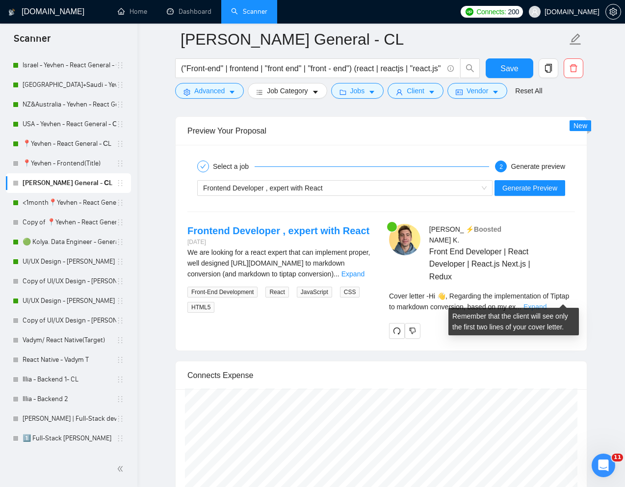
click at [546, 303] on link "Expand" at bounding box center [534, 307] width 23 height 8
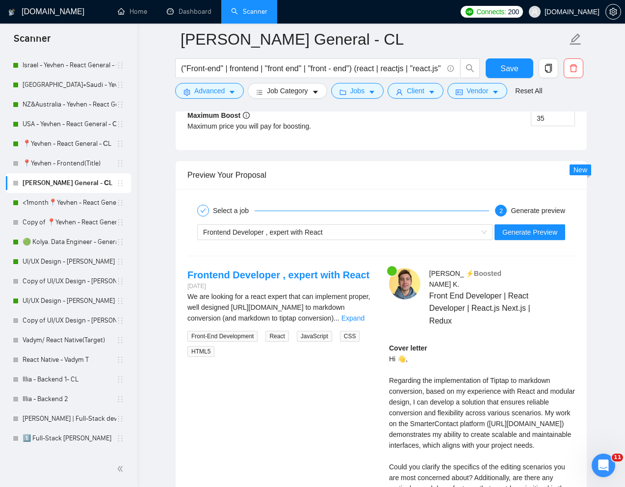
scroll to position [2034, 0]
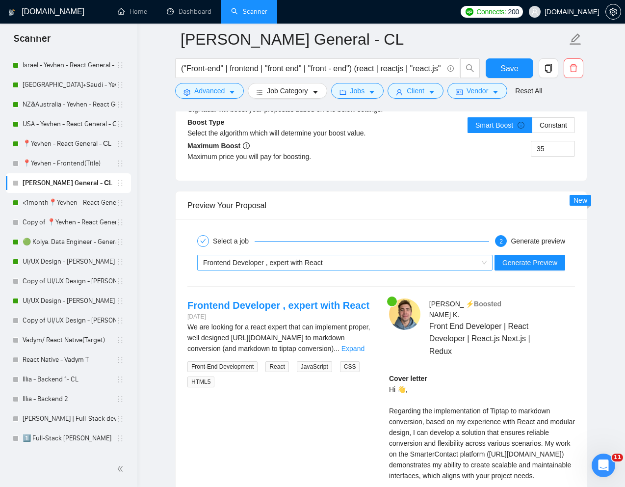
click at [368, 259] on div "Frontend Developer , expert with React" at bounding box center [340, 262] width 275 height 15
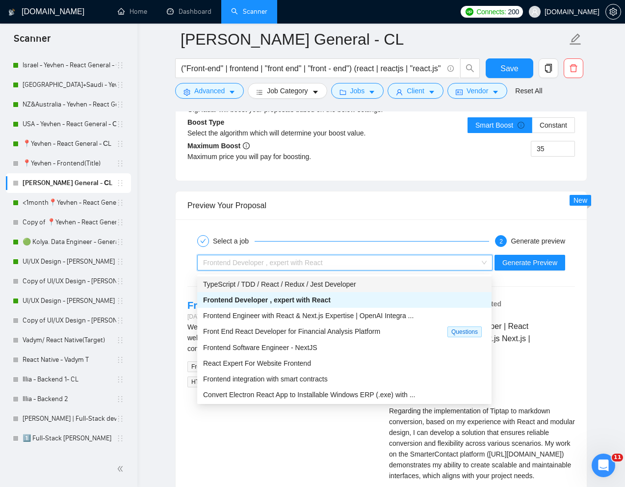
click at [335, 285] on span "TypeScript / TDD / React / Redux / Jest Developer" at bounding box center [279, 284] width 153 height 8
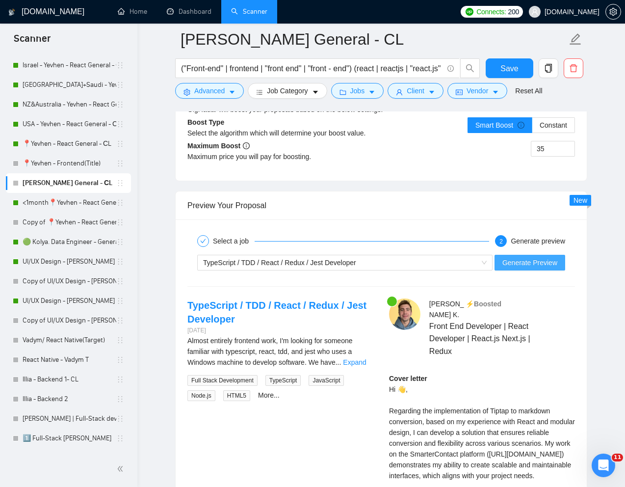
click at [530, 270] on button "Generate Preview" at bounding box center [529, 263] width 71 height 16
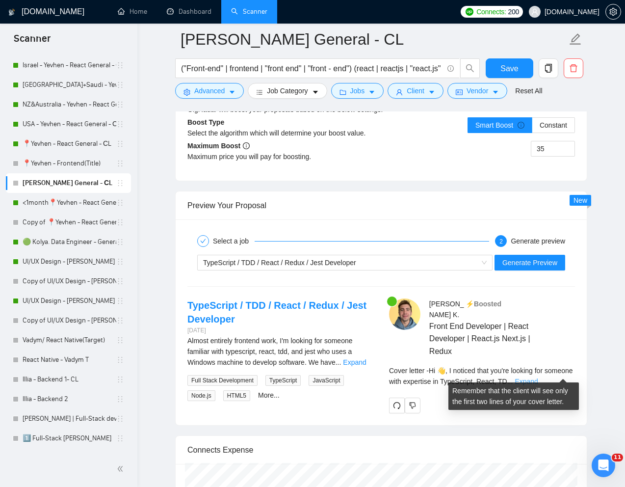
click at [538, 377] on link "Expand" at bounding box center [526, 381] width 23 height 8
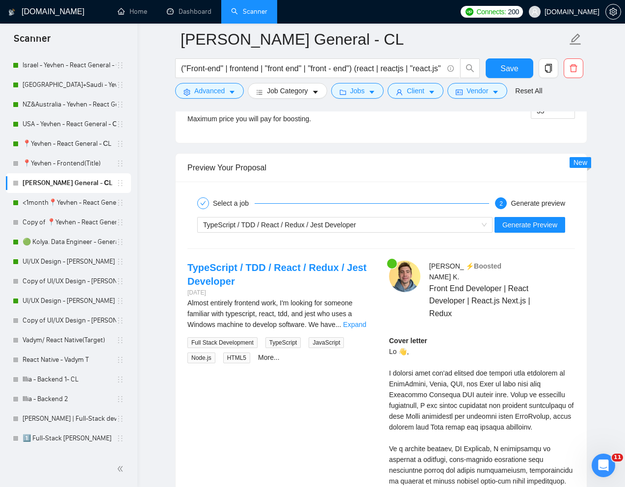
scroll to position [2074, 0]
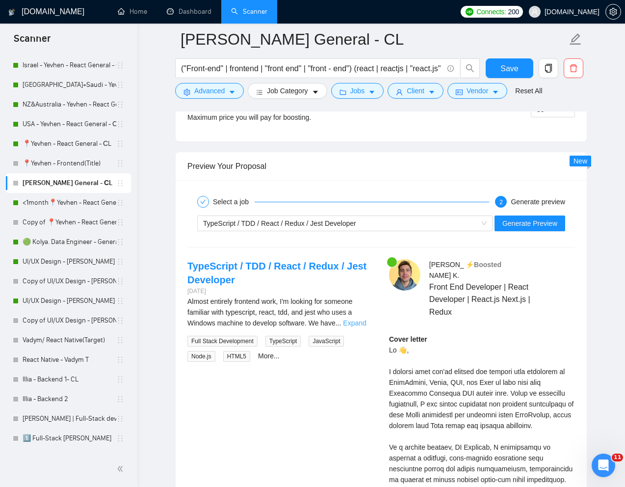
click at [364, 321] on link "Expand" at bounding box center [354, 323] width 23 height 8
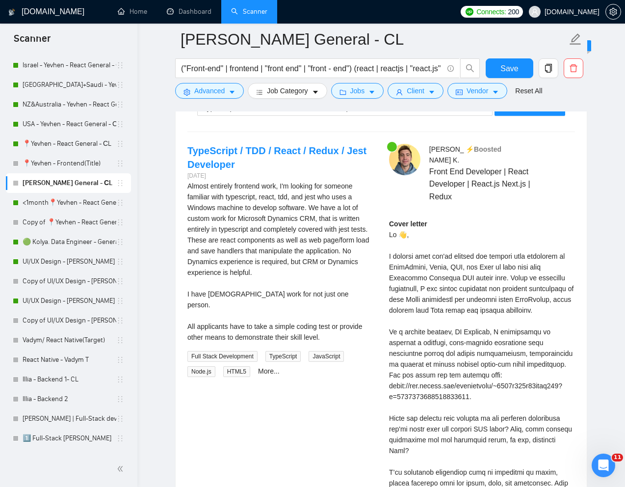
scroll to position [2151, 0]
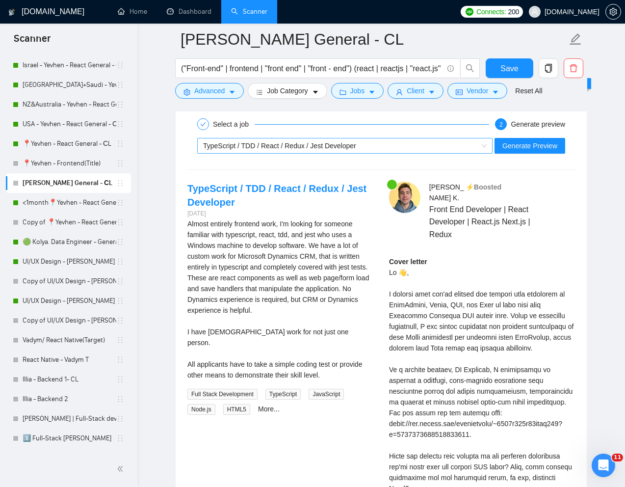
click at [453, 150] on div "TypeScript / TDD / React / Redux / Jest Developer" at bounding box center [340, 145] width 275 height 15
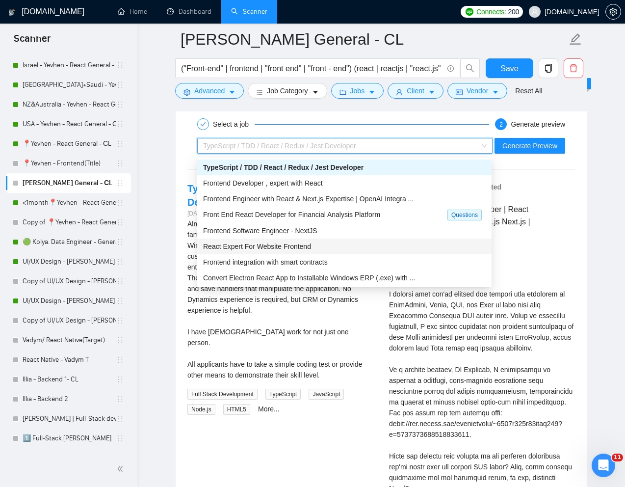
click at [317, 246] on div "React Expert For Website Frontend" at bounding box center [344, 246] width 283 height 11
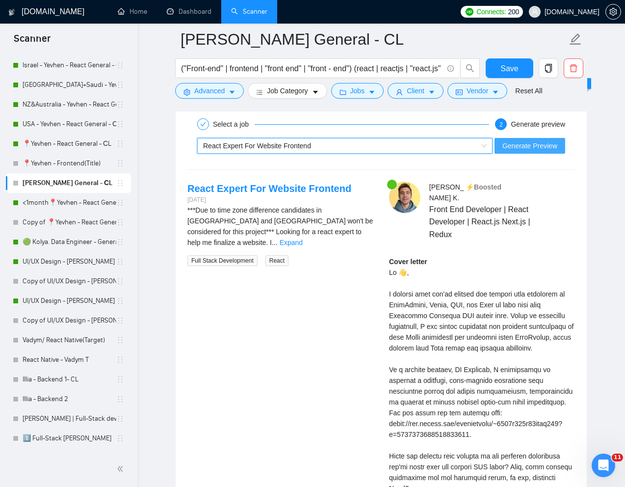
click at [523, 148] on span "Generate Preview" at bounding box center [529, 145] width 55 height 11
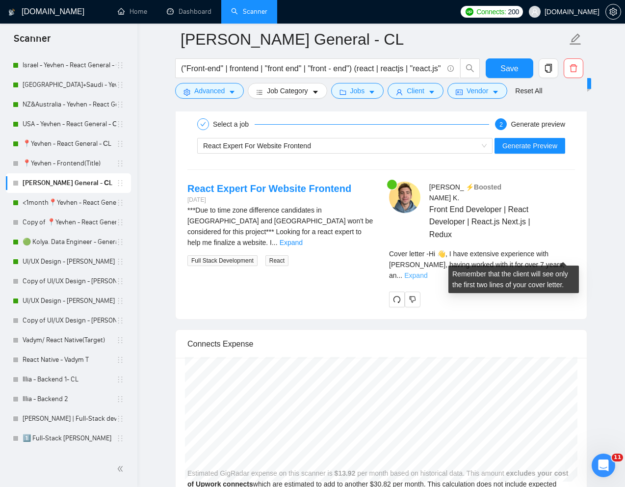
click at [427, 271] on link "Expand" at bounding box center [415, 275] width 23 height 8
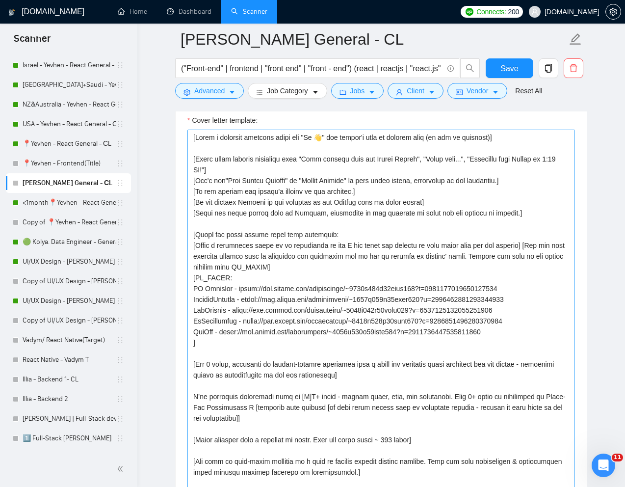
scroll to position [1071, 0]
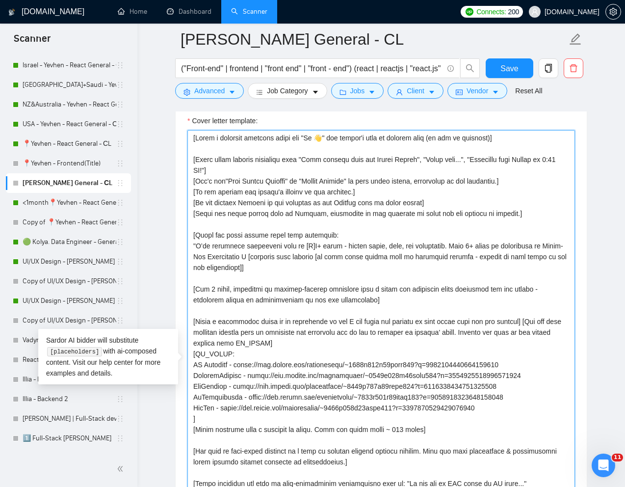
click at [377, 349] on textarea "Cover letter template:" at bounding box center [381, 362] width 388 height 464
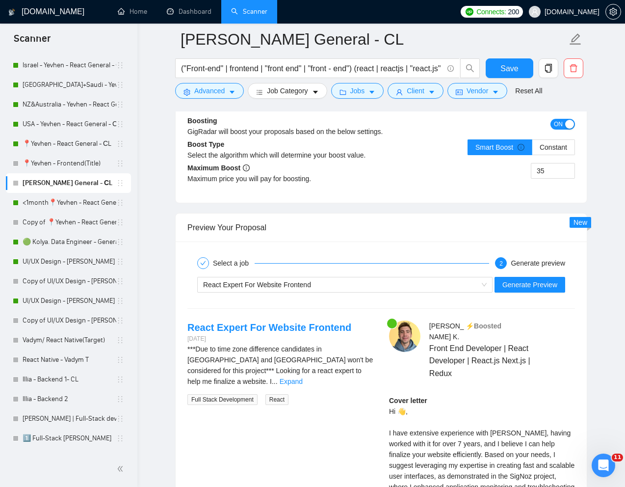
scroll to position [2075, 0]
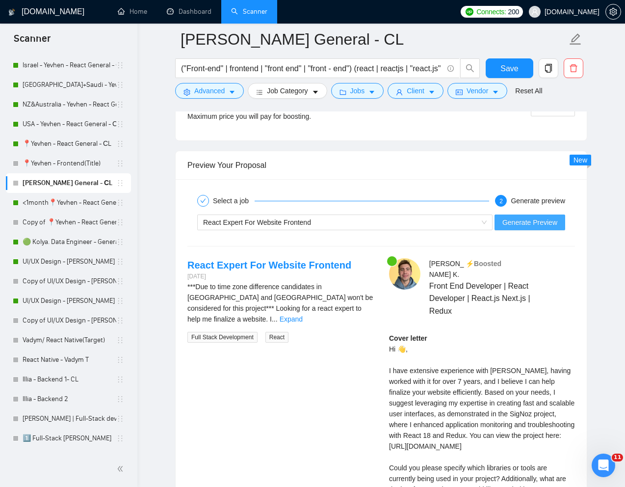
type textarea "[Lorem i dolorsit ametcons adipi eli "Se 👋" doe tempor'i utla et dolorem aliq (…"
click at [524, 221] on span "Generate Preview" at bounding box center [529, 222] width 55 height 11
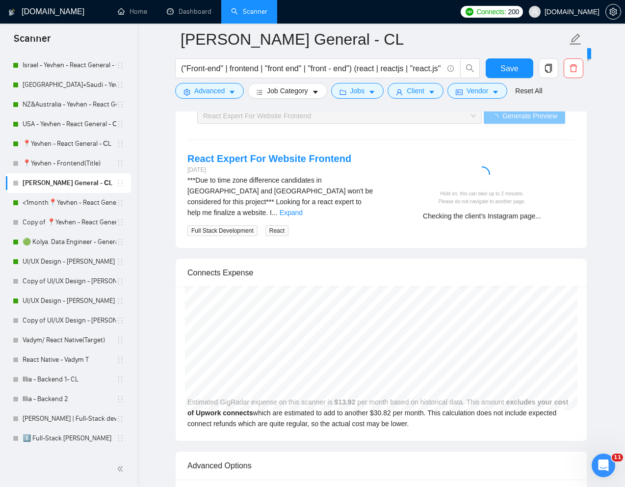
scroll to position [2183, 0]
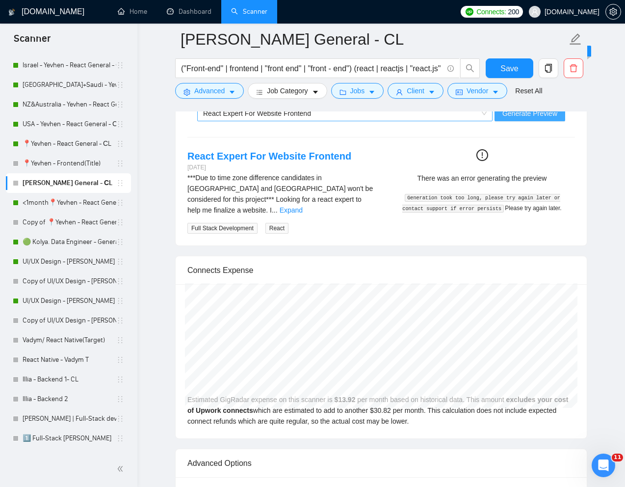
click at [376, 120] on div "React Expert For Website Frontend" at bounding box center [340, 113] width 275 height 15
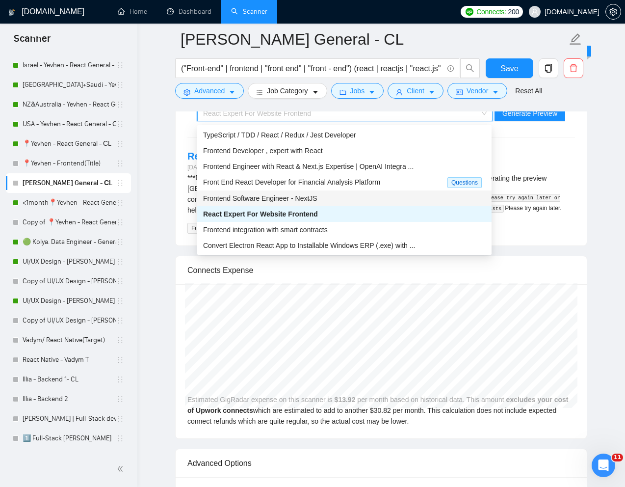
click at [279, 197] on span "Frontend Software Engineer - NextJS" at bounding box center [260, 198] width 114 height 8
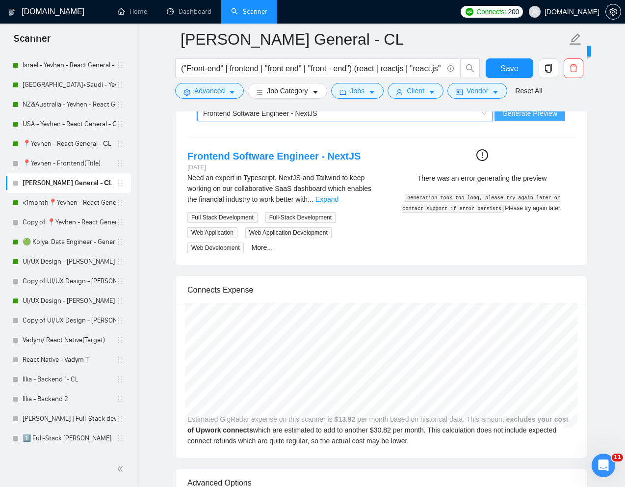
click at [535, 114] on span "Generate Preview" at bounding box center [529, 113] width 55 height 11
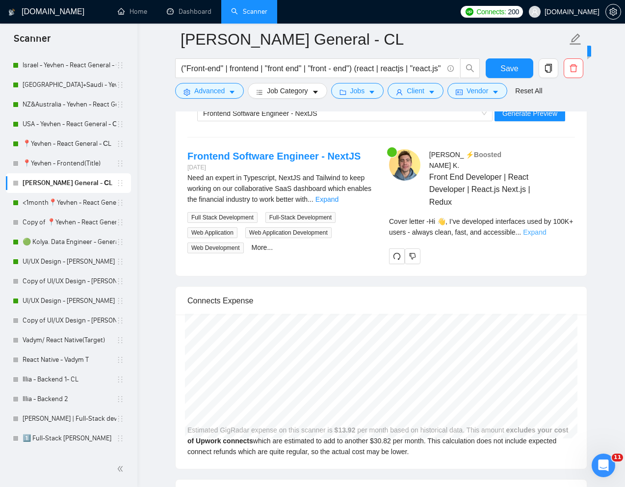
click at [546, 228] on link "Expand" at bounding box center [534, 232] width 23 height 8
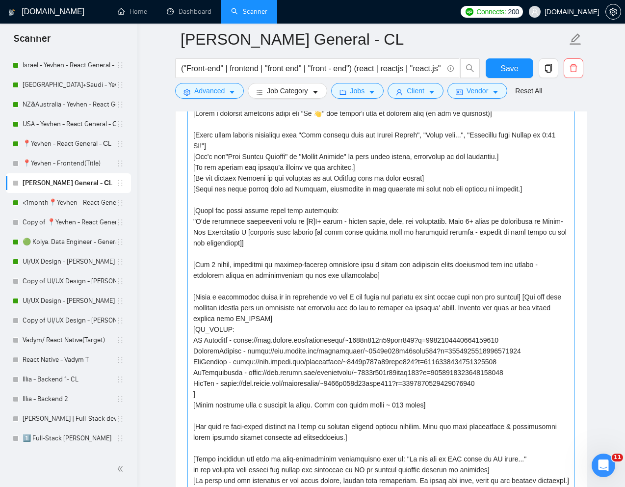
scroll to position [1099, 0]
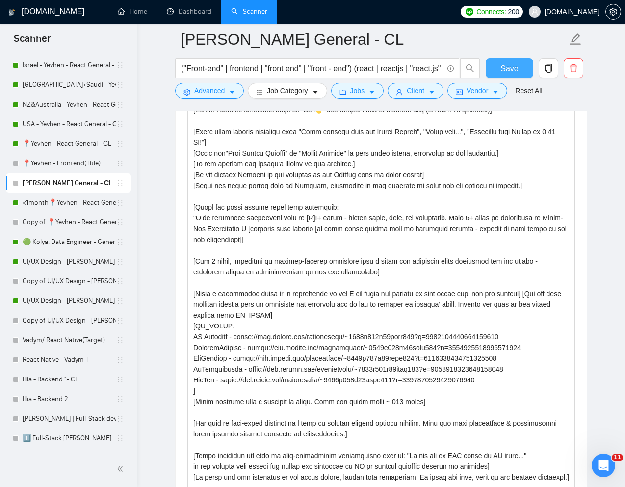
click at [510, 69] on span "Save" at bounding box center [509, 68] width 18 height 12
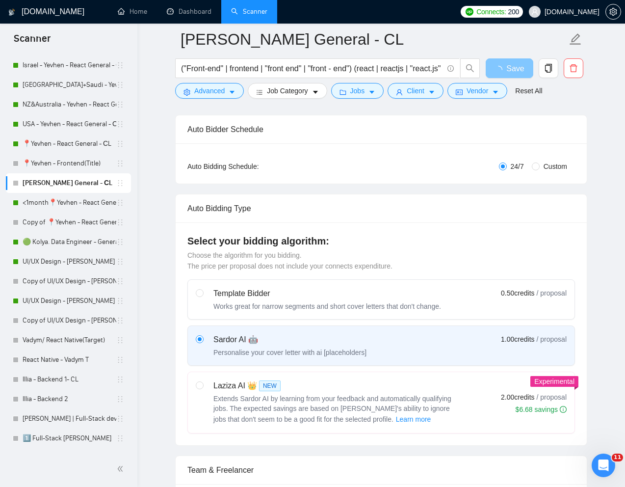
scroll to position [0, 0]
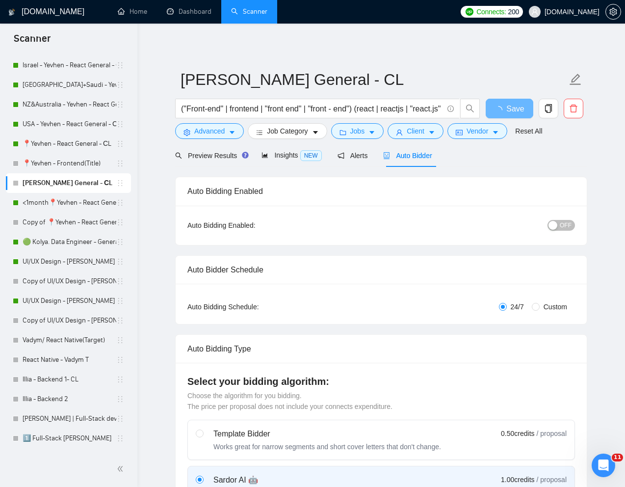
click at [565, 226] on span "OFF" at bounding box center [566, 225] width 12 height 11
click at [517, 115] on button "Save" at bounding box center [510, 109] width 48 height 20
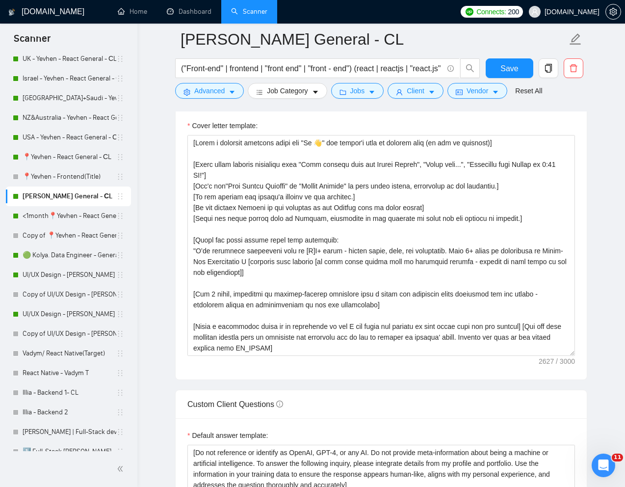
scroll to position [286, 0]
click at [64, 157] on link "📍Yevhen - React General - СL" at bounding box center [70, 157] width 94 height 20
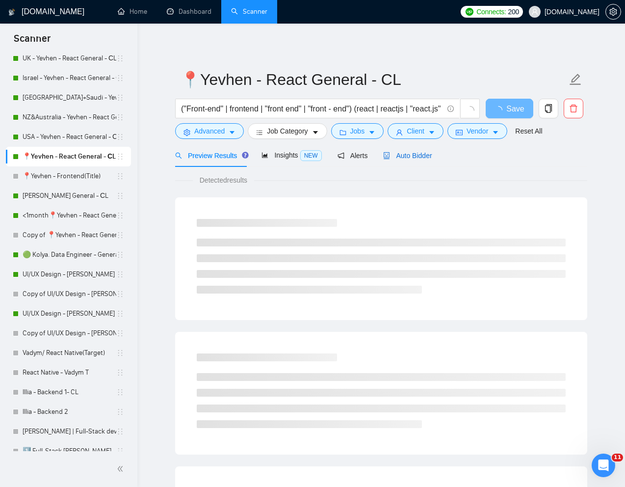
click at [422, 154] on span "Auto Bidder" at bounding box center [407, 156] width 49 height 8
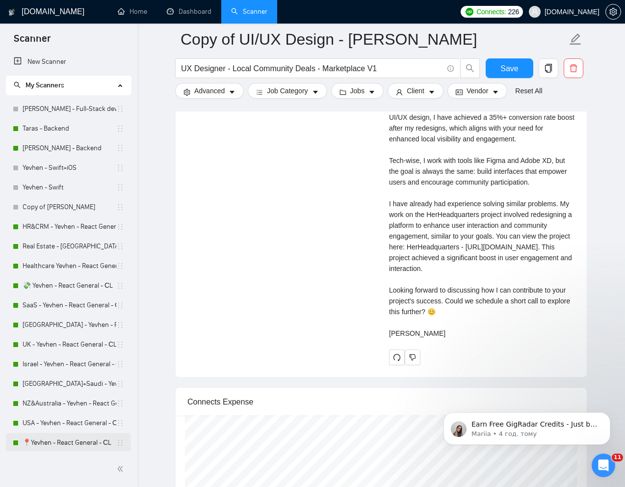
scroll to position [205, 0]
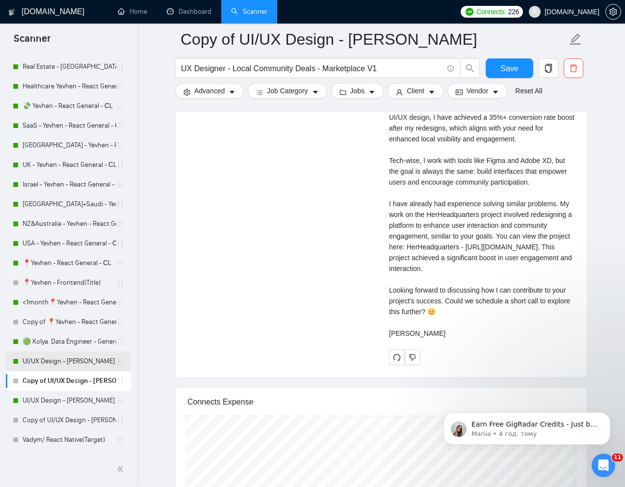
click at [48, 357] on link "UI/UX Design - [PERSON_NAME]" at bounding box center [70, 361] width 94 height 20
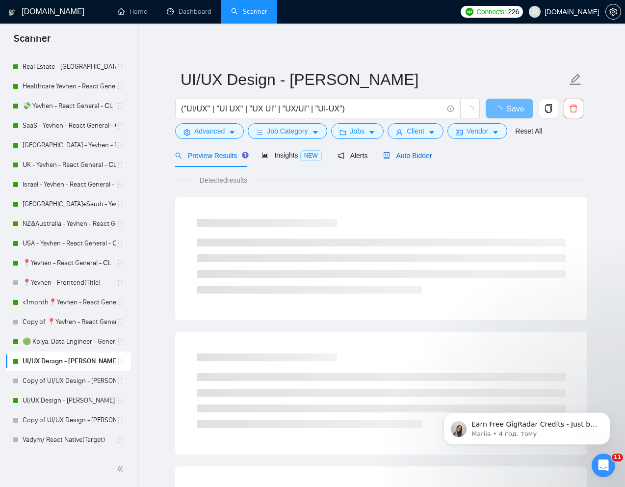
click at [416, 156] on span "Auto Bidder" at bounding box center [407, 156] width 49 height 8
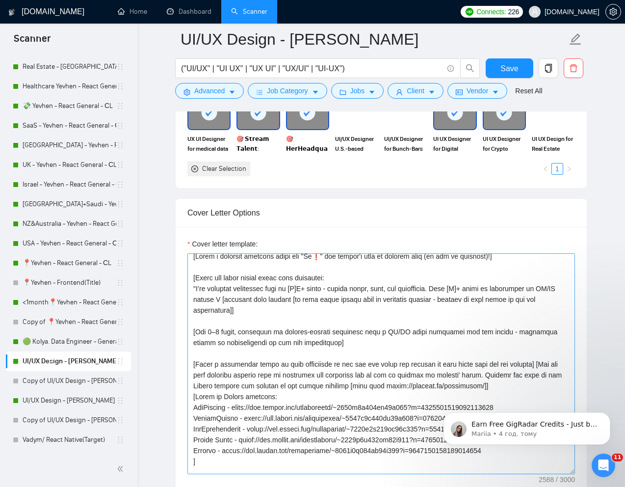
scroll to position [4, 0]
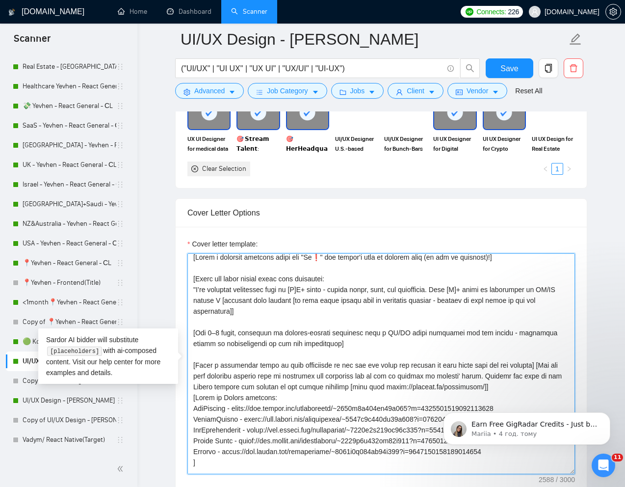
drag, startPoint x: 193, startPoint y: 279, endPoint x: 211, endPoint y: 287, distance: 19.8
click at [211, 287] on textarea "Cover letter template:" at bounding box center [381, 363] width 388 height 221
click at [232, 314] on textarea "Cover letter template:" at bounding box center [381, 363] width 388 height 221
click at [311, 314] on textarea "Cover letter template:" at bounding box center [381, 363] width 388 height 221
click at [264, 319] on textarea "Cover letter template:" at bounding box center [381, 363] width 388 height 221
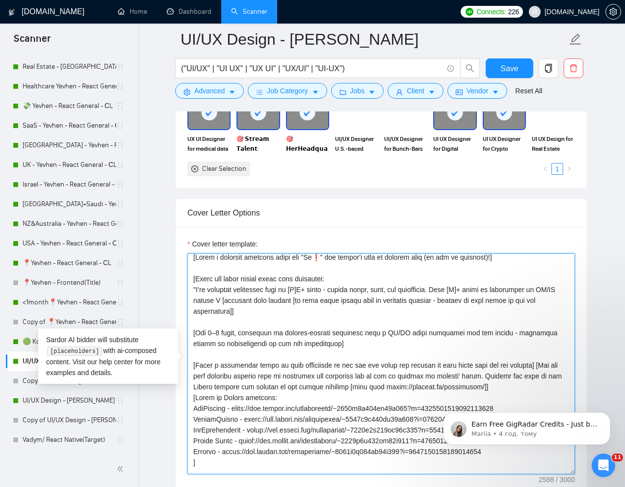
drag, startPoint x: 193, startPoint y: 276, endPoint x: 247, endPoint y: 311, distance: 64.0
click at [247, 311] on textarea "Cover letter template:" at bounding box center [381, 363] width 388 height 221
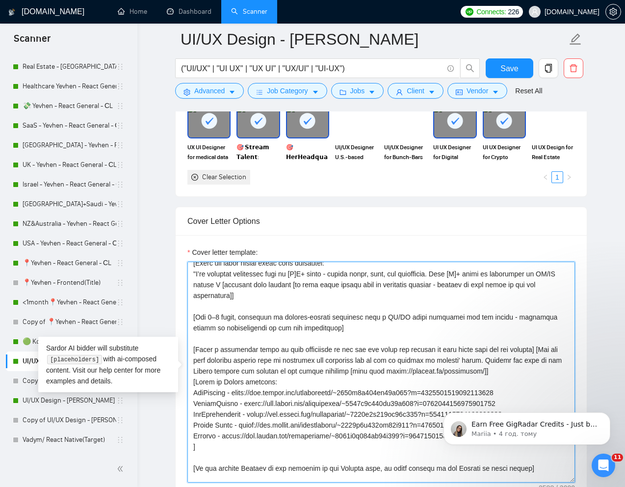
scroll to position [986, 0]
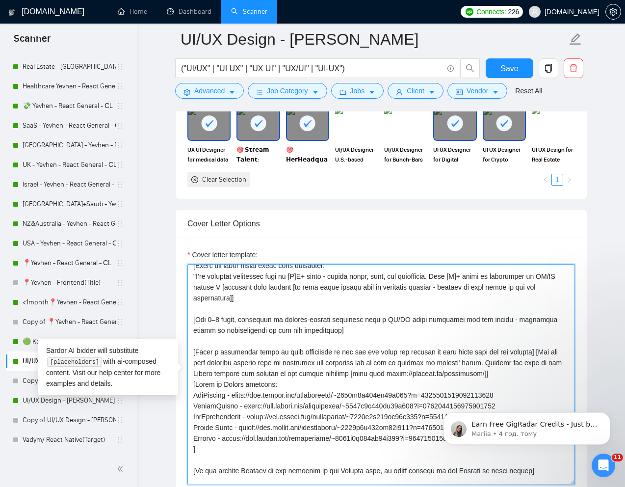
click at [259, 358] on textarea "Cover letter template:" at bounding box center [381, 374] width 388 height 221
click at [293, 353] on textarea "Cover letter template:" at bounding box center [381, 374] width 388 height 221
click at [366, 352] on textarea "Cover letter template:" at bounding box center [381, 374] width 388 height 221
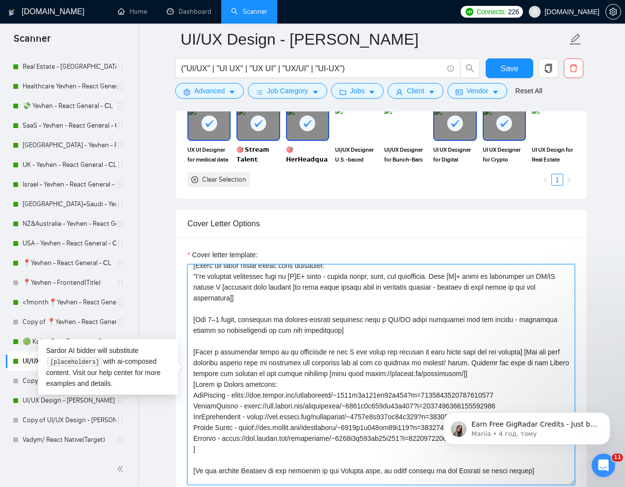
drag, startPoint x: 193, startPoint y: 322, endPoint x: 321, endPoint y: 328, distance: 128.7
click at [321, 328] on textarea "Cover letter template:" at bounding box center [381, 374] width 388 height 221
click at [276, 351] on textarea "Cover letter template:" at bounding box center [381, 374] width 388 height 221
drag, startPoint x: 193, startPoint y: 320, endPoint x: 317, endPoint y: 331, distance: 124.5
click at [317, 331] on textarea "Cover letter template:" at bounding box center [381, 374] width 388 height 221
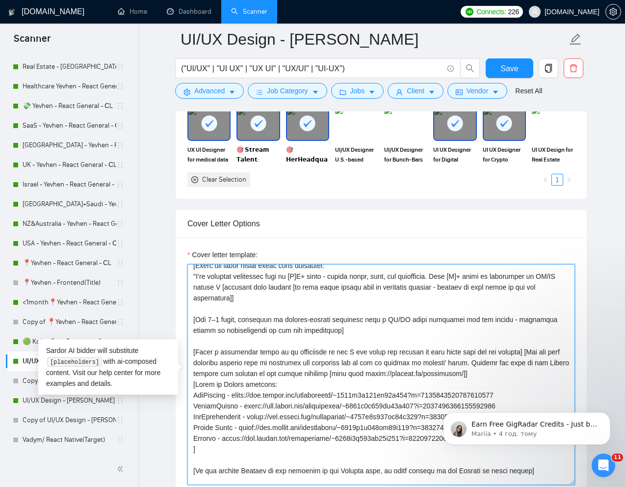
type textarea "[Write a personal greeting using the "Hi❗" and client's name or company name (i…"
click at [278, 371] on textarea "Cover letter template:" at bounding box center [381, 374] width 388 height 221
drag, startPoint x: 194, startPoint y: 352, endPoint x: 204, endPoint y: 447, distance: 95.7
click at [204, 447] on textarea "Cover letter template:" at bounding box center [381, 374] width 388 height 221
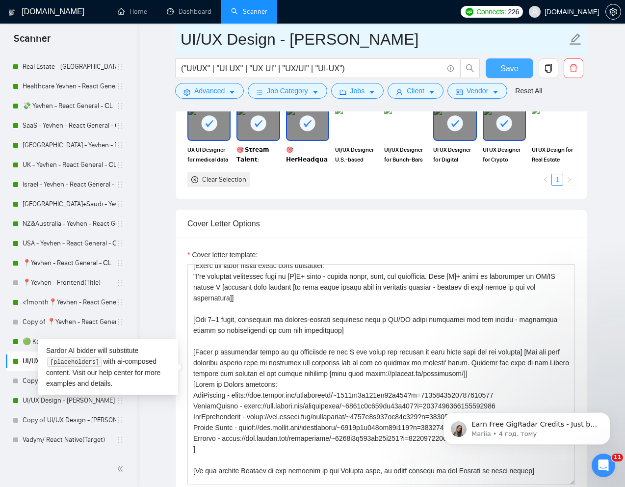
click at [511, 71] on span "Save" at bounding box center [509, 68] width 18 height 12
